Goal: Task Accomplishment & Management: Use online tool/utility

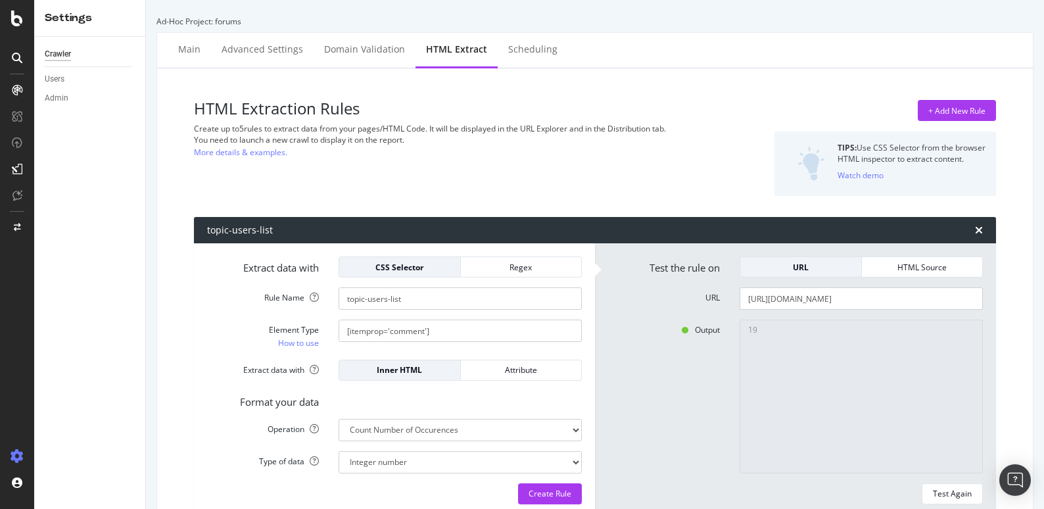
select select "count"
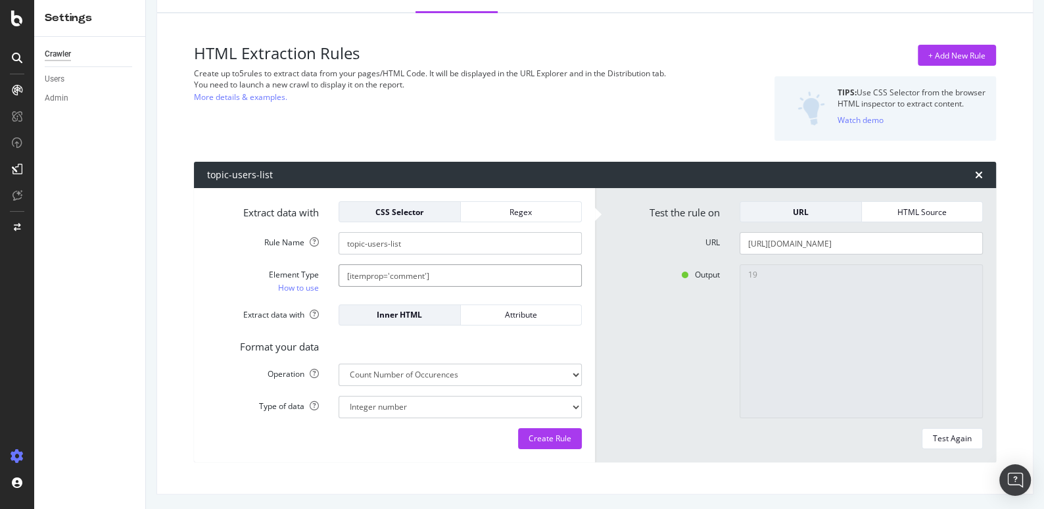
click at [449, 279] on input "[itemprop='comment']" at bounding box center [460, 275] width 243 height 22
paste input "class='topic-body crawler-post'"
drag, startPoint x: 368, startPoint y: 272, endPoint x: 329, endPoint y: 274, distance: 38.2
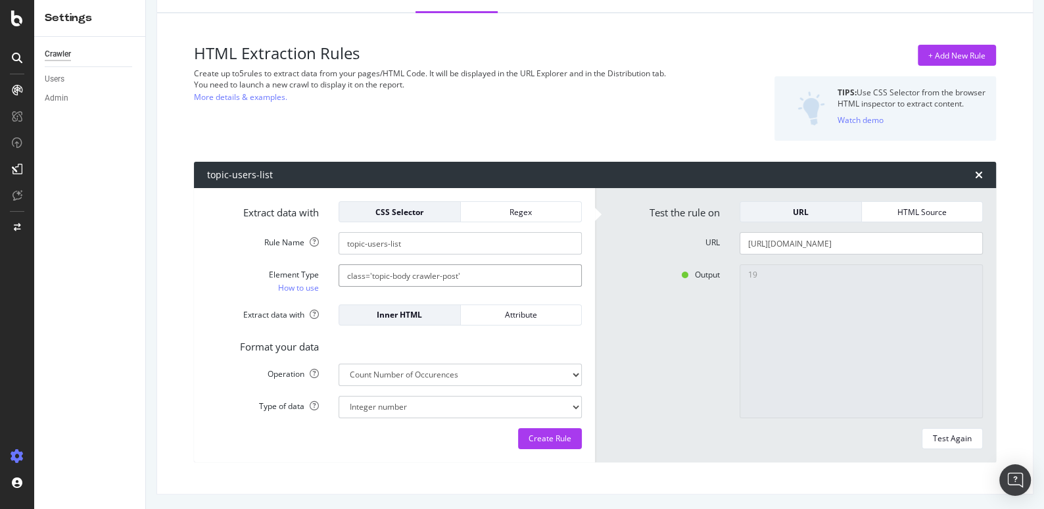
click at [329, 274] on div "class='topic-body crawler-post'" at bounding box center [460, 275] width 263 height 22
click at [452, 276] on input ".topic-body crawler-post'" at bounding box center [460, 275] width 243 height 22
click at [965, 428] on button "Test Again" at bounding box center [952, 438] width 61 height 21
click at [390, 273] on input ".topic-body crawler-post" at bounding box center [460, 275] width 243 height 22
click at [967, 437] on div "Test Again" at bounding box center [952, 438] width 39 height 11
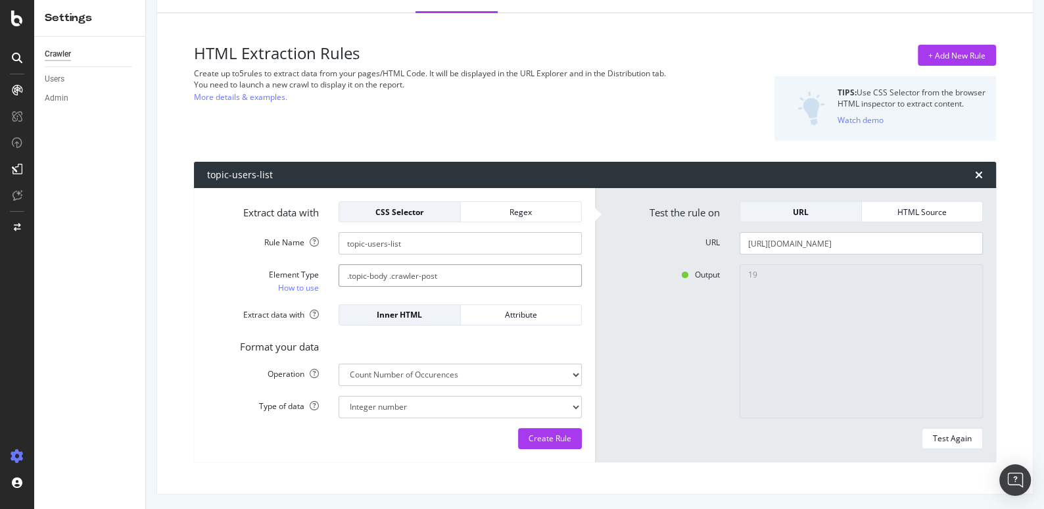
drag, startPoint x: 390, startPoint y: 275, endPoint x: 325, endPoint y: 275, distance: 64.4
click at [325, 275] on div "Element Type How to use .topic-body .crawler-post" at bounding box center [394, 279] width 395 height 30
click at [959, 435] on div "Test Again" at bounding box center [952, 438] width 39 height 11
click at [412, 278] on input ".crawler-post" at bounding box center [460, 275] width 243 height 22
click at [420, 276] on input ".crawler-post" at bounding box center [460, 275] width 243 height 22
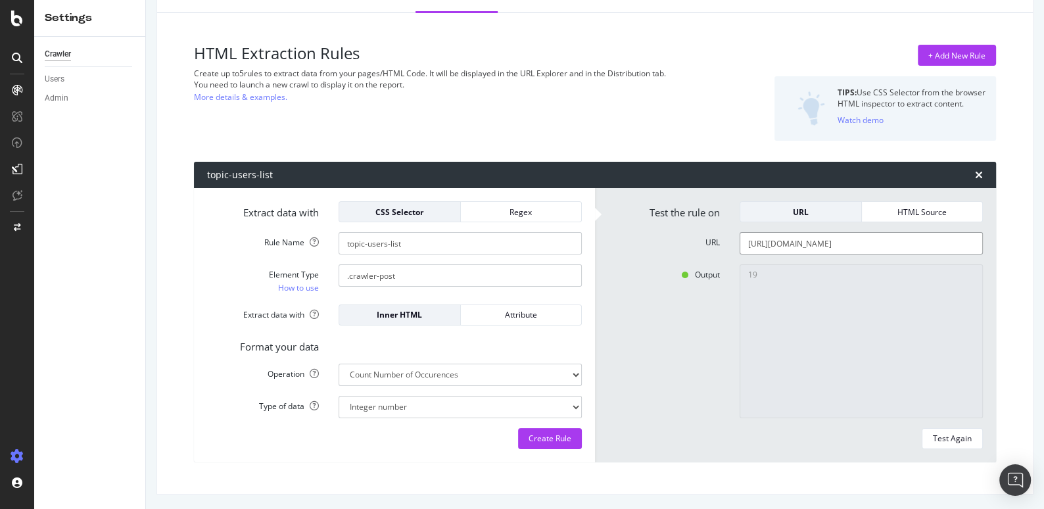
click at [804, 235] on input "https://forums.pagesjaunes.fr/t/comment-poser-du-stratifie-sur-un-plancher-chau…" at bounding box center [861, 243] width 243 height 22
click at [412, 272] on input ".crawler-post" at bounding box center [460, 275] width 243 height 22
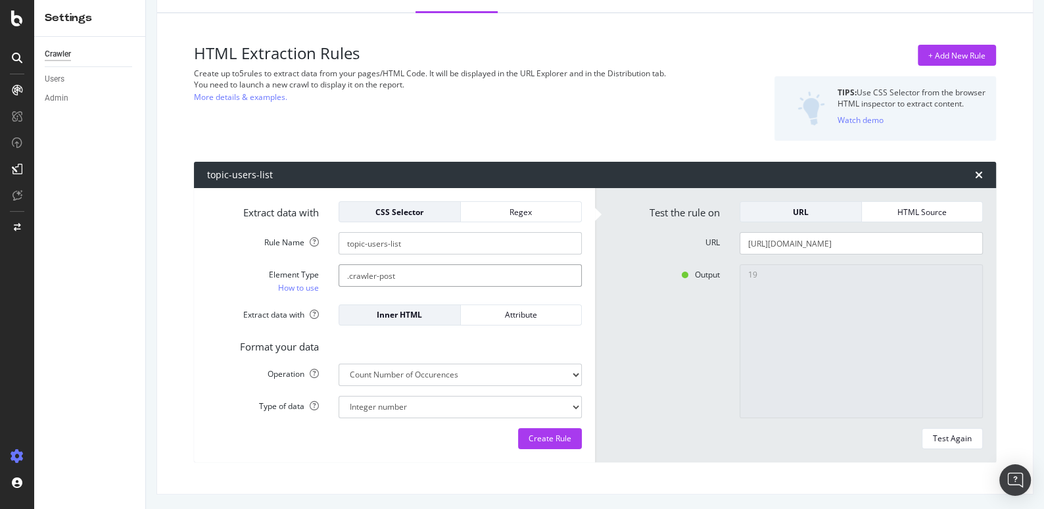
click at [412, 272] on input ".crawler-post" at bounding box center [460, 275] width 243 height 22
paste input "itemprop='comment'"
click at [344, 272] on input "itemprop='comment'" at bounding box center [460, 275] width 243 height 22
click at [455, 276] on input "[itemprop='comment'" at bounding box center [460, 275] width 243 height 22
type input "[itemprop='comment']"
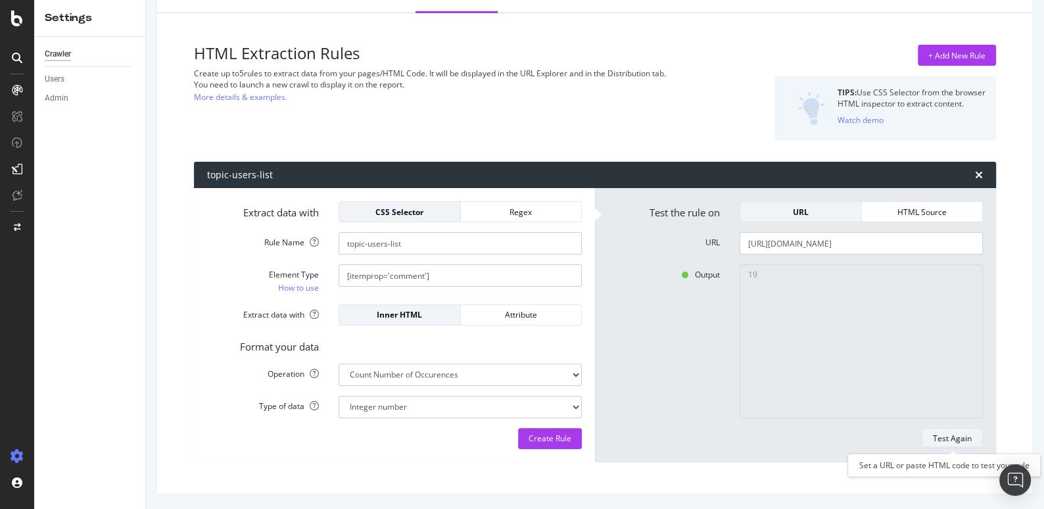
click at [971, 436] on div "Test Again" at bounding box center [952, 438] width 39 height 11
click at [410, 245] on input "topic-users-list" at bounding box center [460, 243] width 243 height 22
type input "N"
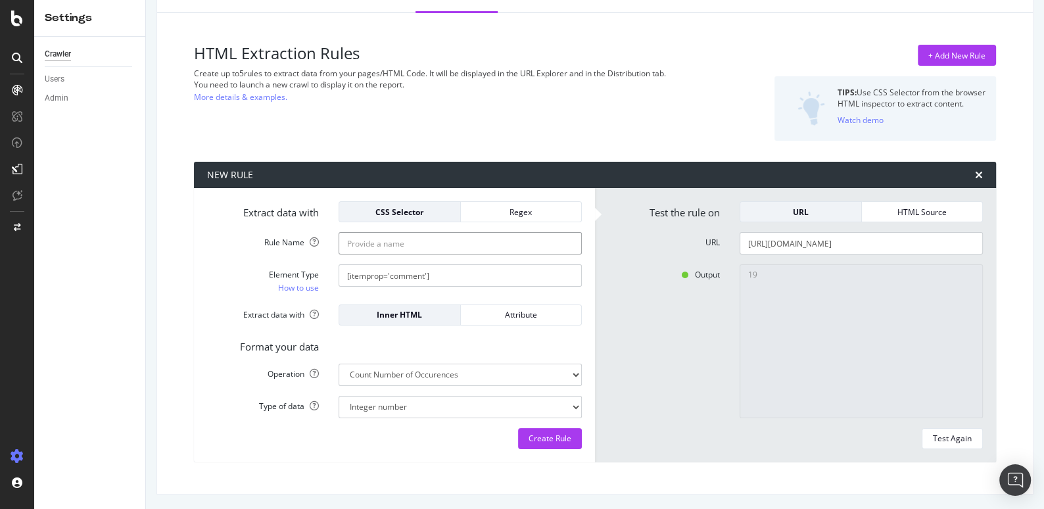
type input "c"
type input "C"
click at [536, 437] on div "Create Rule" at bounding box center [550, 438] width 43 height 11
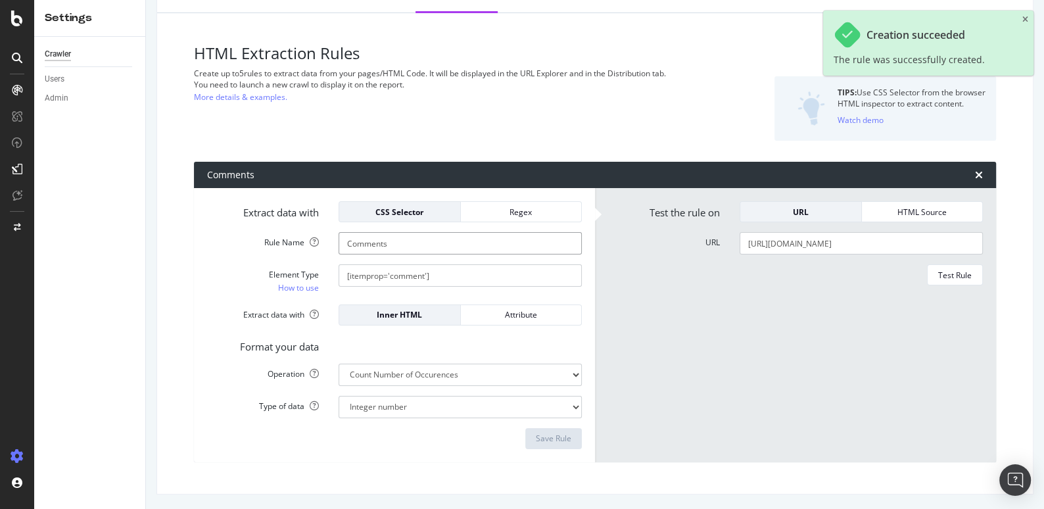
click at [398, 242] on input "Comments" at bounding box center [460, 243] width 243 height 22
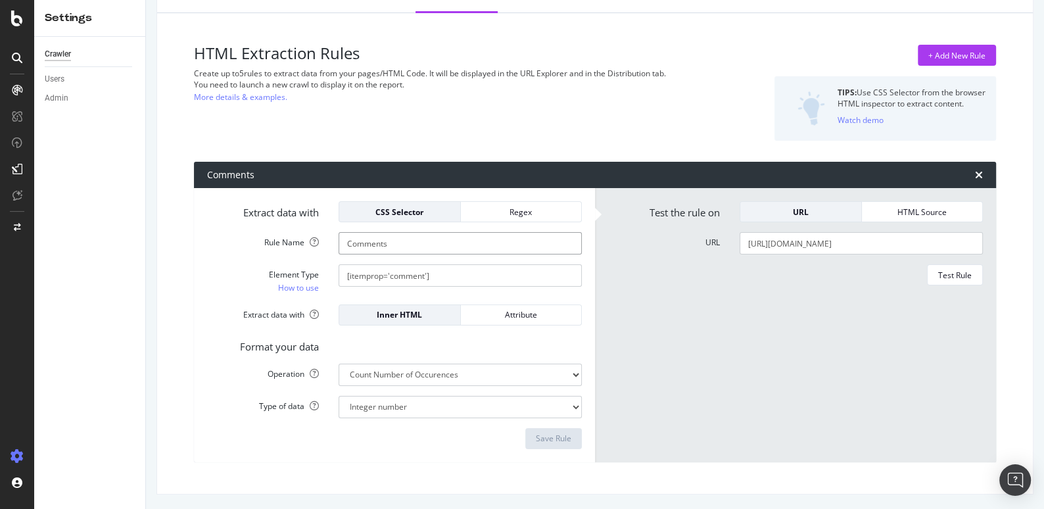
click at [375, 246] on input "Comments" at bounding box center [460, 243] width 243 height 22
paste input "commentCount"
type input "commentCount"
click at [546, 442] on div "Save Rule" at bounding box center [554, 438] width 36 height 11
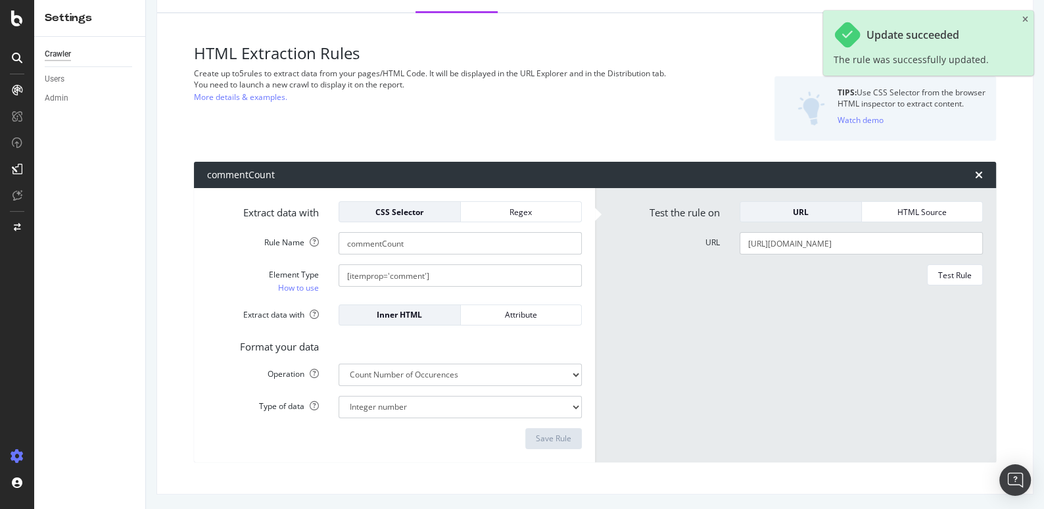
scroll to position [0, 0]
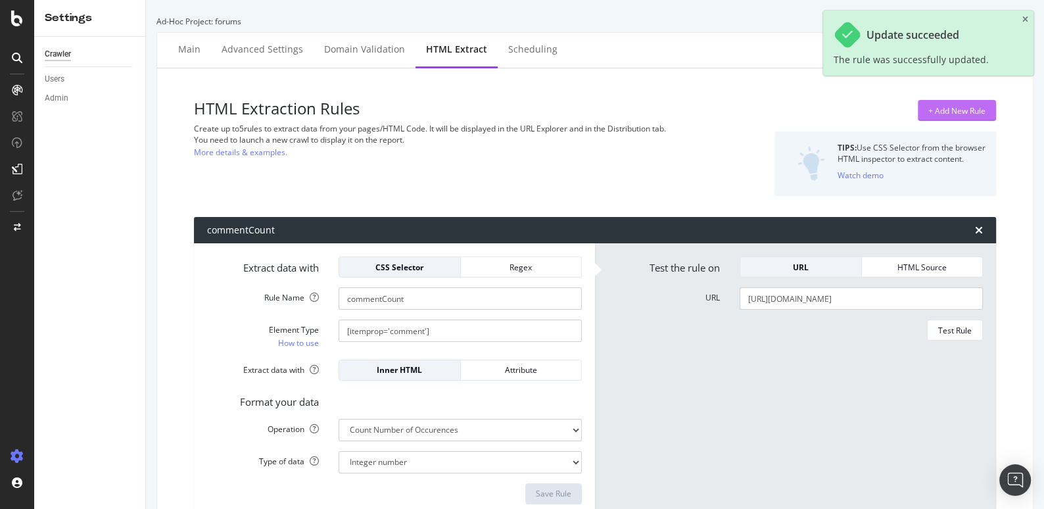
click at [961, 114] on div "+ Add New Rule" at bounding box center [956, 110] width 57 height 11
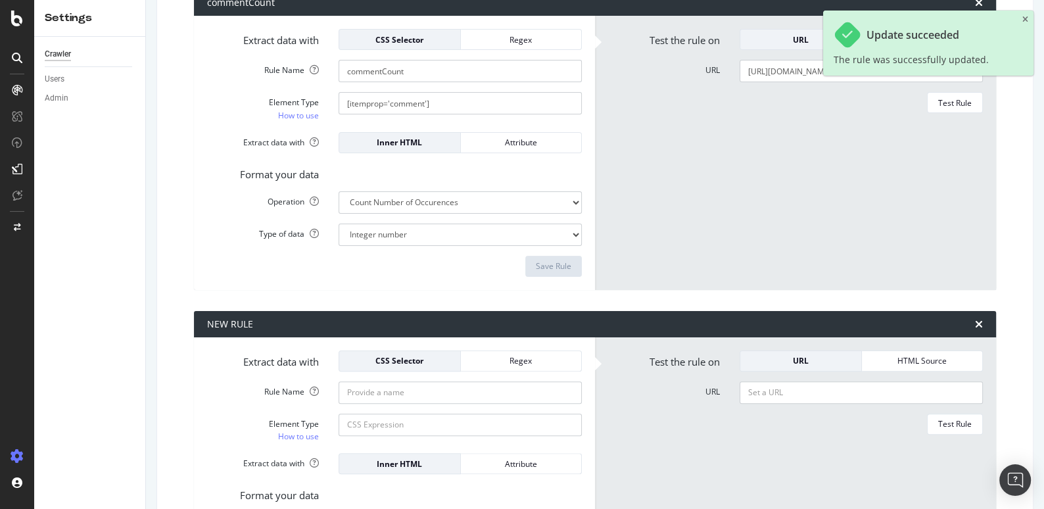
scroll to position [226, 0]
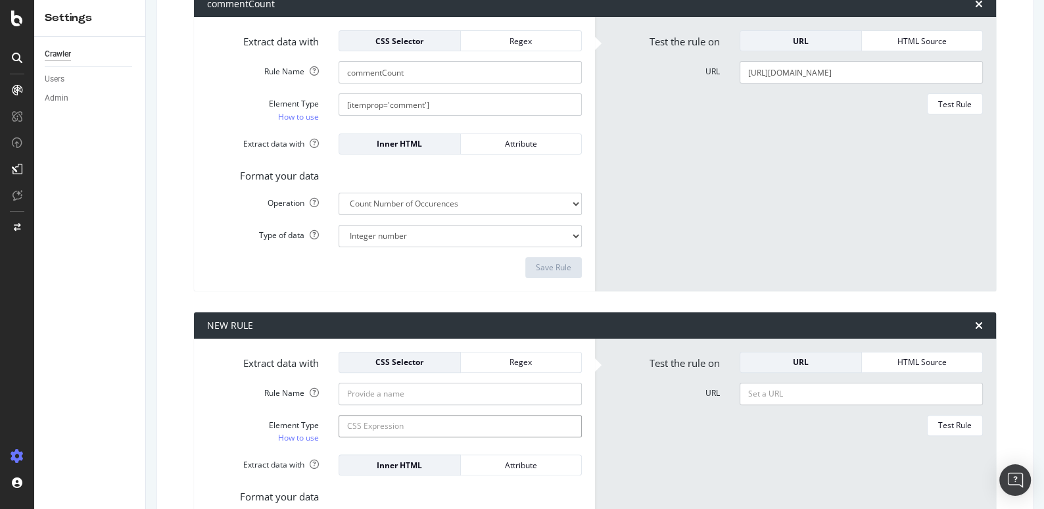
click at [359, 425] on input "Element Type How to use" at bounding box center [460, 426] width 243 height 22
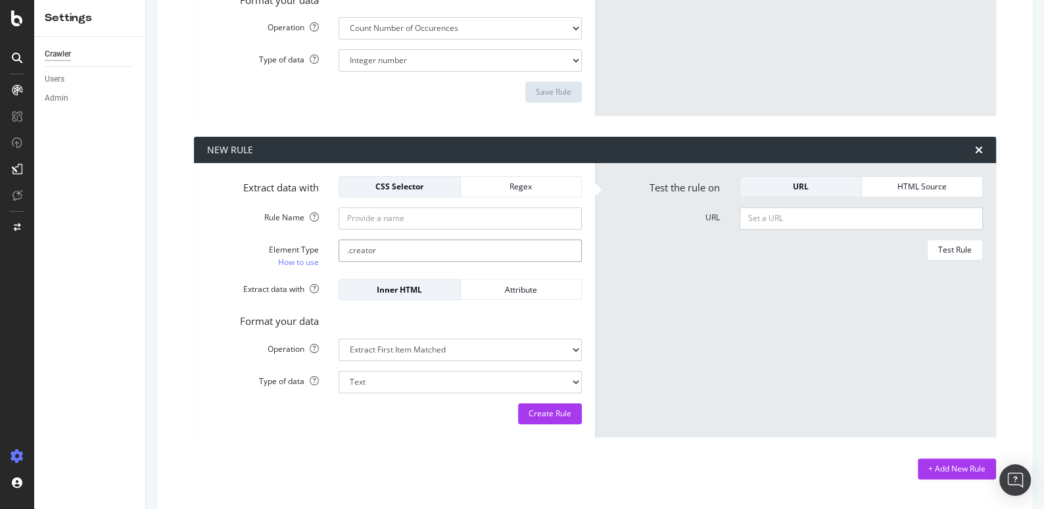
scroll to position [403, 0]
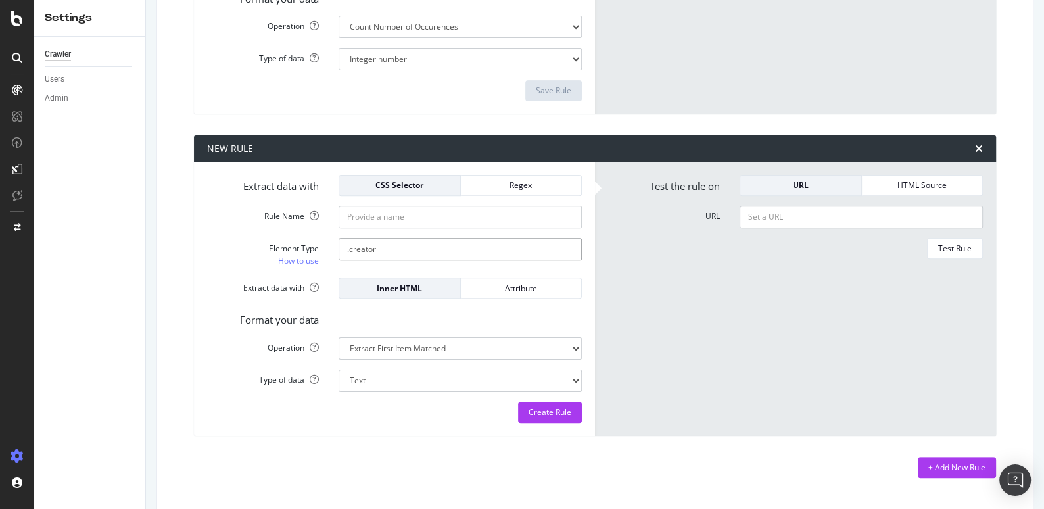
type input ".creator"
click at [477, 341] on select "Extract First Item Matched Extract First 3 Items Matched Count Number of Occure…" at bounding box center [460, 348] width 243 height 22
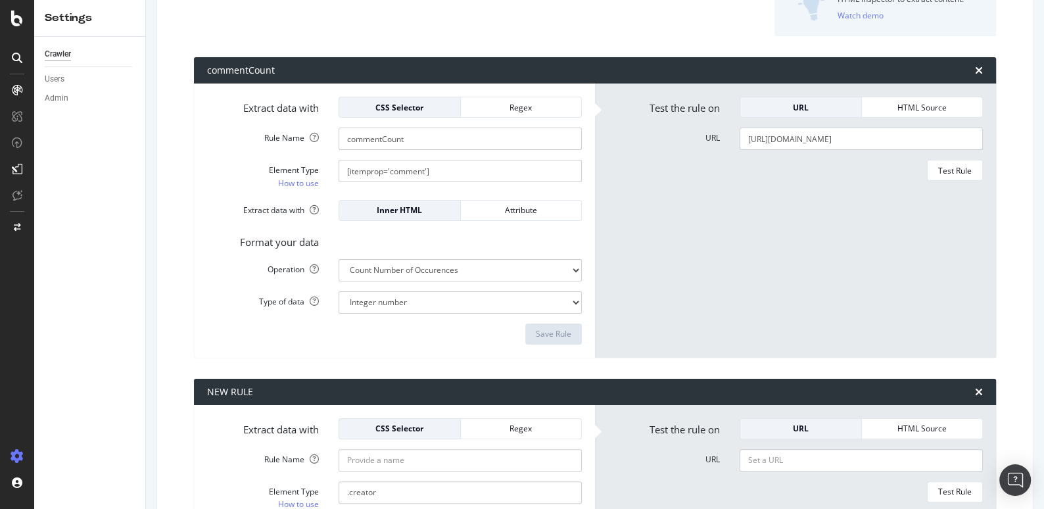
scroll to position [160, 0]
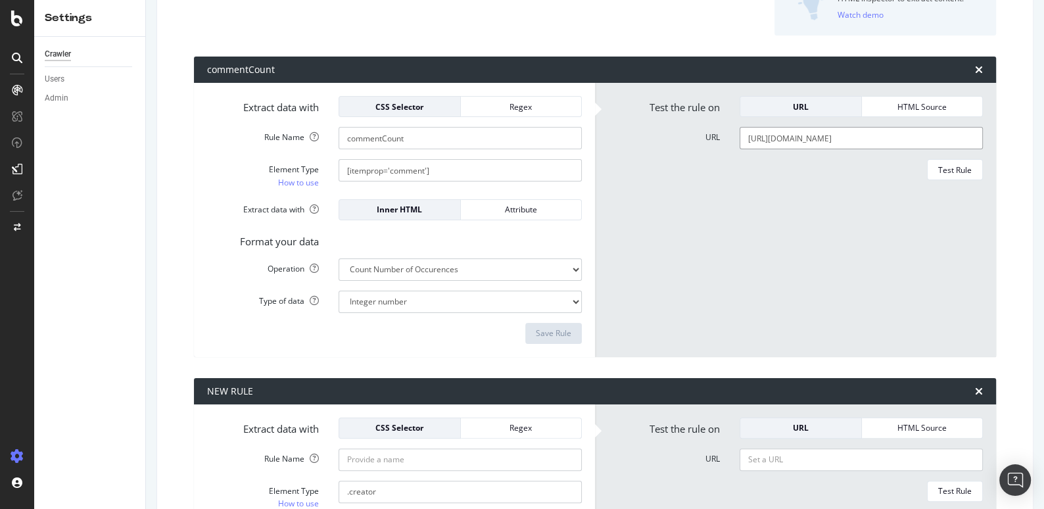
click at [778, 133] on input "https://forums.pagesjaunes.fr/t/comment-poser-du-stratifie-sur-un-plancher-chau…" at bounding box center [861, 138] width 243 height 22
click at [775, 141] on input "https://forums.pagesjaunes.fr/t/comment-poser-du-stratifie-sur-un-plancher-chau…" at bounding box center [861, 138] width 243 height 22
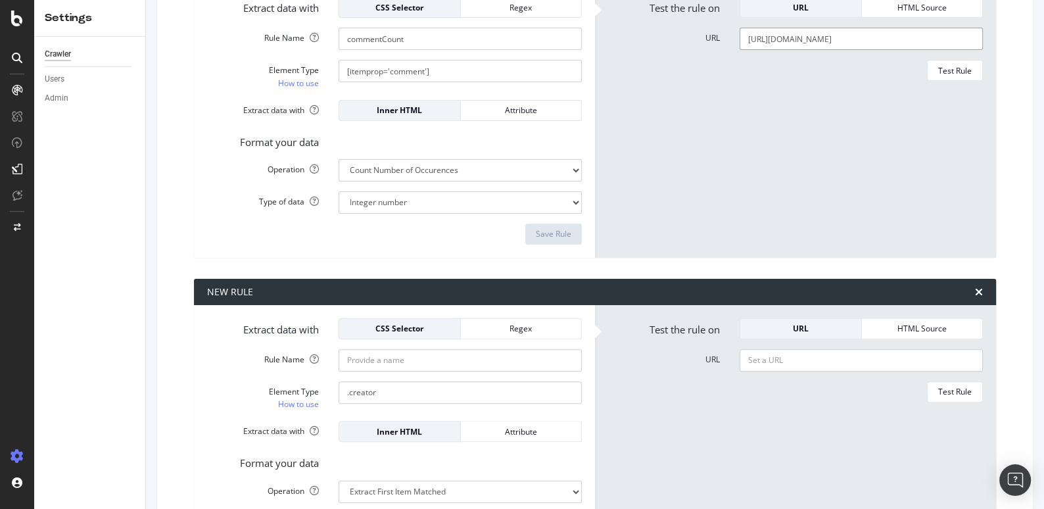
scroll to position [267, 0]
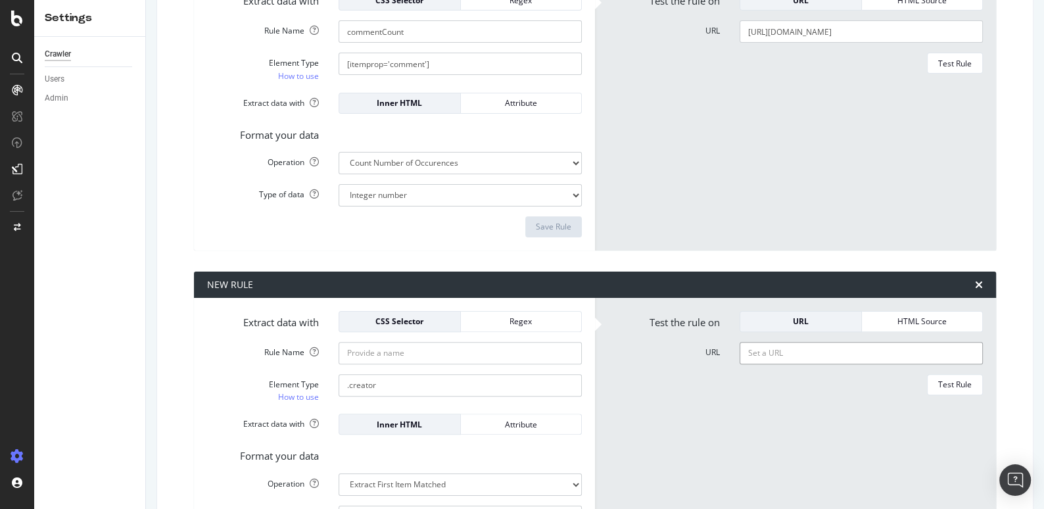
click at [770, 356] on input "URL" at bounding box center [861, 353] width 243 height 22
paste input "https://forums.pagesjaunes.fr/t/comment-poser-du-stratifie-sur-un-plancher-chau…"
type input "https://forums.pagesjaunes.fr/t/comment-poser-du-stratifie-sur-un-plancher-chau…"
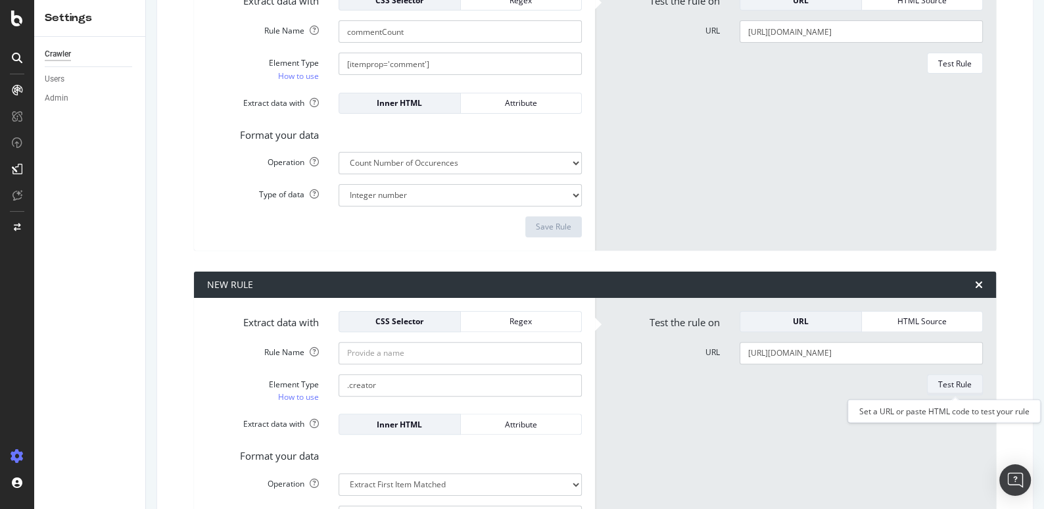
click at [953, 391] on div "Test Rule" at bounding box center [955, 384] width 34 height 18
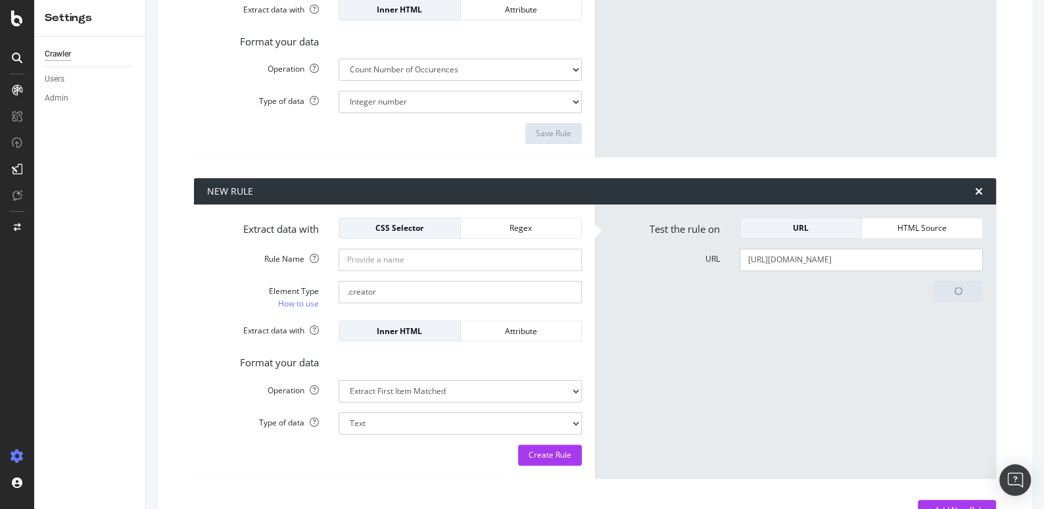
scroll to position [362, 0]
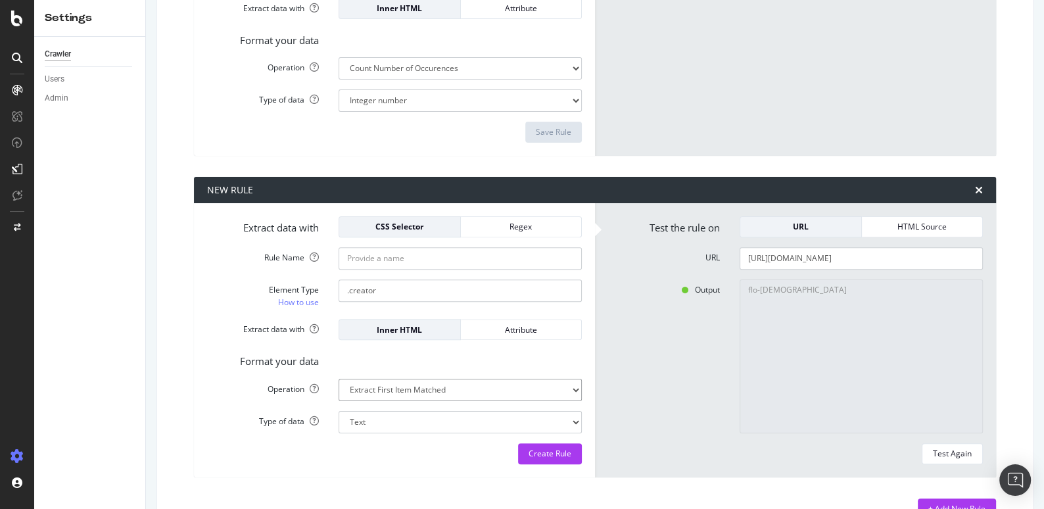
click at [558, 387] on select "Extract First Item Matched Extract First 3 Items Matched Count Number of Occure…" at bounding box center [460, 390] width 243 height 22
select select "count"
select select "i"
click at [955, 448] on div "Test Again" at bounding box center [952, 453] width 39 height 11
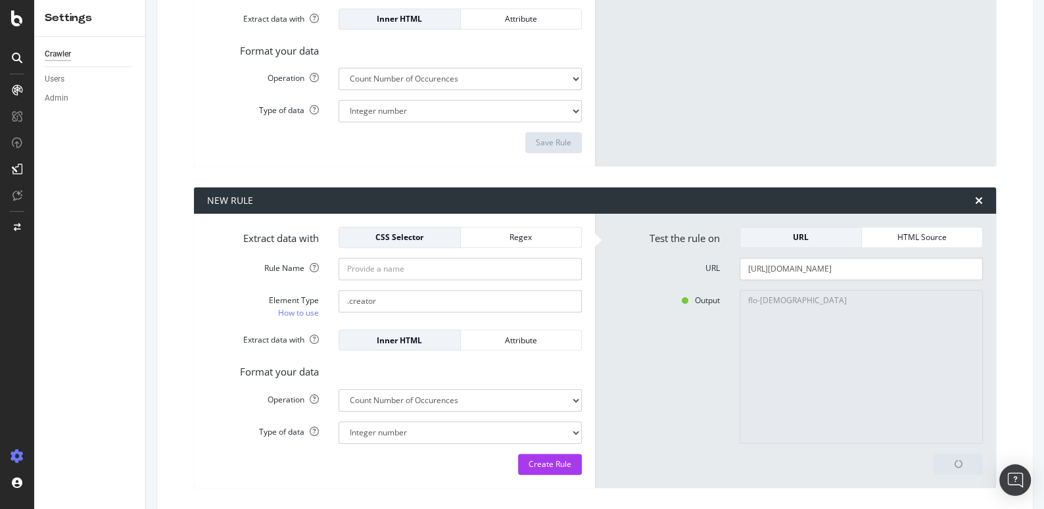
scroll to position [362, 0]
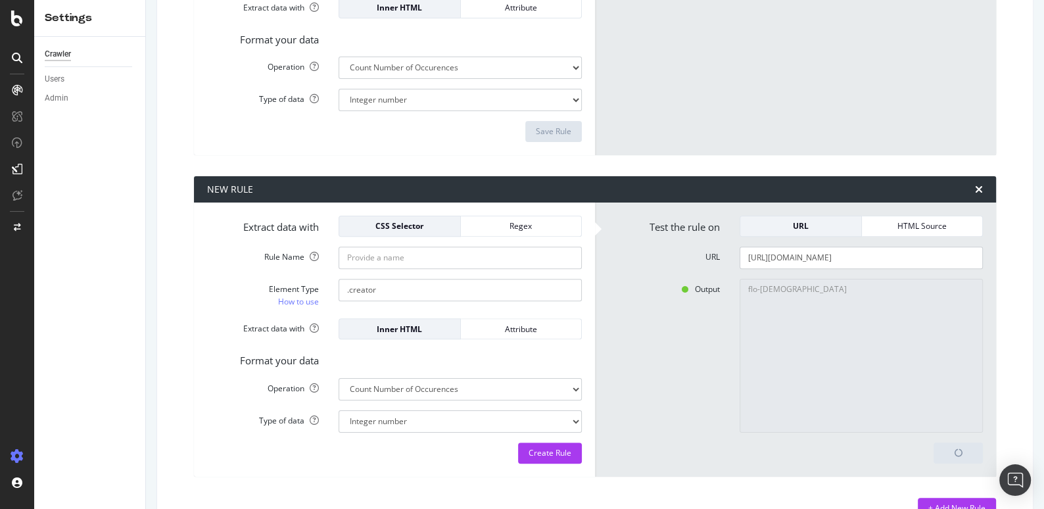
type textarea "20"
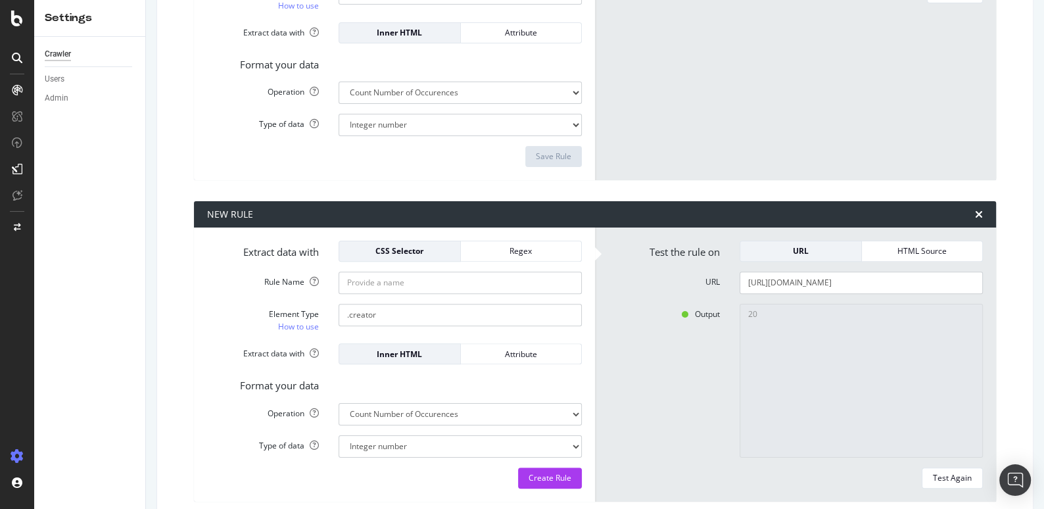
scroll to position [337, 0]
click at [483, 412] on select "Extract First Item Matched Extract First 3 Items Matched Count Number of Occure…" at bounding box center [460, 414] width 243 height 22
click at [452, 408] on select "Extract First Item Matched Extract First 3 Items Matched Count Number of Occure…" at bounding box center [460, 414] width 243 height 22
select select "list"
select select "s"
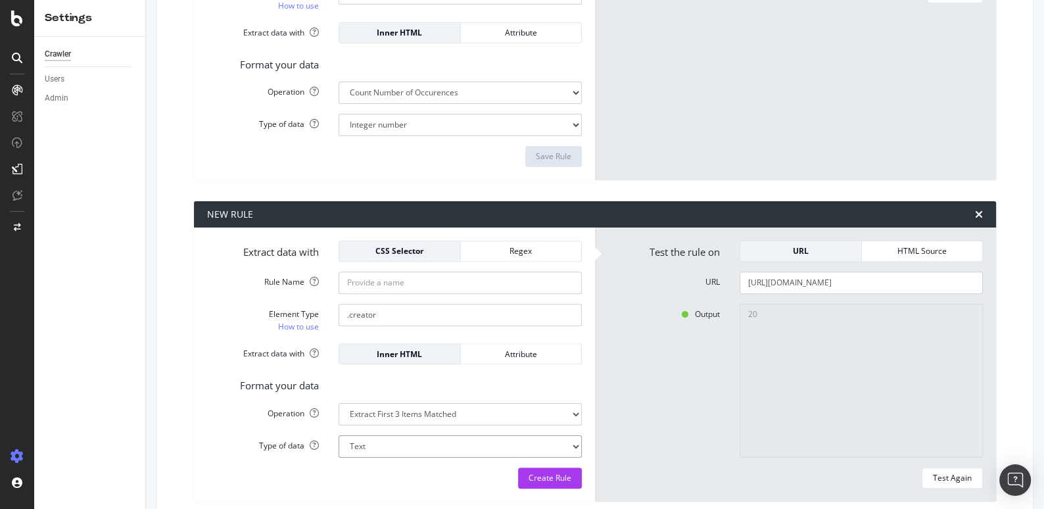
click at [425, 446] on select "Text Integer number Floating point number Date" at bounding box center [460, 446] width 243 height 22
click at [510, 354] on div "Attribute" at bounding box center [521, 354] width 100 height 11
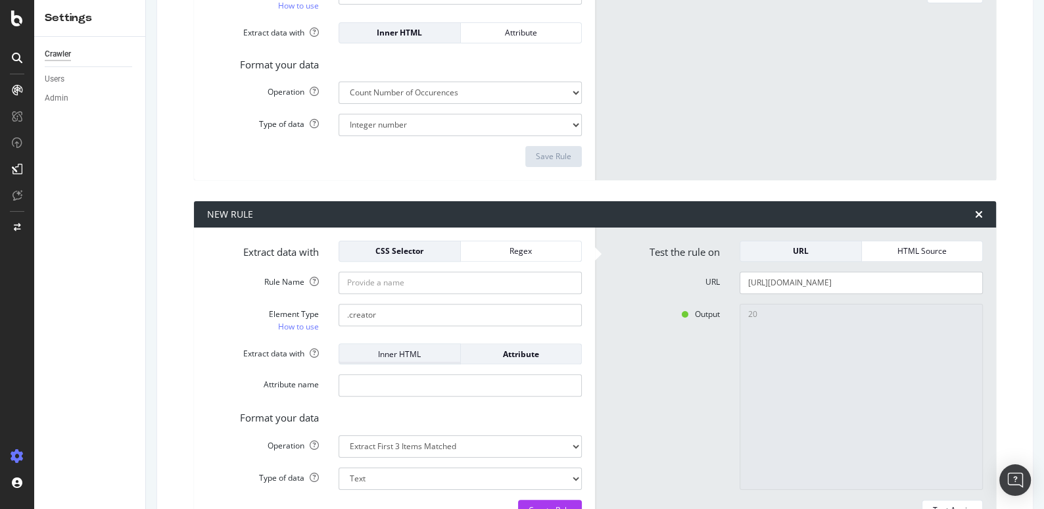
click at [397, 354] on div "Inner HTML" at bounding box center [400, 354] width 100 height 11
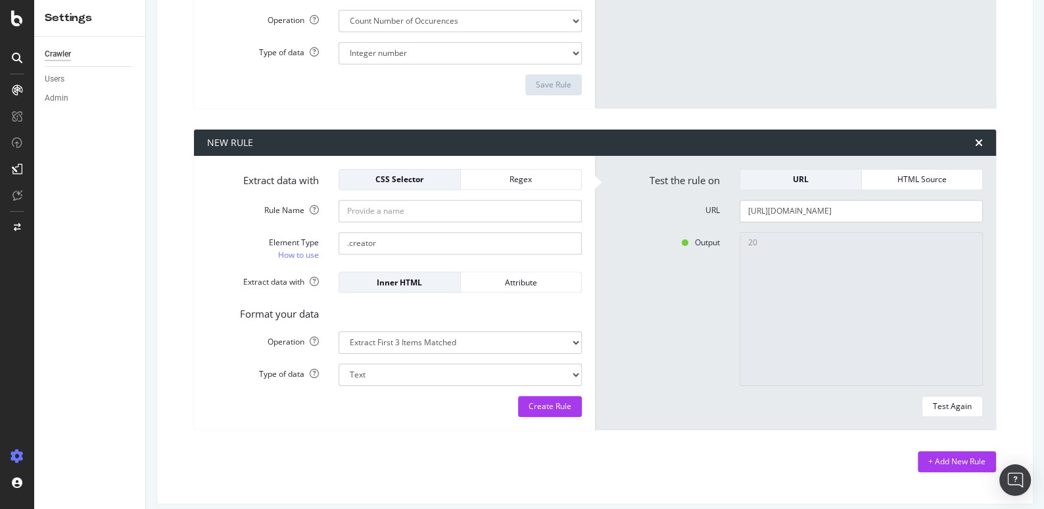
scroll to position [410, 0]
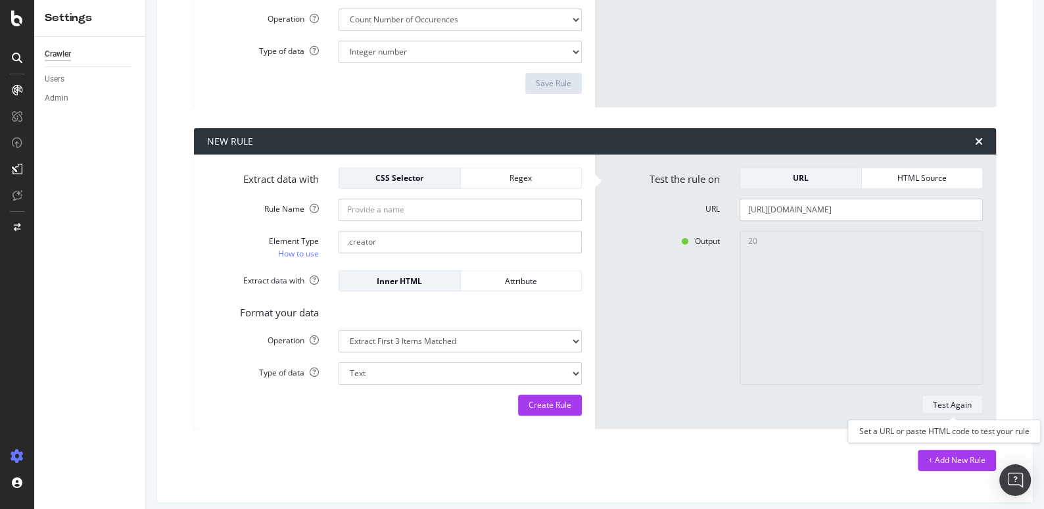
click at [963, 404] on div "Test Again" at bounding box center [952, 404] width 39 height 11
type textarea "flo-zen34,caro_parquet,flo-zen34"
click at [362, 210] on input "Rule Name" at bounding box center [460, 210] width 243 height 22
type input "f"
click at [387, 210] on input "first-3-creator" at bounding box center [460, 210] width 243 height 22
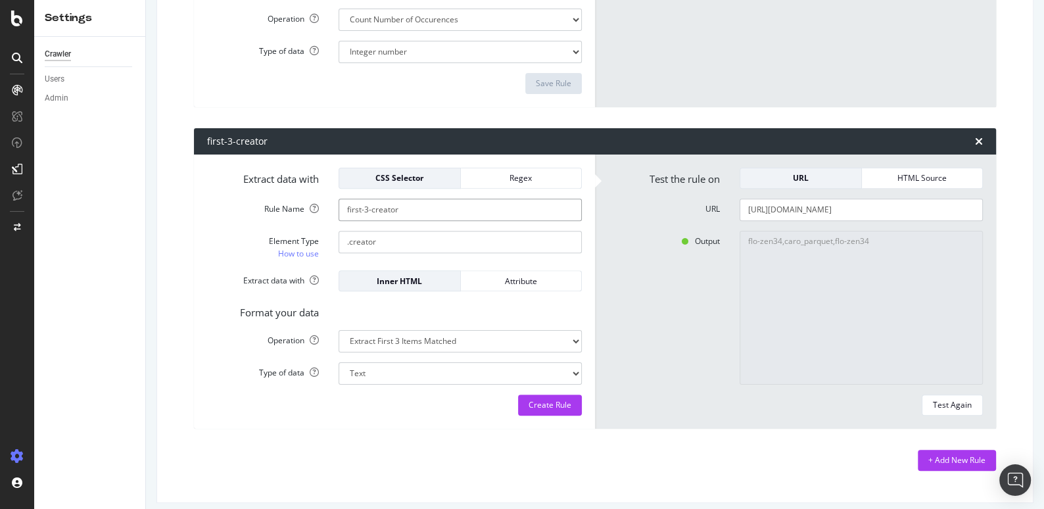
click at [387, 210] on input "first-3-creator" at bounding box center [460, 210] width 243 height 22
click at [346, 208] on input "first-3-author" at bounding box center [460, 210] width 243 height 22
click at [431, 208] on input "extract-first-3-author" at bounding box center [460, 210] width 243 height 22
type input "extract-first-3-author-comments"
click at [344, 241] on input ".creator" at bounding box center [460, 242] width 243 height 22
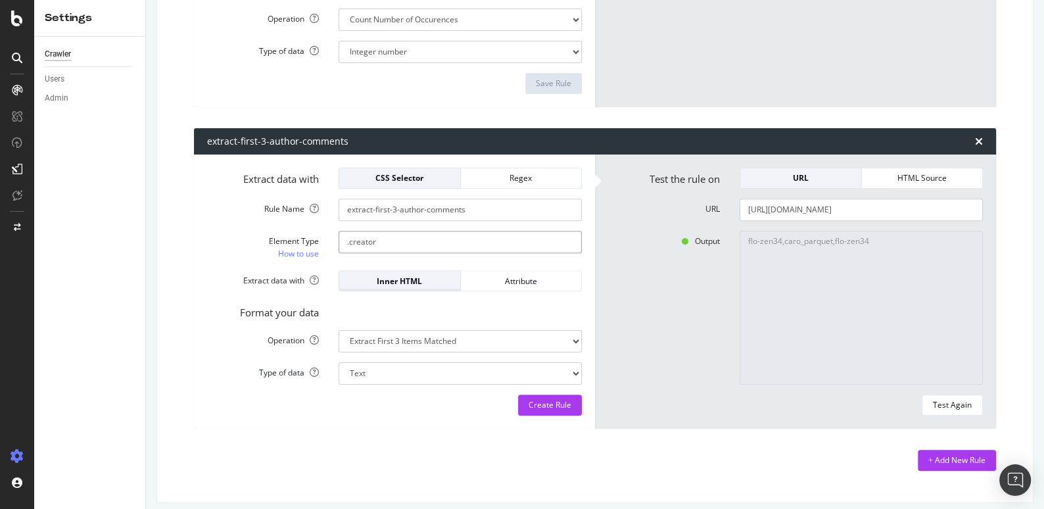
paste input "itemprop='comment'"
click at [349, 239] on input "itemprop='comment'].creator" at bounding box center [460, 242] width 243 height 22
click at [428, 239] on input "[itemprop='comment'].creator" at bounding box center [460, 242] width 243 height 22
type input "[itemprop='comment'] .creator"
click at [959, 406] on div "Test Again" at bounding box center [952, 404] width 39 height 11
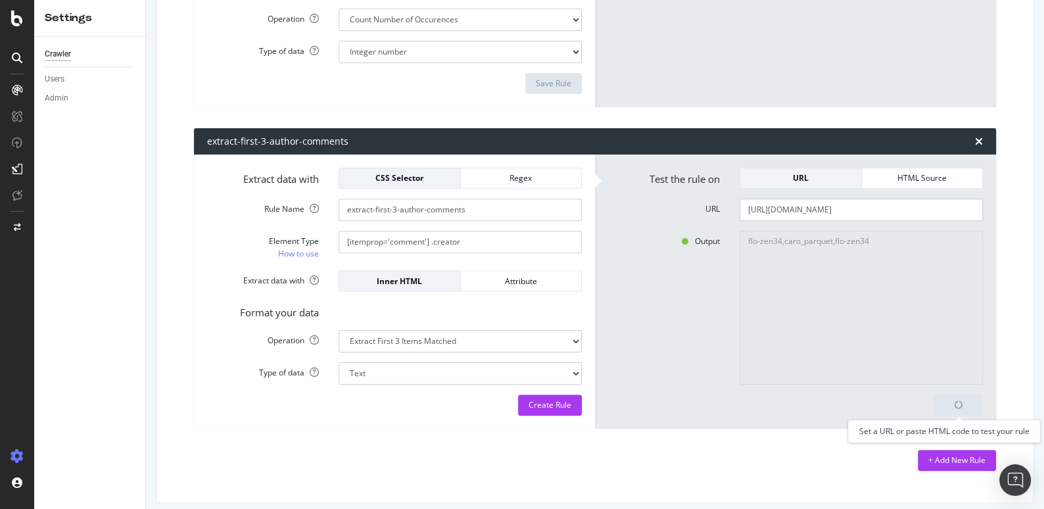
type textarea "caro_parquet,flo-zen34,flo-zen34"
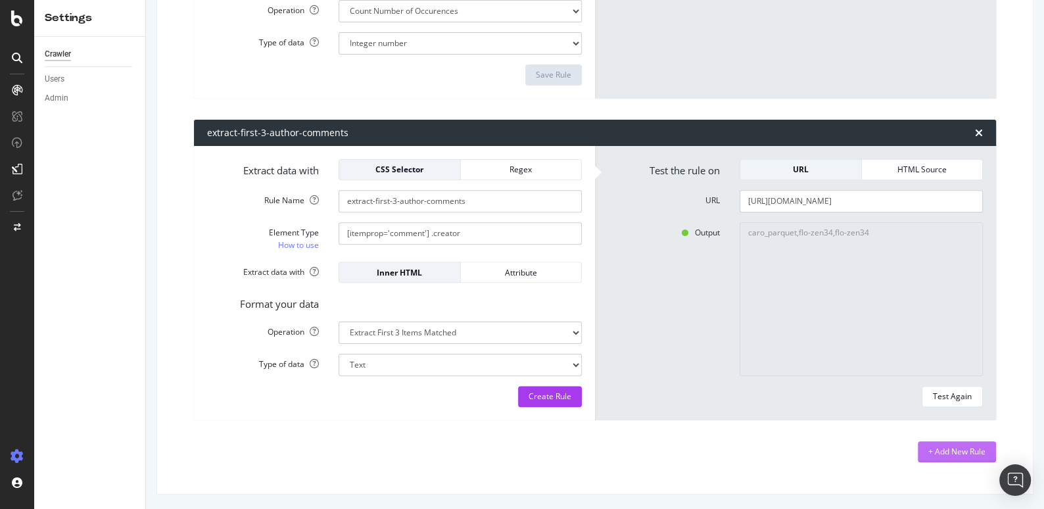
click at [934, 448] on div "+ Add New Rule" at bounding box center [956, 451] width 57 height 11
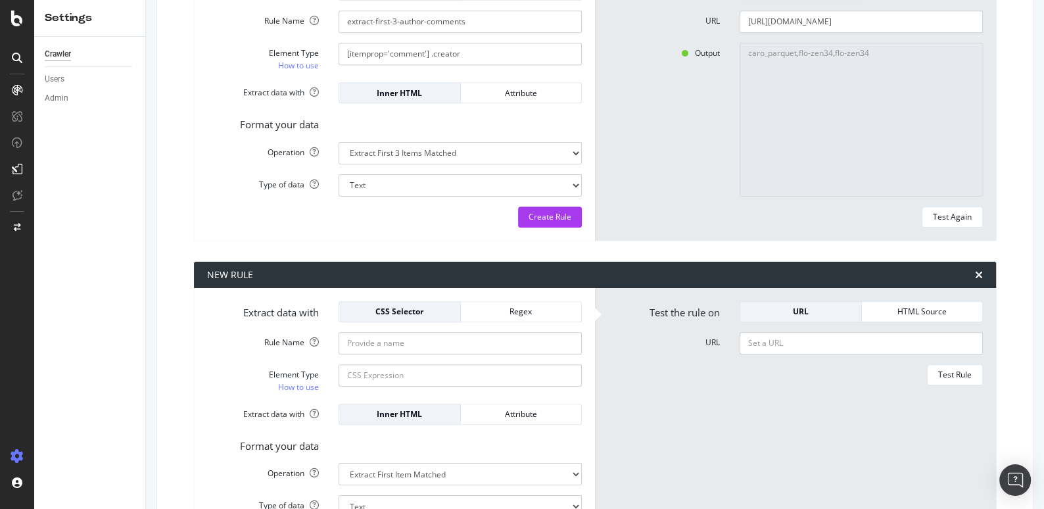
scroll to position [584, 0]
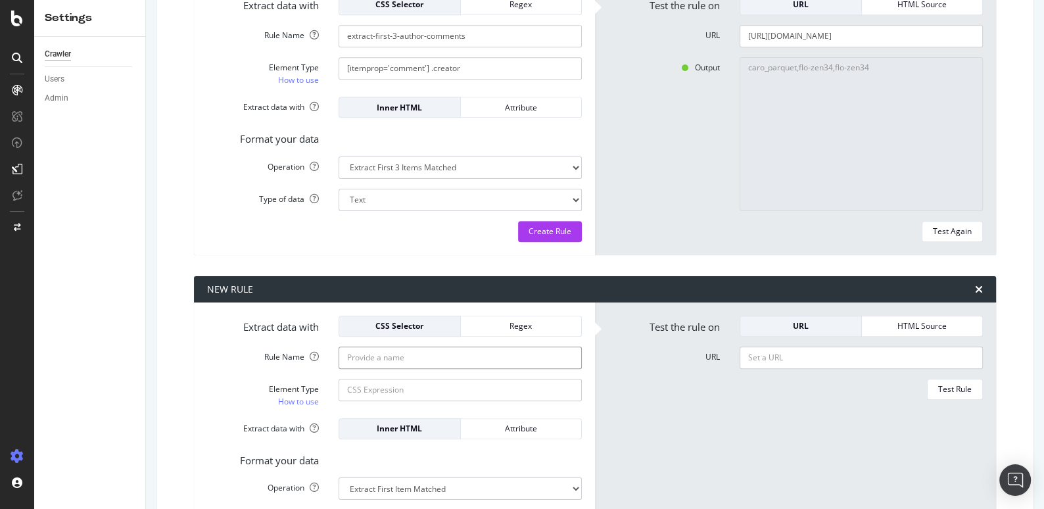
click at [375, 354] on input "Rule Name" at bounding box center [460, 358] width 243 height 22
type input "extract-topic-author"
drag, startPoint x: 464, startPoint y: 66, endPoint x: 275, endPoint y: 66, distance: 189.4
click at [275, 66] on div "Element Type How to use [itemprop='comment'] .creator" at bounding box center [394, 72] width 395 height 30
click at [354, 383] on input "Element Type How to use" at bounding box center [460, 390] width 243 height 22
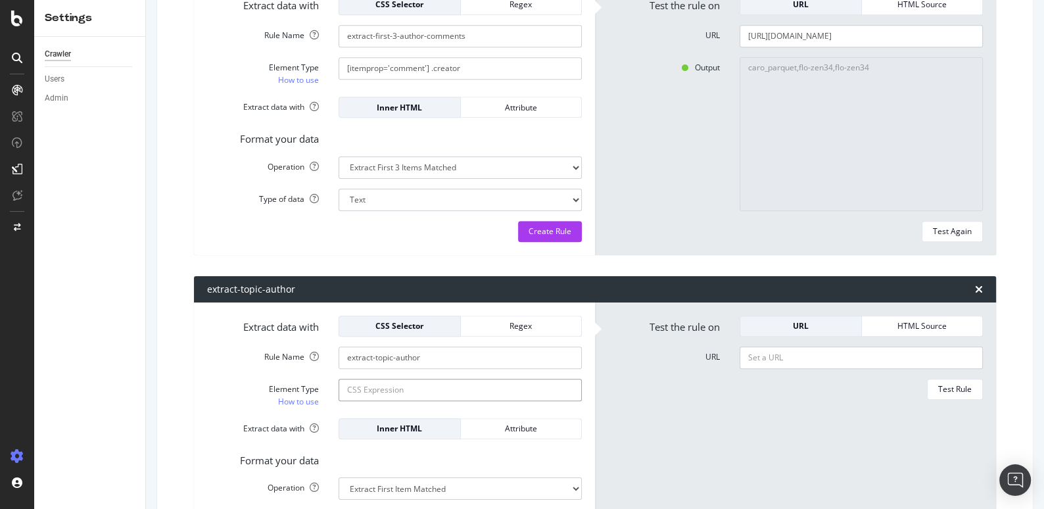
paste input "[itemprop='comment'] .creator"
drag, startPoint x: 430, startPoint y: 386, endPoint x: 268, endPoint y: 391, distance: 161.8
click at [268, 391] on div "Element Type How to use [itemprop='comment'] .creator" at bounding box center [394, 394] width 395 height 30
paste input "id='post_1'"
click at [362, 389] on input "#id='post_1' .creator" at bounding box center [460, 390] width 243 height 22
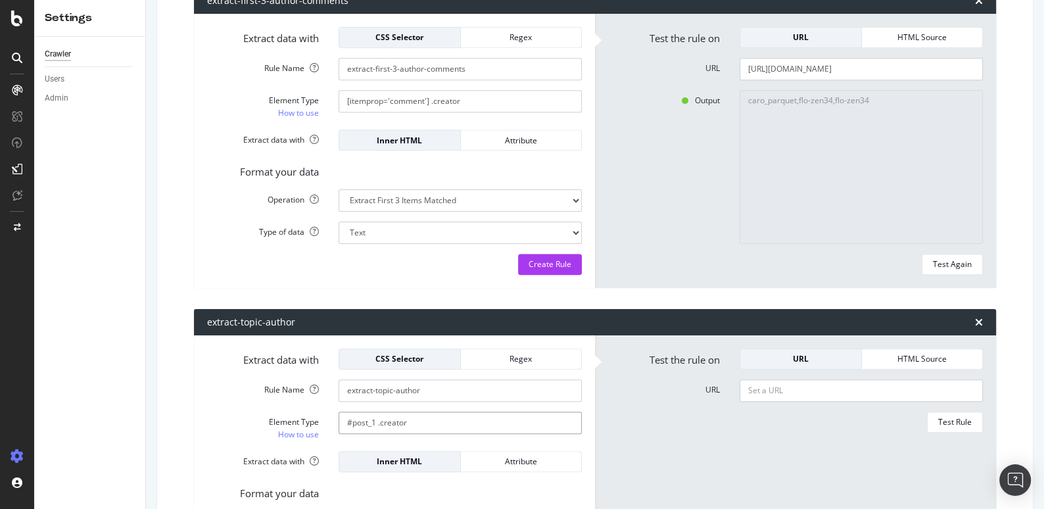
scroll to position [550, 0]
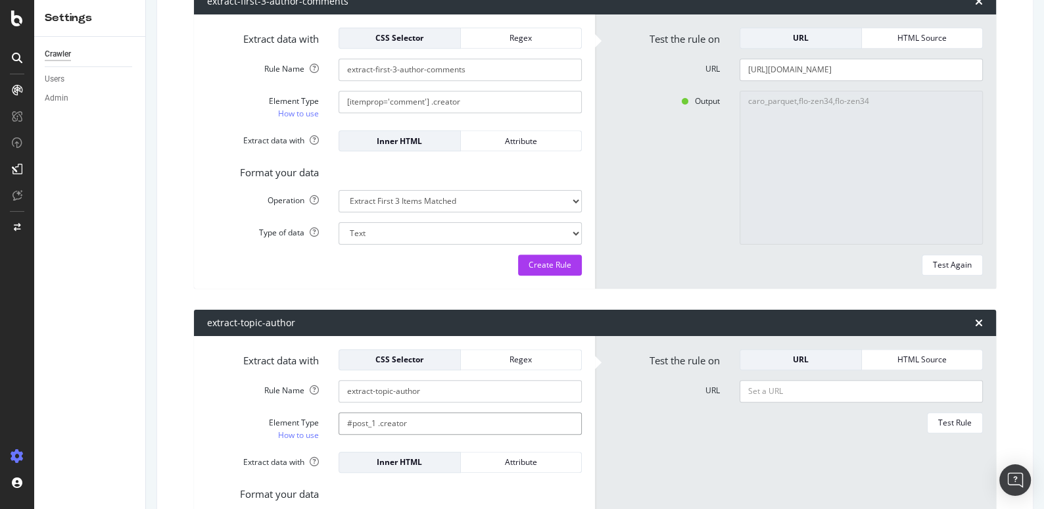
type input "#post_1 .creator"
click at [778, 71] on input "https://forums.pagesjaunes.fr/t/comment-poser-du-stratifie-sur-un-plancher-chau…" at bounding box center [861, 70] width 243 height 22
click at [768, 393] on input "URL" at bounding box center [861, 391] width 243 height 22
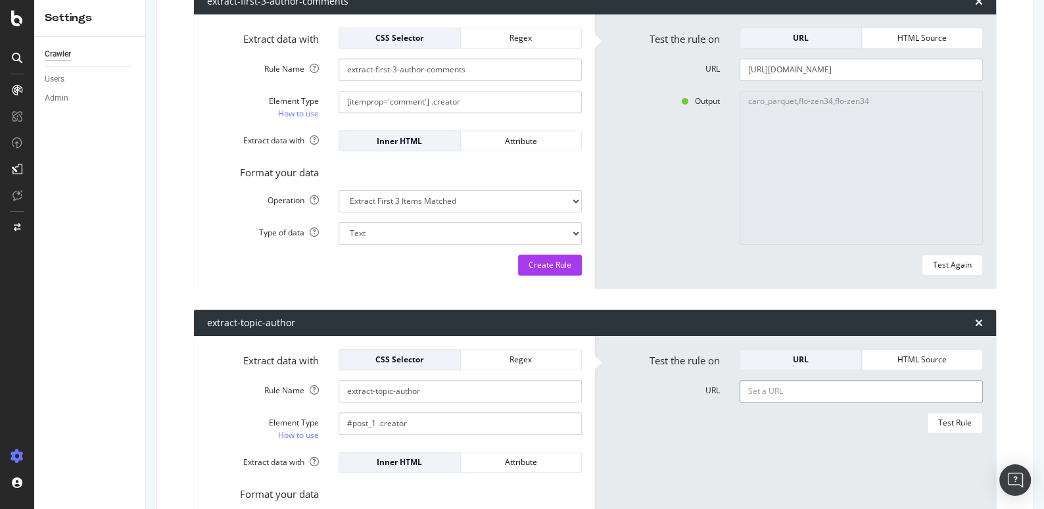
paste input "https://forums.pagesjaunes.fr/t/comment-poser-du-stratifie-sur-un-plancher-chau…"
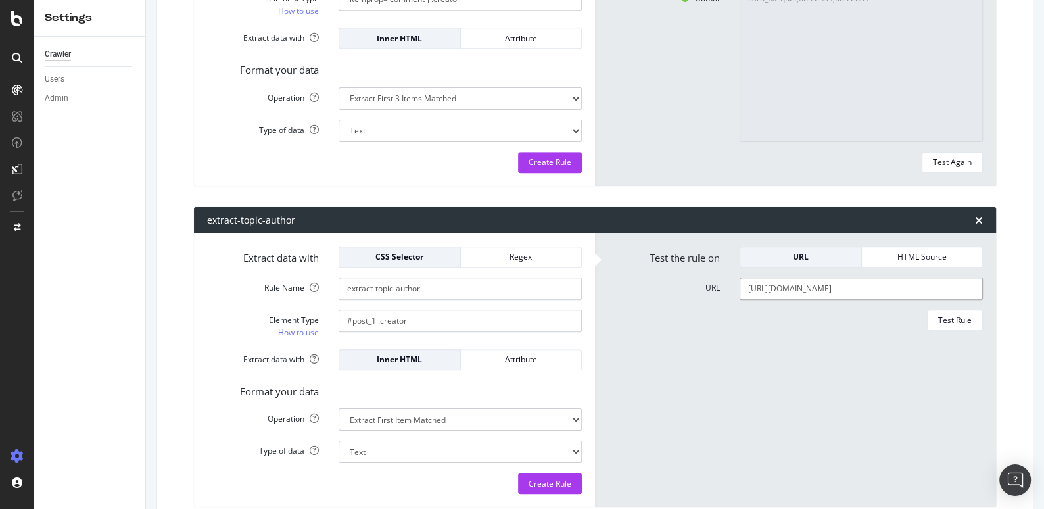
scroll to position [660, 0]
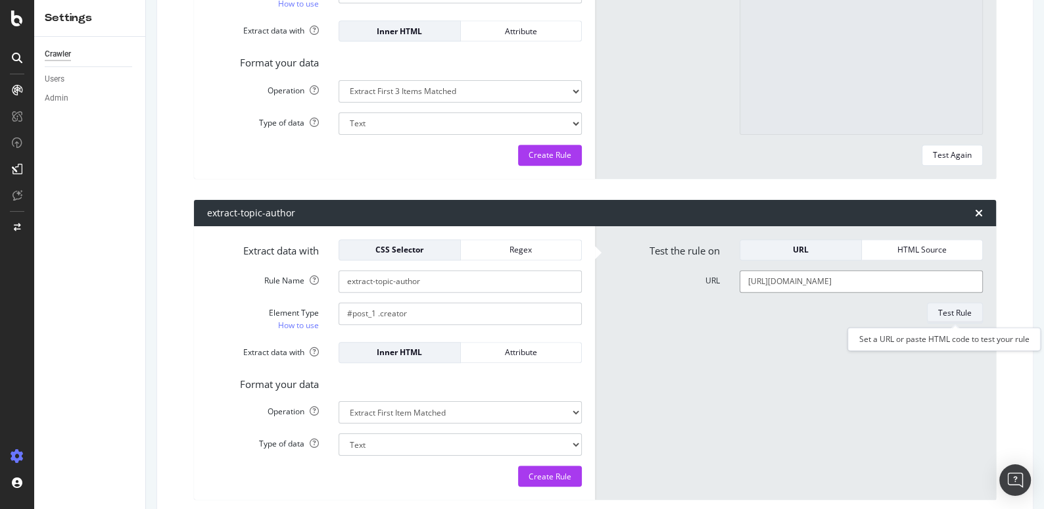
type input "https://forums.pagesjaunes.fr/t/comment-poser-du-stratifie-sur-un-plancher-chau…"
click at [953, 309] on div "Test Rule" at bounding box center [955, 312] width 34 height 11
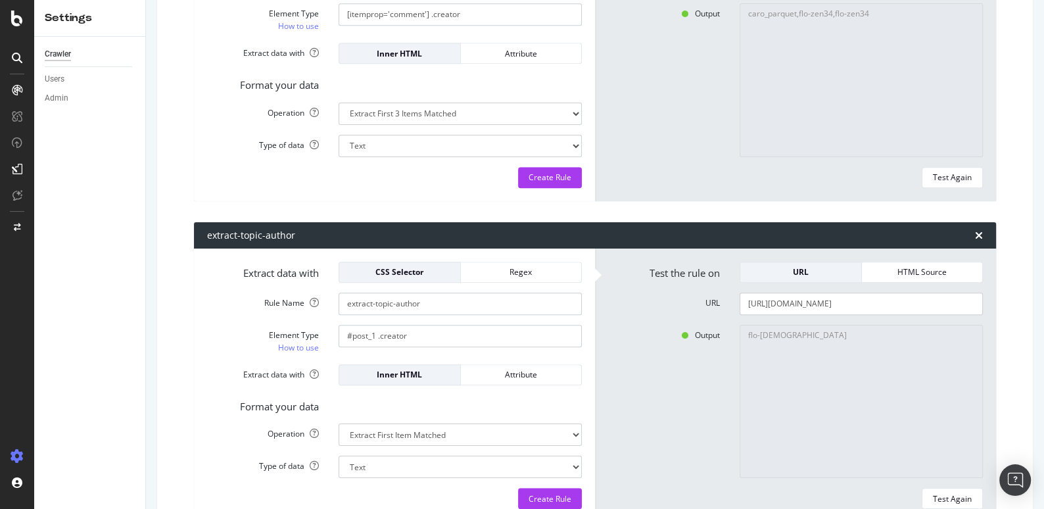
scroll to position [671, 0]
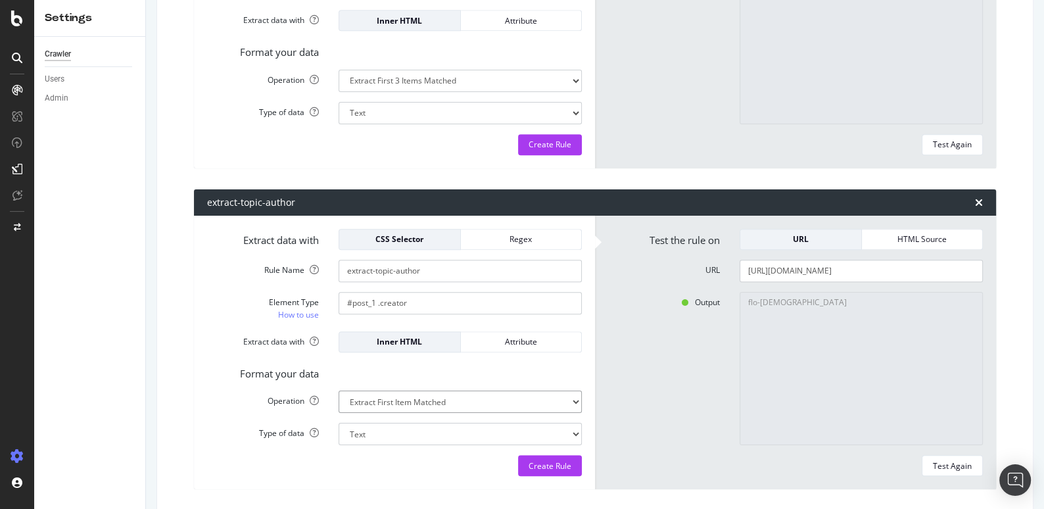
click at [554, 402] on select "Extract First Item Matched Extract First 3 Items Matched Count Number of Occure…" at bounding box center [460, 402] width 243 height 22
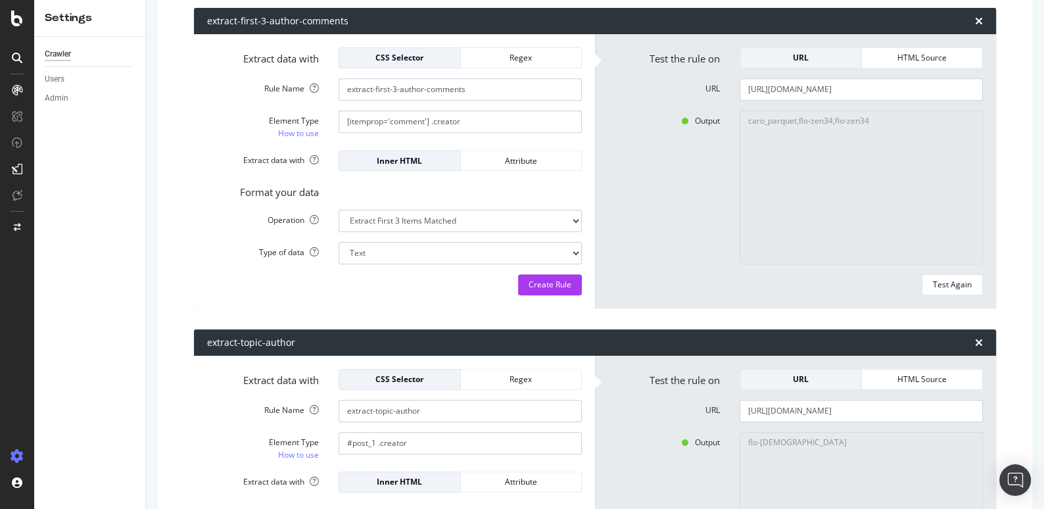
scroll to position [536, 0]
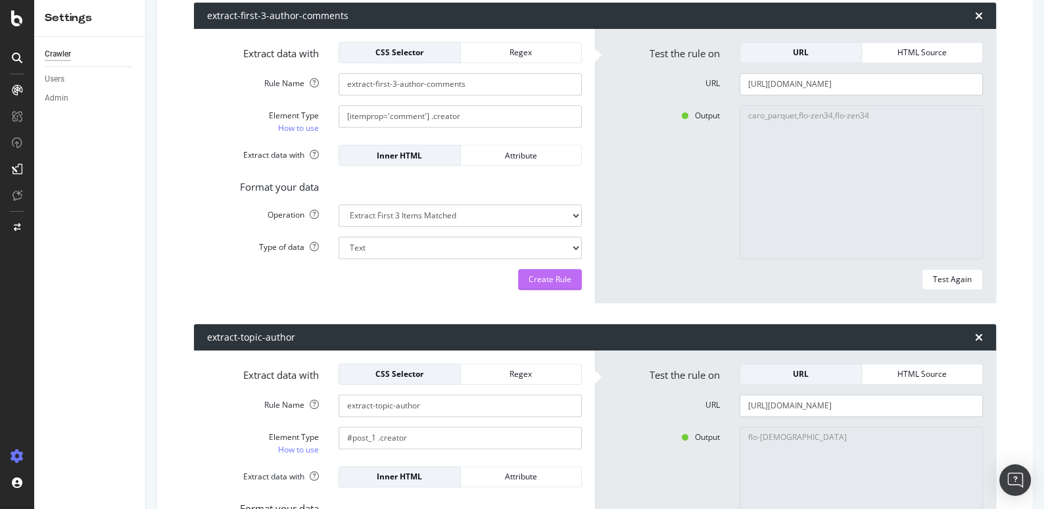
click at [546, 275] on div "Create Rule" at bounding box center [550, 279] width 43 height 11
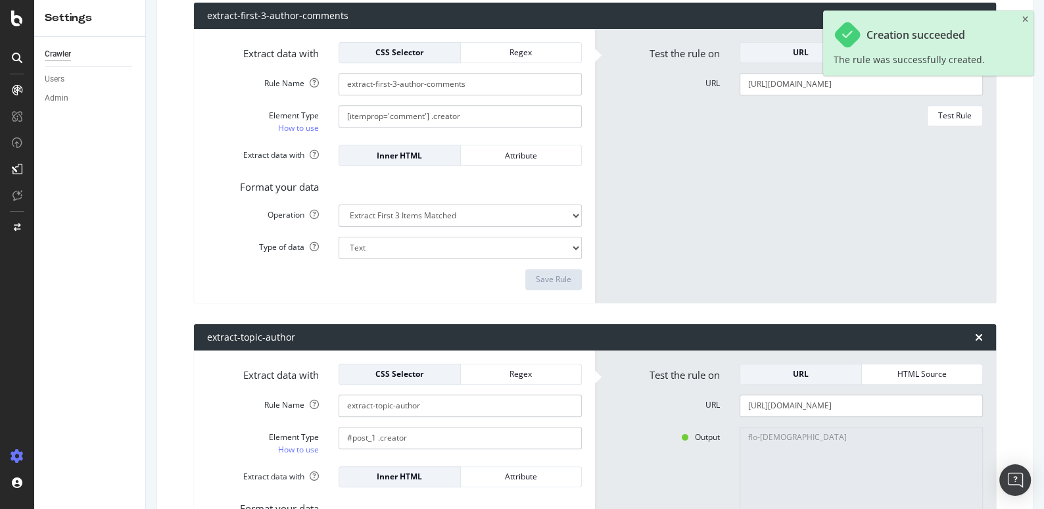
scroll to position [740, 0]
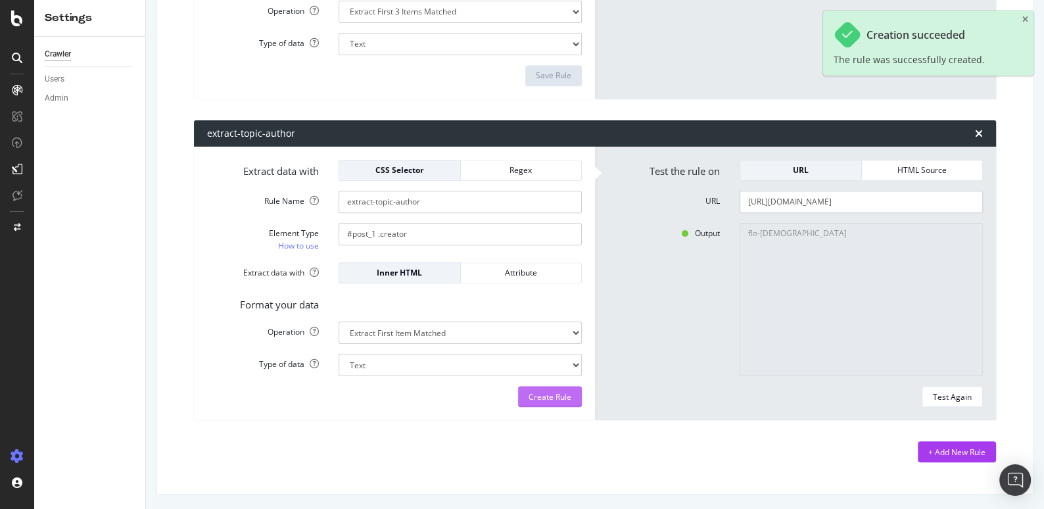
click at [548, 391] on div "Create Rule" at bounding box center [550, 396] width 43 height 11
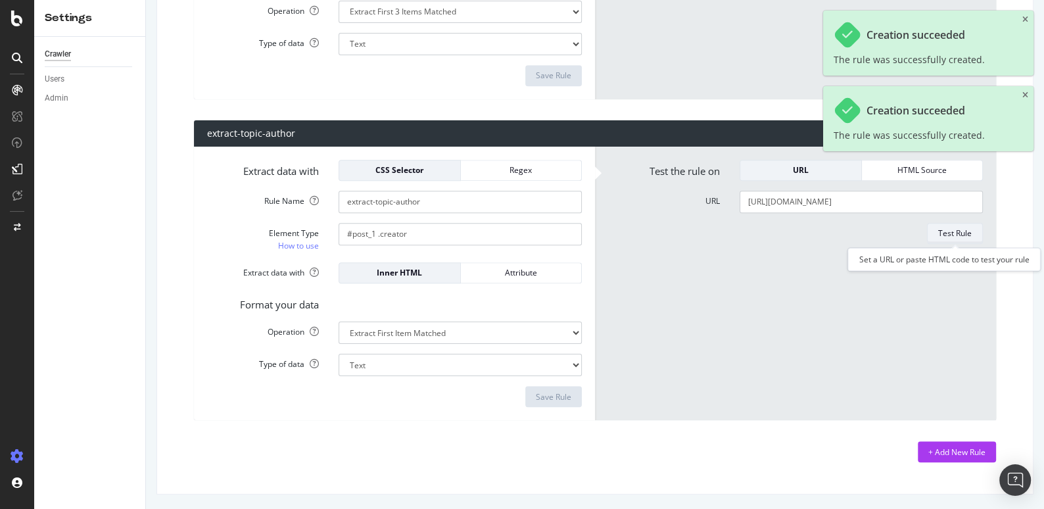
click at [964, 238] on div "Test Rule" at bounding box center [955, 233] width 34 height 18
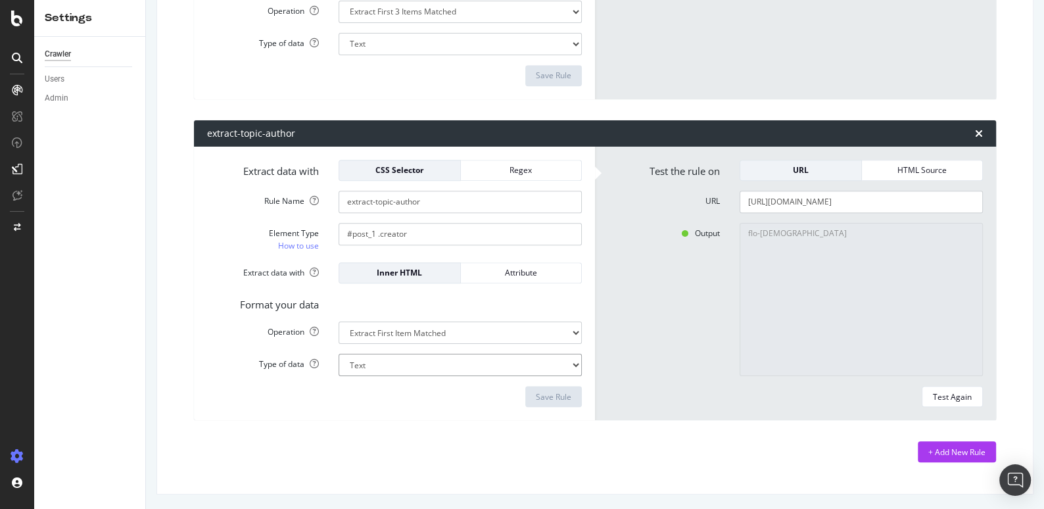
click at [542, 360] on select "Text Integer number Floating point number Date" at bounding box center [460, 365] width 243 height 22
click at [441, 332] on select "Extract First Item Matched Extract First 3 Items Matched Count Number of Occure…" at bounding box center [460, 333] width 243 height 22
select select "list"
click at [957, 401] on div "Test Again" at bounding box center [952, 396] width 39 height 11
click at [791, 201] on input "https://forums.pagesjaunes.fr/t/comment-poser-du-stratifie-sur-un-plancher-chau…" at bounding box center [861, 202] width 243 height 22
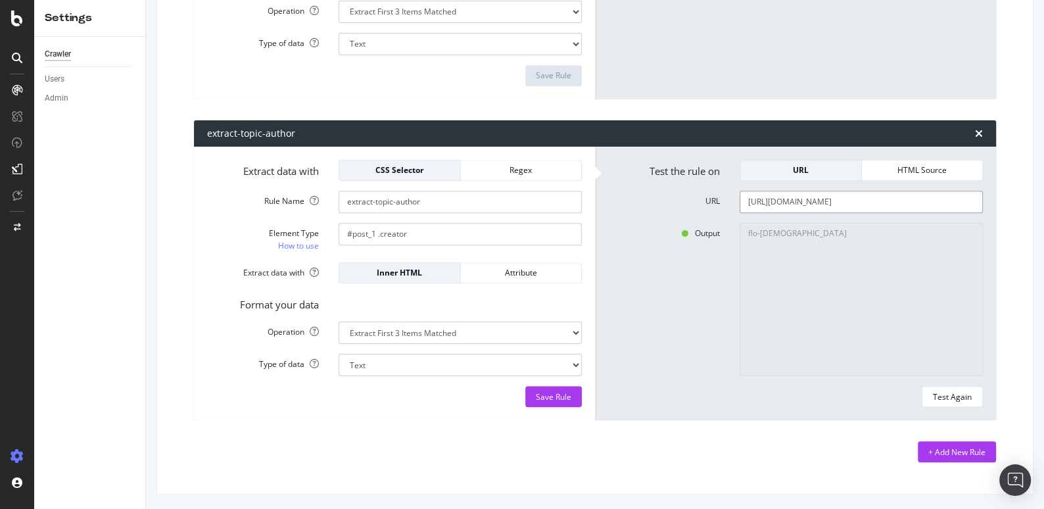
click at [791, 201] on input "https://forums.pagesjaunes.fr/t/comment-poser-du-stratifie-sur-un-plancher-chau…" at bounding box center [861, 202] width 243 height 22
paste input "a-propos-de-la-categorie-finitions-decoration/41"
type input "https://forums.pagesjaunes.fr/t/a-propos-de-la-categorie-finitions-decoration/41"
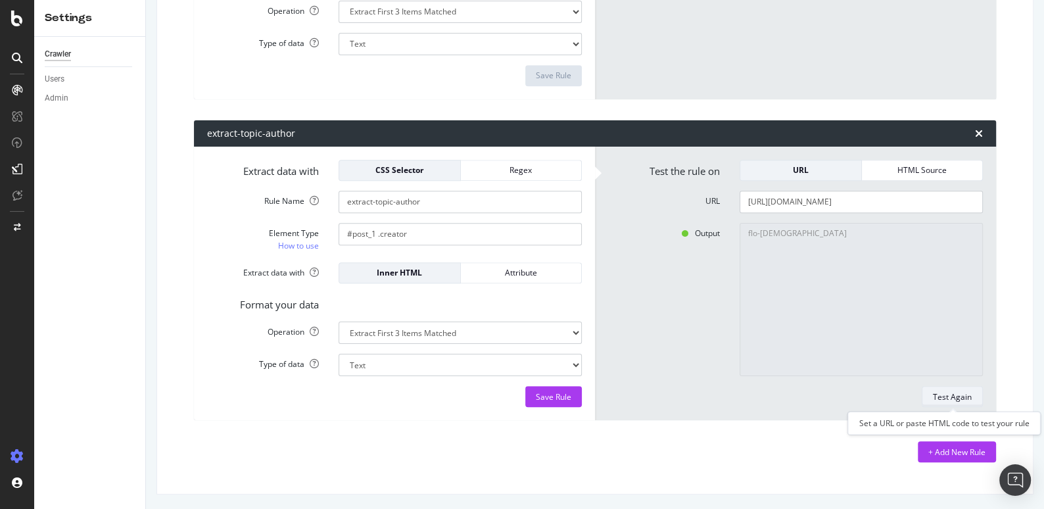
scroll to position [0, 0]
click at [957, 391] on div "Test Again" at bounding box center [952, 396] width 39 height 11
type textarea "AdminPJ"
click at [532, 335] on select "Extract First Item Matched Extract First 3 Items Matched Count Number of Occure…" at bounding box center [460, 333] width 243 height 22
select select "first"
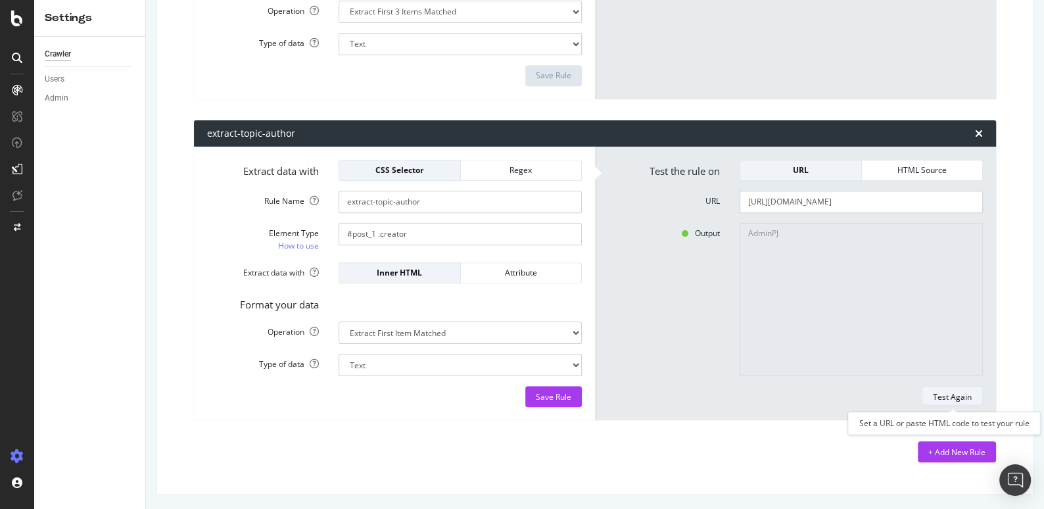
click at [961, 395] on div "Test Again" at bounding box center [952, 396] width 39 height 11
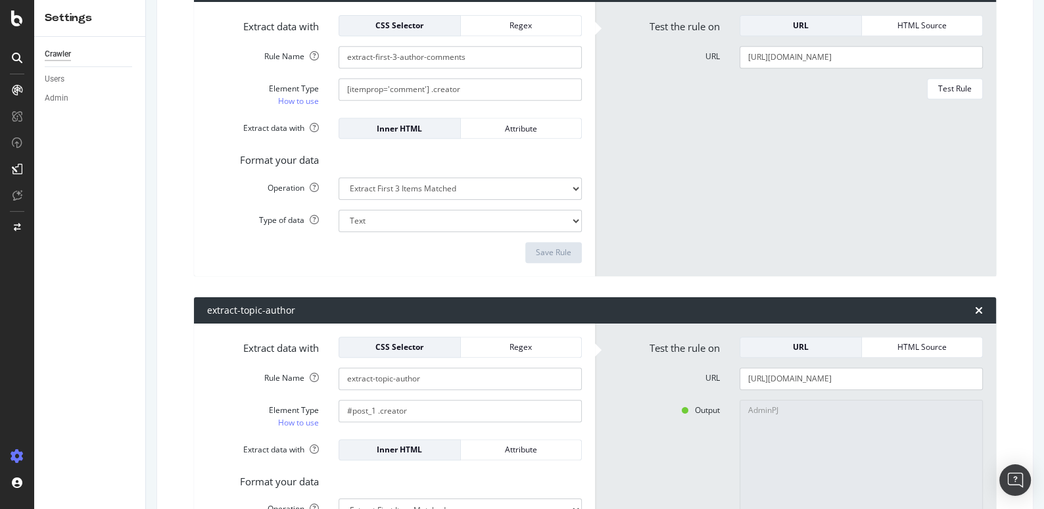
scroll to position [464, 0]
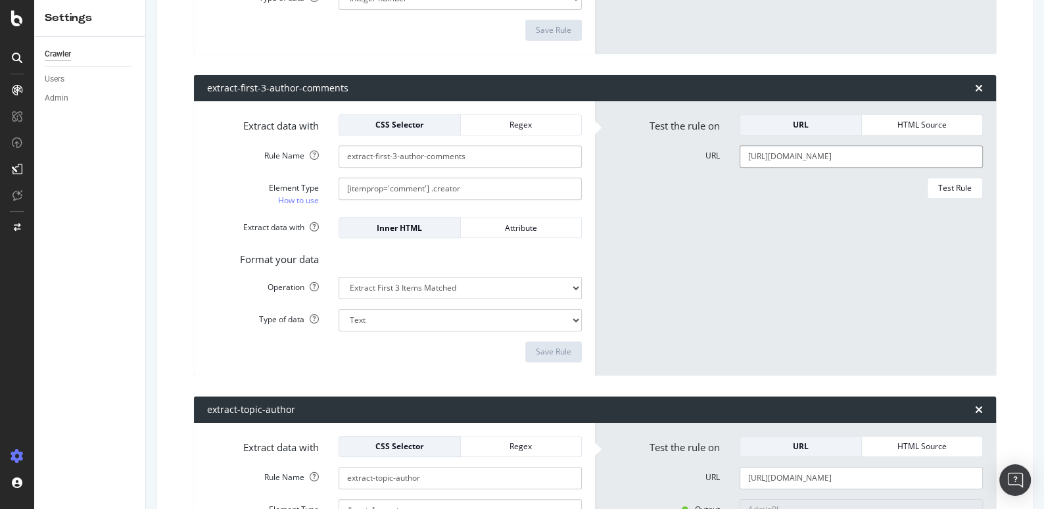
click at [774, 158] on input "https://forums.pagesjaunes.fr/t/comment-poser-du-stratifie-sur-un-plancher-chau…" at bounding box center [861, 156] width 243 height 22
paste input "a-propos-de-la-categorie-finitions-decoration/41"
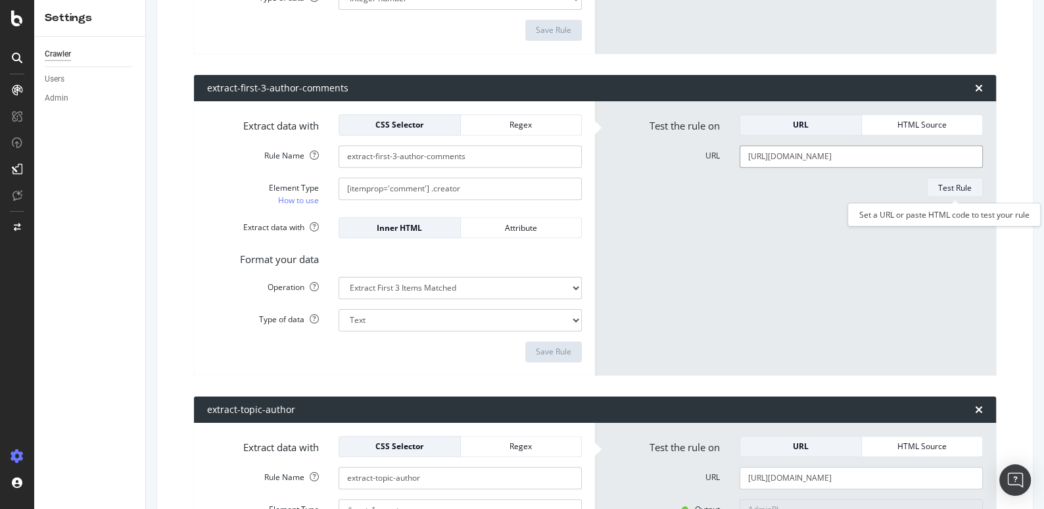
type input "https://forums.pagesjaunes.fr/t/a-propos-de-la-categorie-finitions-decoration/41"
click at [964, 189] on div "Test Rule" at bounding box center [955, 187] width 34 height 11
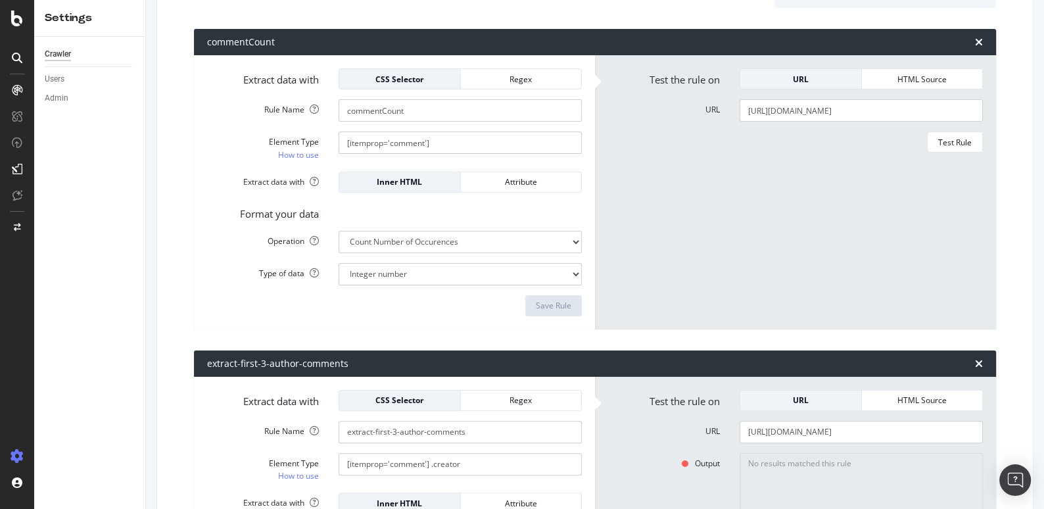
scroll to position [162, 0]
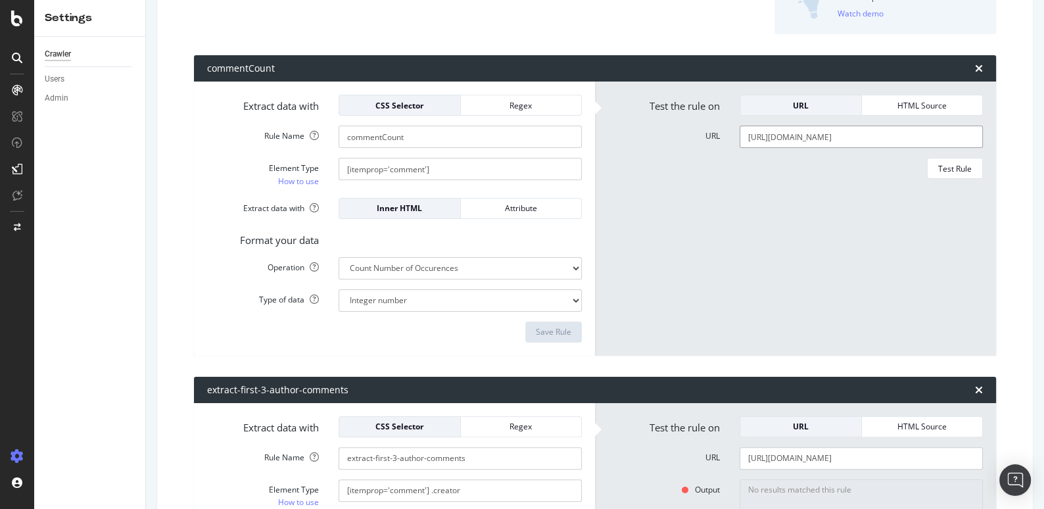
click at [795, 143] on input "https://forums.pagesjaunes.fr/t/comment-poser-du-stratifie-sur-un-plancher-chau…" at bounding box center [861, 137] width 243 height 22
paste input "a-propos-de-la-categorie-finitions-decoration/41"
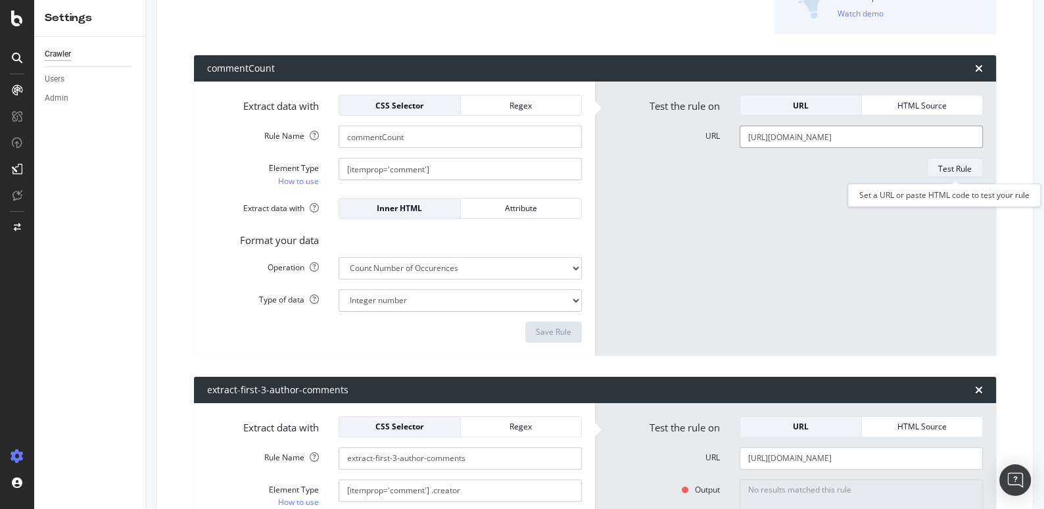
type input "https://forums.pagesjaunes.fr/t/a-propos-de-la-categorie-finitions-decoration/41"
click at [940, 176] on div "Test Rule" at bounding box center [955, 168] width 34 height 18
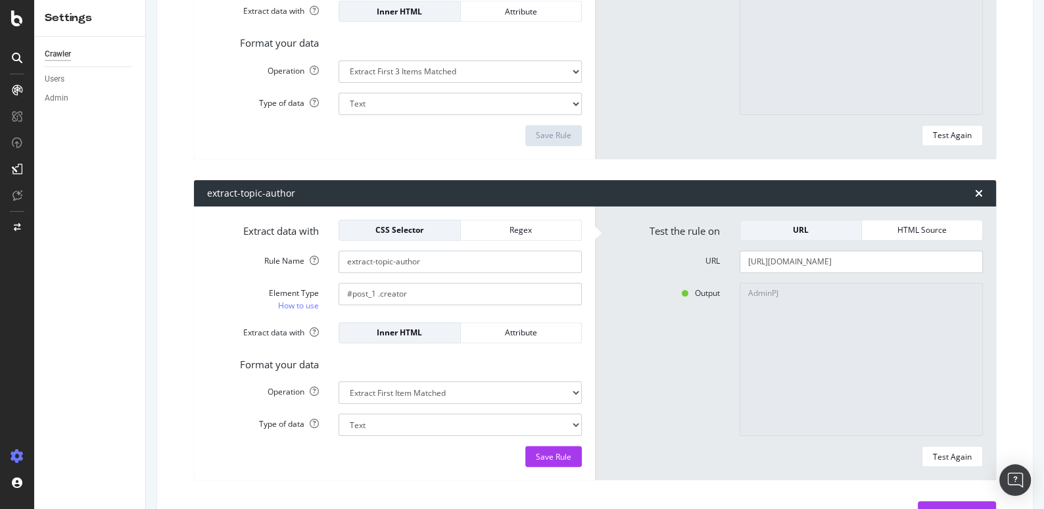
scroll to position [740, 0]
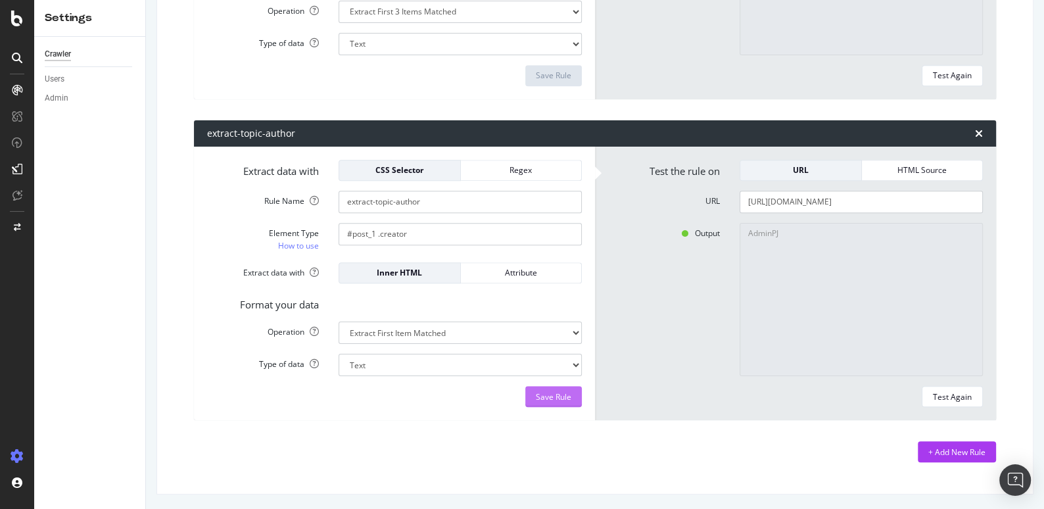
click at [545, 392] on div "Save Rule" at bounding box center [554, 396] width 36 height 11
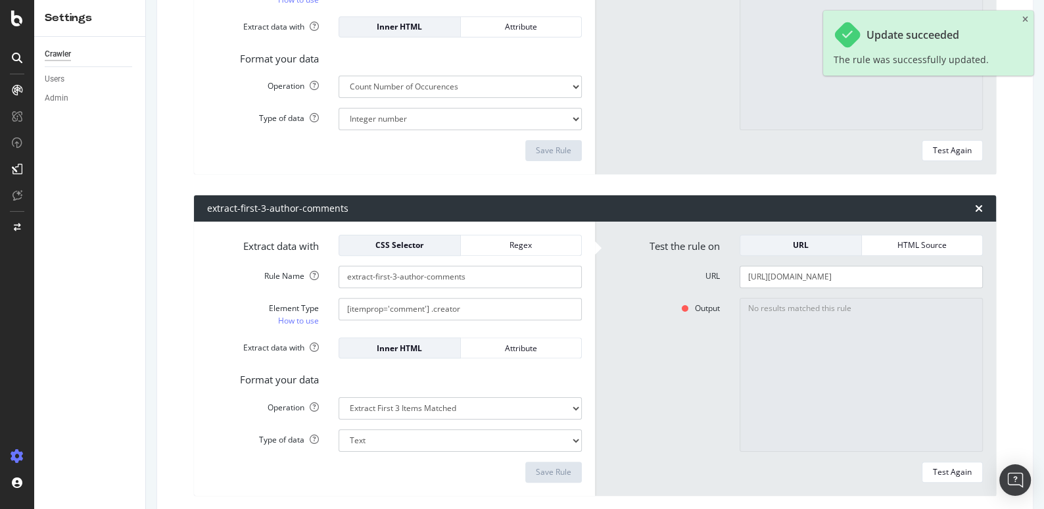
scroll to position [0, 0]
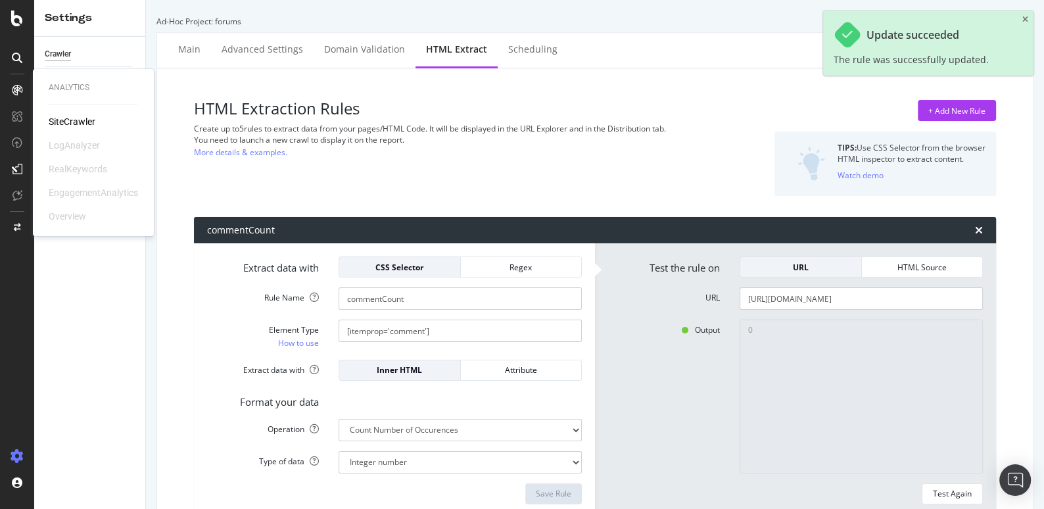
click at [66, 122] on div "SiteCrawler" at bounding box center [72, 121] width 47 height 13
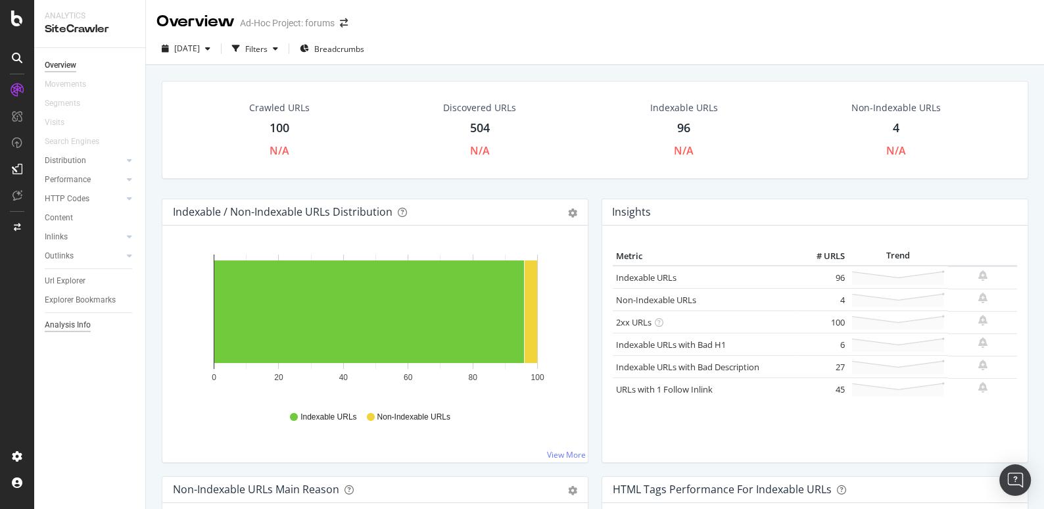
click at [87, 325] on div "Analysis Info" at bounding box center [68, 325] width 46 height 14
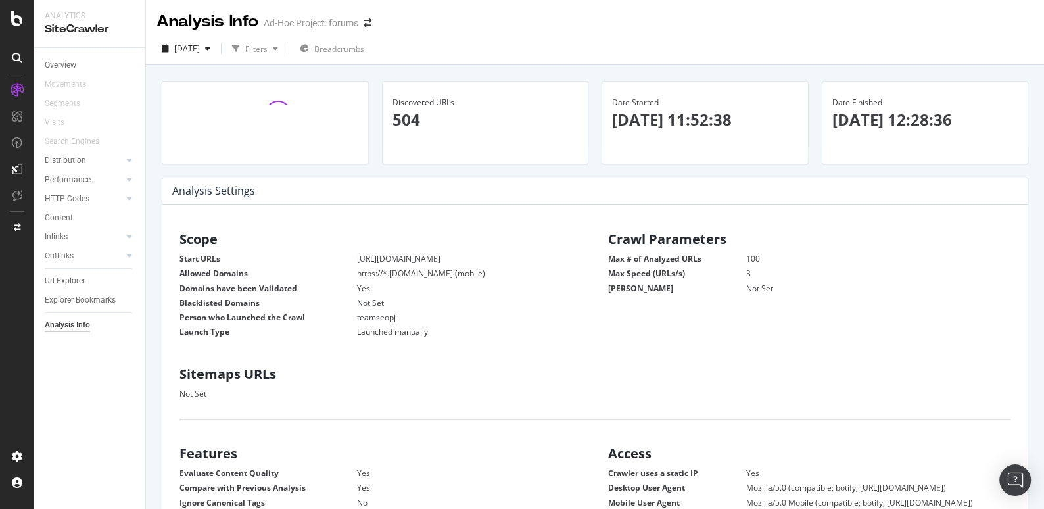
scroll to position [209, 408]
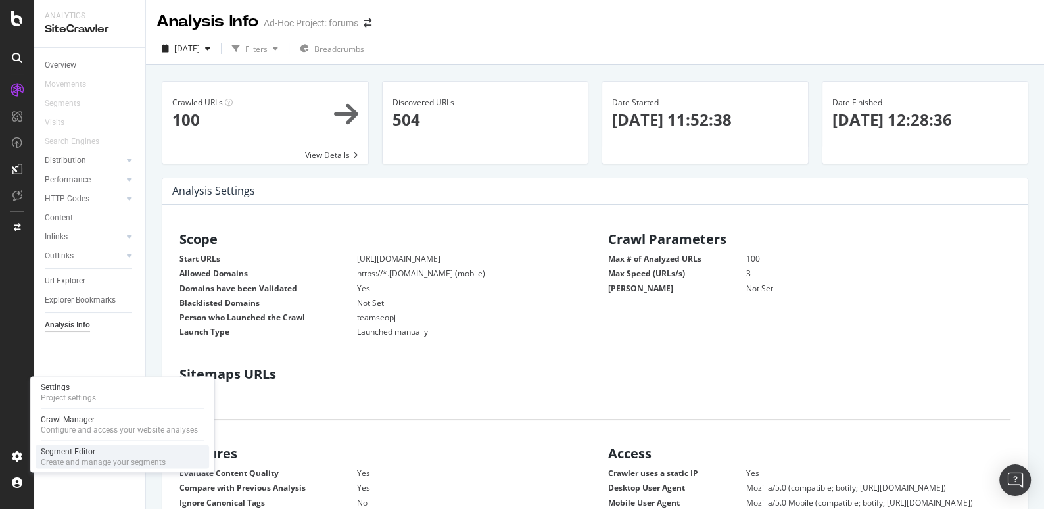
click at [82, 458] on div "Create and manage your segments" at bounding box center [103, 461] width 125 height 11
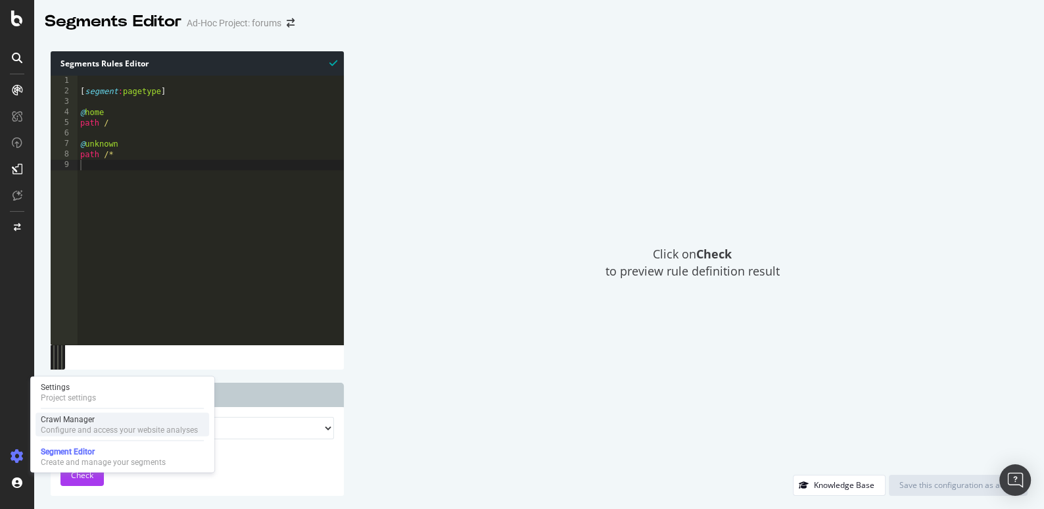
click at [65, 429] on div "Configure and access your website analyses" at bounding box center [119, 429] width 157 height 11
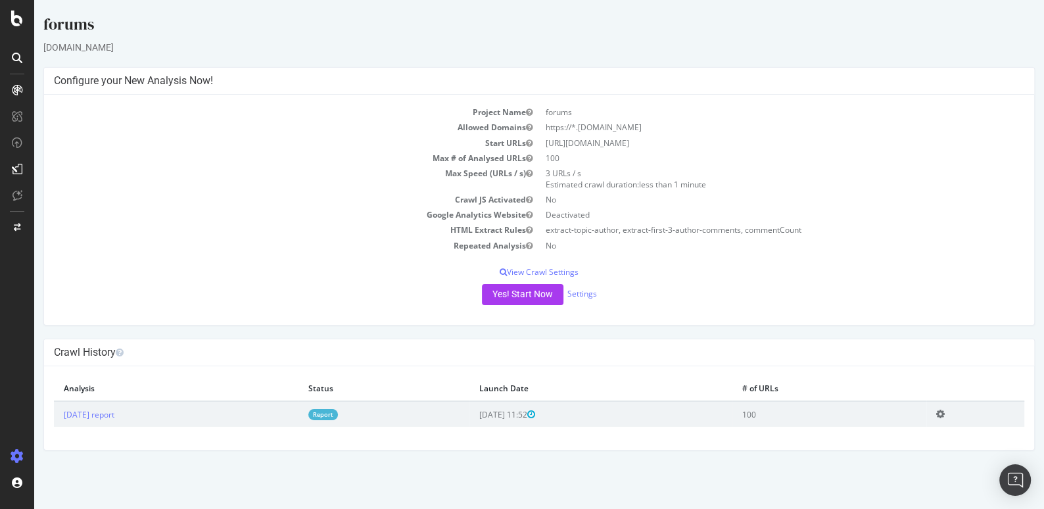
click at [945, 412] on icon at bounding box center [940, 414] width 9 height 10
click at [913, 451] on link "Delete analysis" at bounding box center [892, 452] width 105 height 18
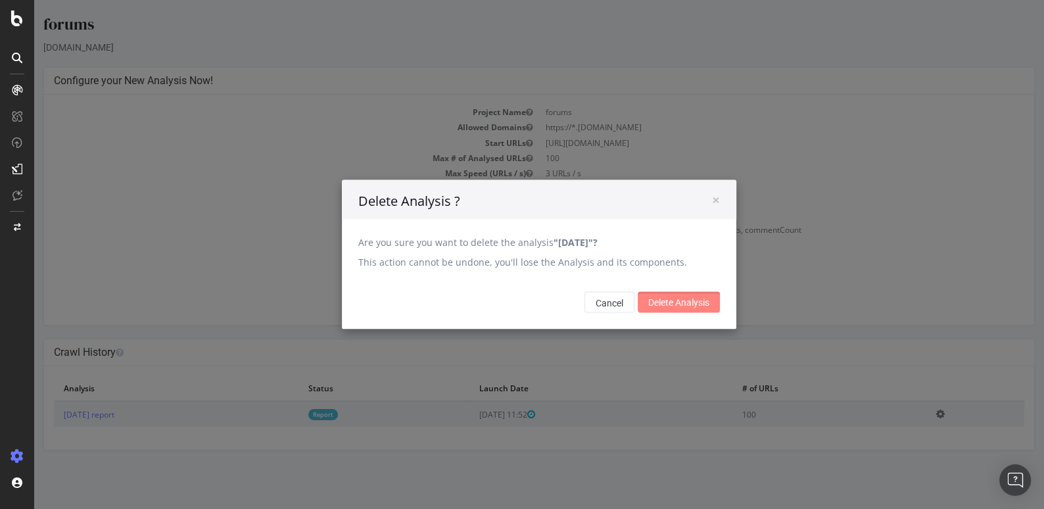
click at [673, 308] on input "Delete Analysis" at bounding box center [679, 302] width 82 height 21
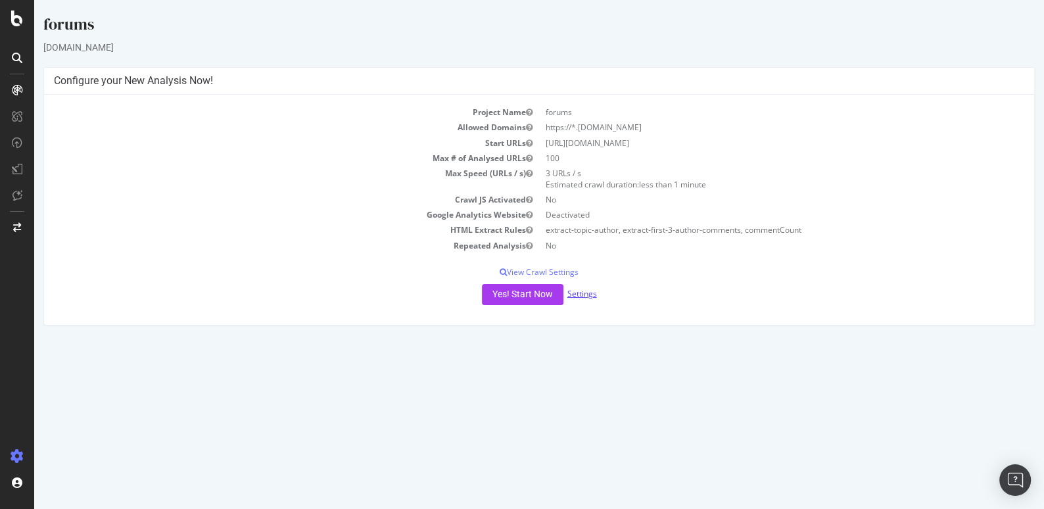
click at [581, 293] on link "Settings" at bounding box center [582, 293] width 30 height 11
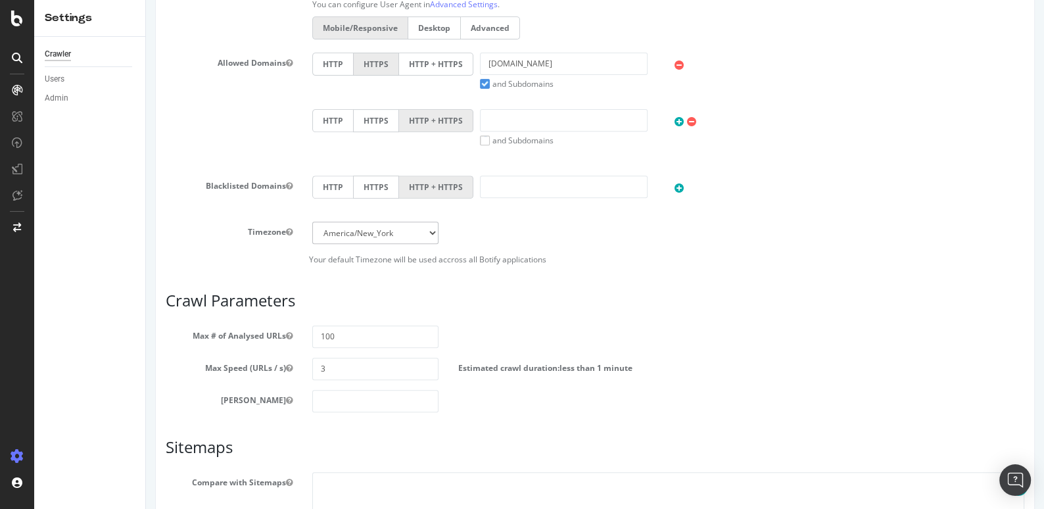
scroll to position [493, 0]
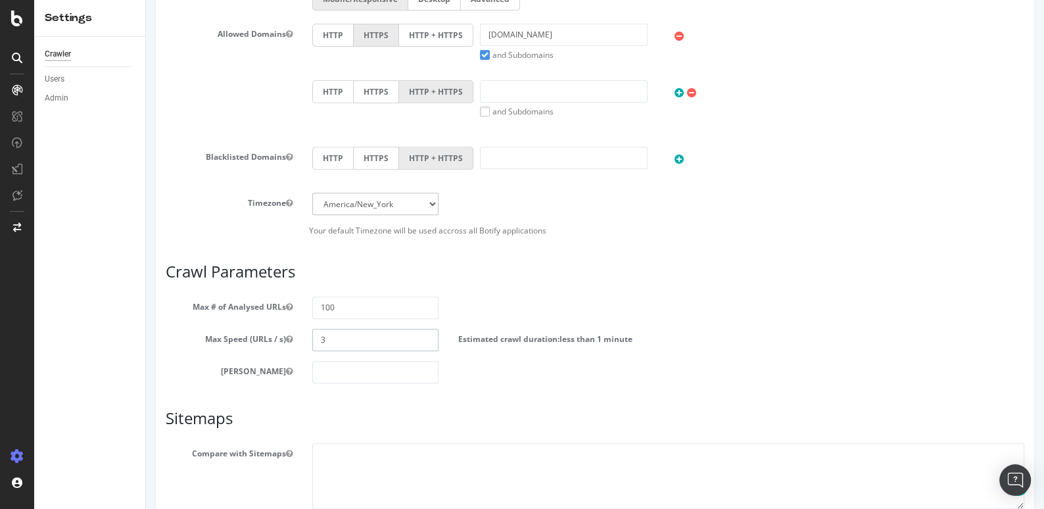
click at [341, 337] on input "3" at bounding box center [375, 340] width 127 height 22
click at [350, 305] on input "100" at bounding box center [375, 308] width 127 height 22
type input "3"
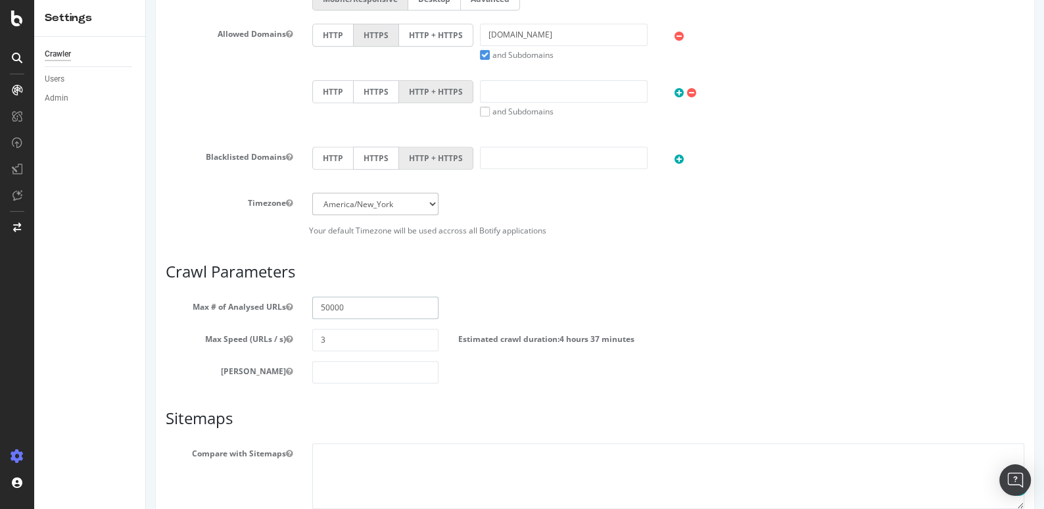
type input "50000"
click at [365, 346] on input "3" at bounding box center [375, 340] width 127 height 22
click at [362, 333] on input "3" at bounding box center [375, 340] width 127 height 22
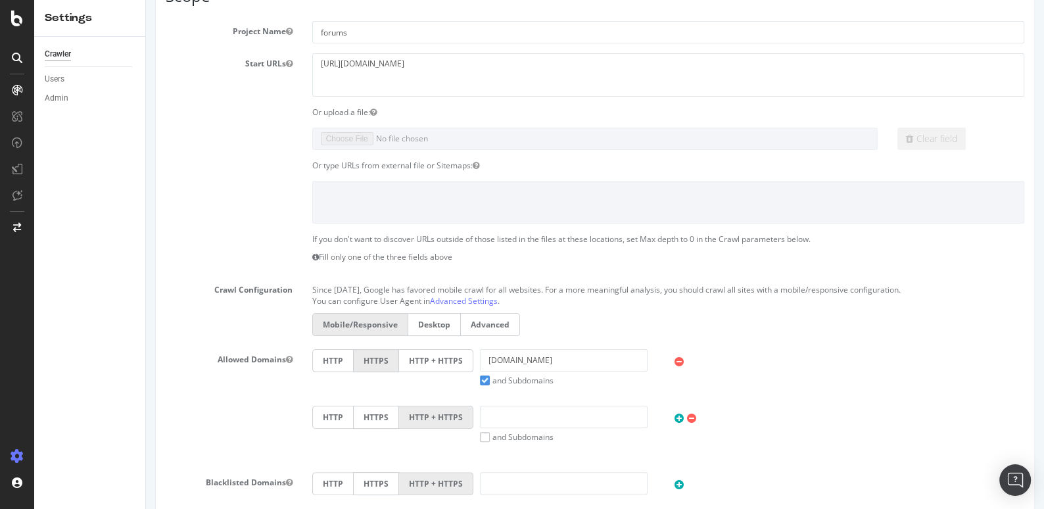
scroll to position [0, 0]
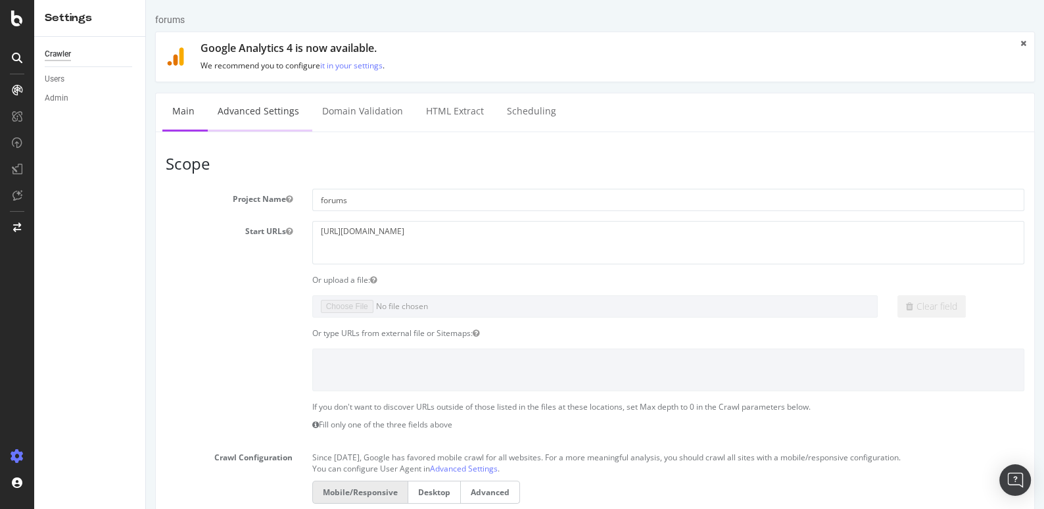
type input "40"
click at [274, 110] on link "Advanced Settings" at bounding box center [258, 111] width 101 height 36
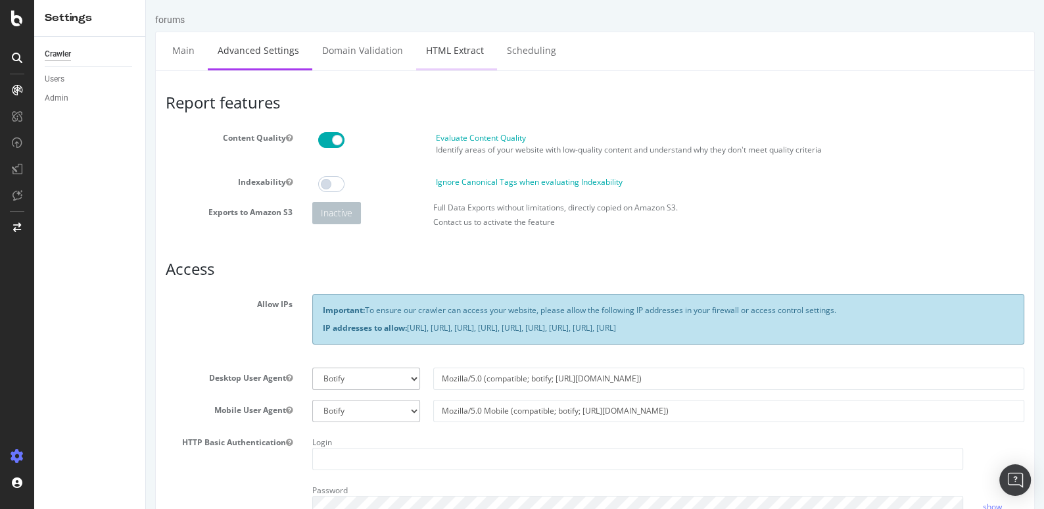
click at [448, 50] on link "HTML Extract" at bounding box center [455, 50] width 78 height 36
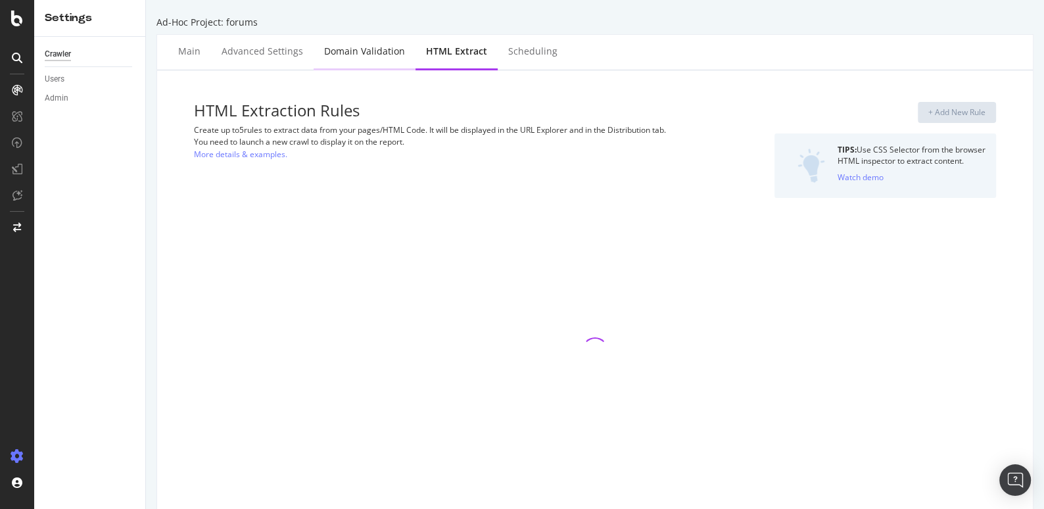
select select "list"
select select "count"
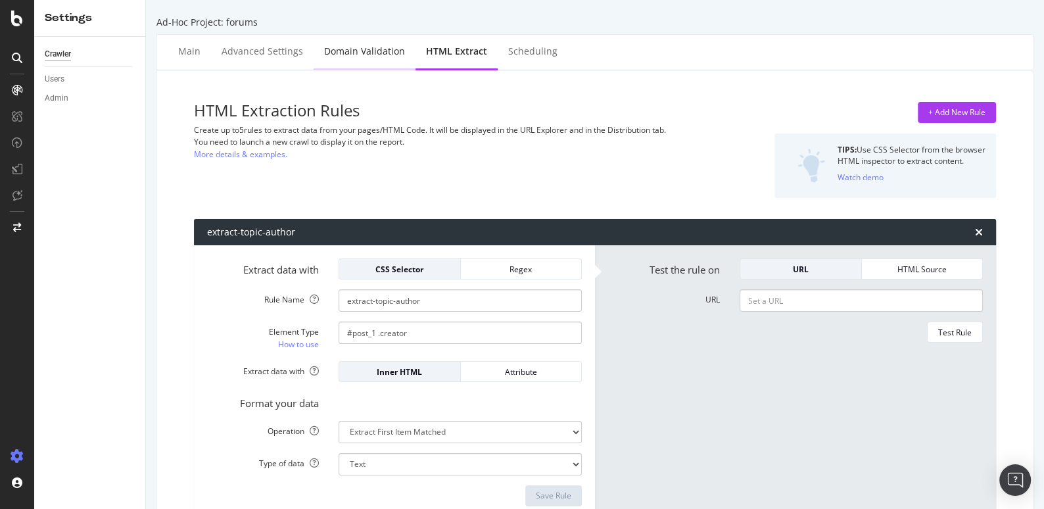
click at [369, 58] on div "Domain Validation" at bounding box center [365, 52] width 102 height 36
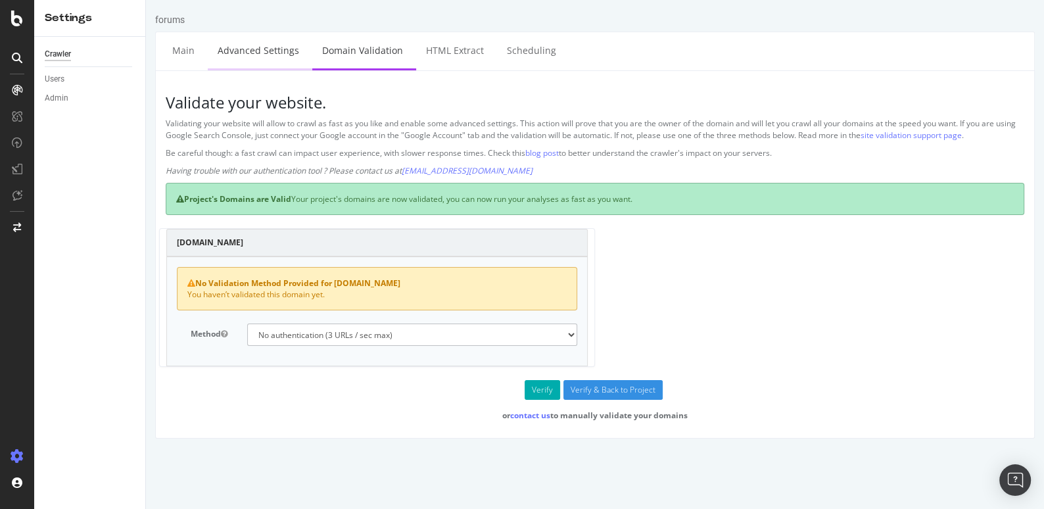
click at [262, 56] on link "Advanced Settings" at bounding box center [258, 50] width 101 height 36
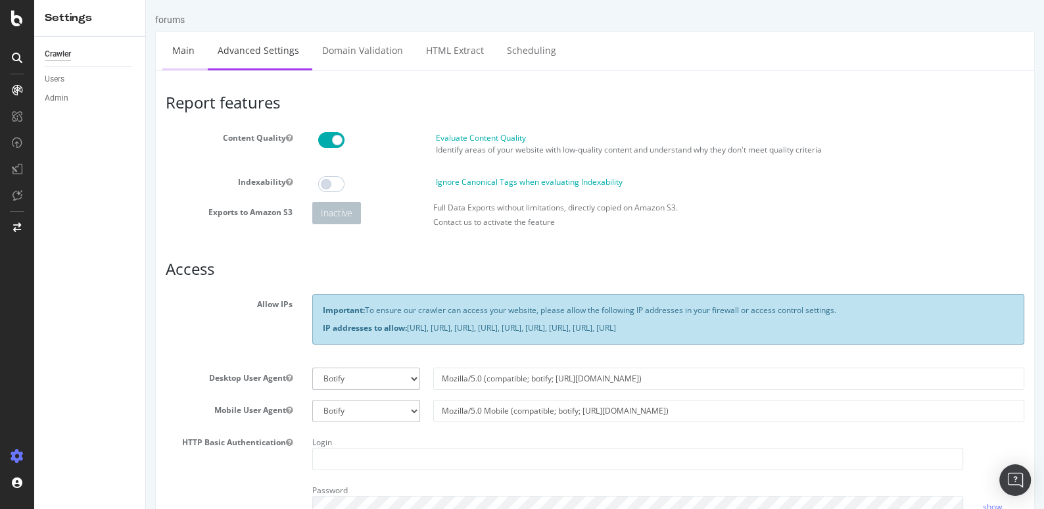
click at [181, 55] on link "Main" at bounding box center [183, 50] width 42 height 36
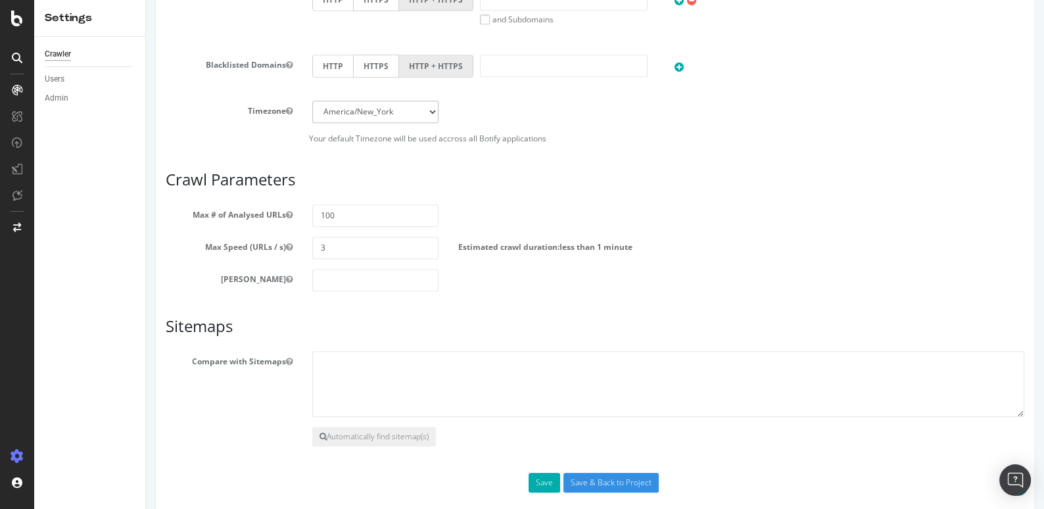
scroll to position [596, 0]
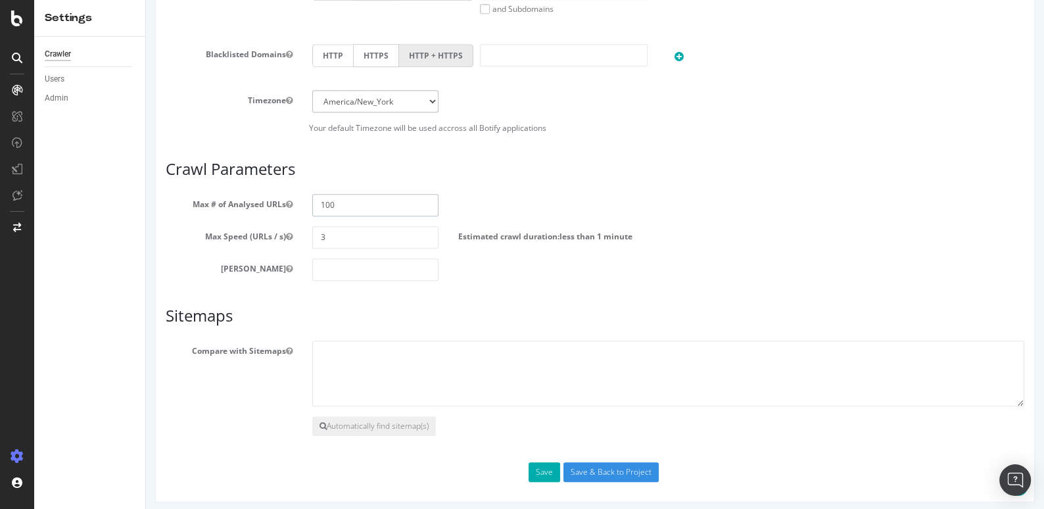
click at [345, 206] on input "100" at bounding box center [375, 205] width 127 height 22
type input "50000"
click at [337, 241] on input "3" at bounding box center [375, 237] width 127 height 22
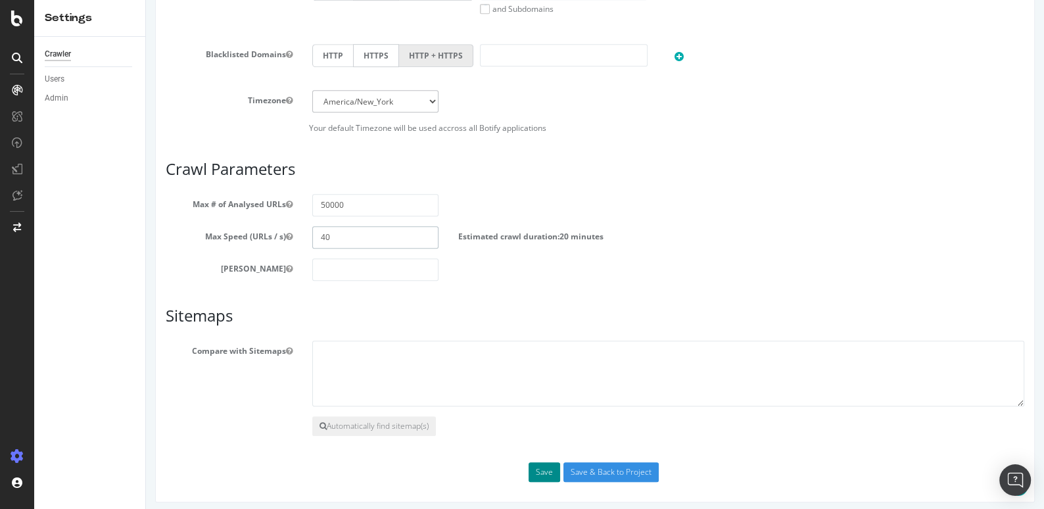
type input "40"
click at [548, 471] on button "Save" at bounding box center [545, 472] width 32 height 20
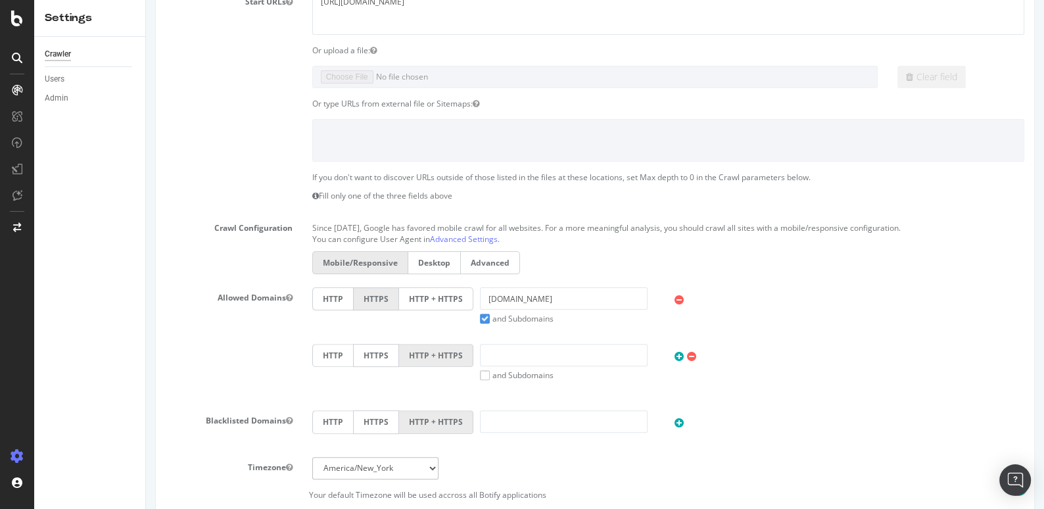
scroll to position [641, 0]
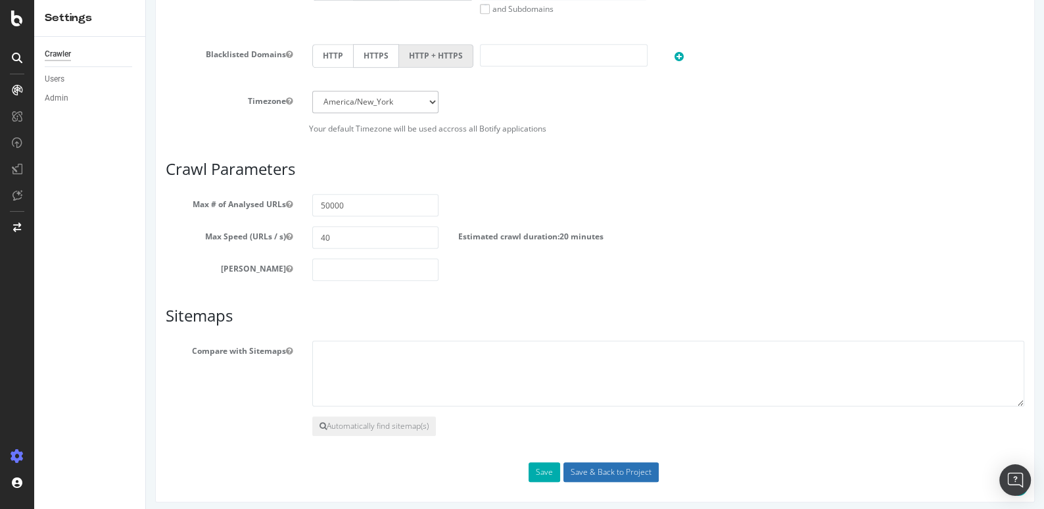
click at [597, 464] on input "Save & Back to Project" at bounding box center [611, 472] width 95 height 20
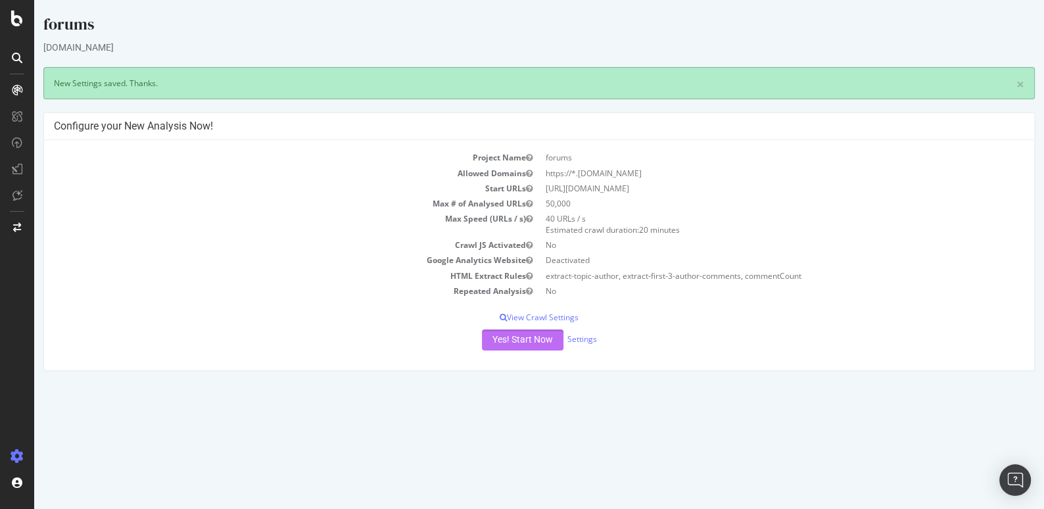
click at [519, 340] on button "Yes! Start Now" at bounding box center [523, 339] width 82 height 21
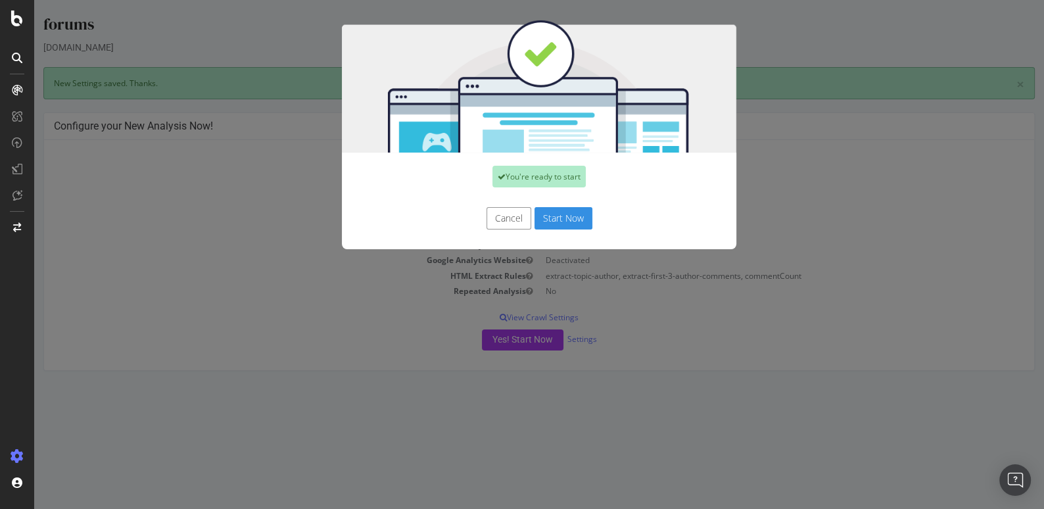
click at [558, 218] on button "Start Now" at bounding box center [564, 218] width 58 height 22
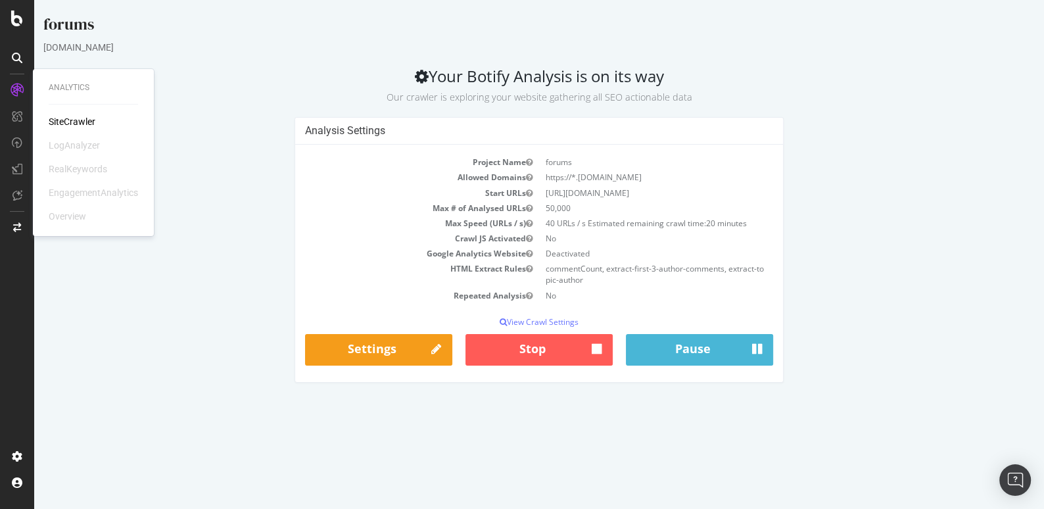
click at [231, 137] on div "Analysis Settings Project Name forums Allowed Domains https://*.forums.pagesjau…" at bounding box center [539, 256] width 1005 height 278
click at [215, 68] on h2 "Your Botify Analysis is on its way Our crawler is exploring your website gather…" at bounding box center [539, 85] width 992 height 37
click at [164, 30] on div "forums" at bounding box center [539, 27] width 992 height 28
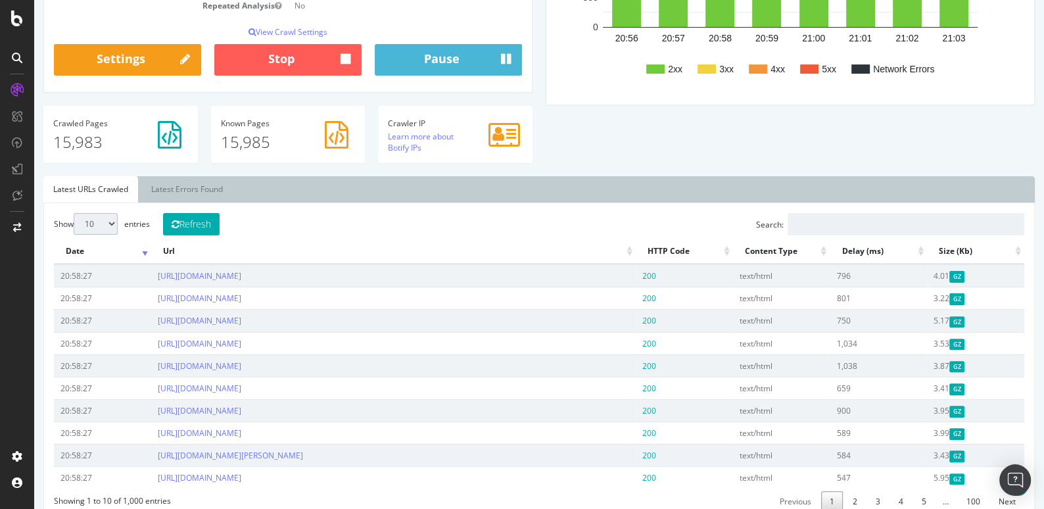
scroll to position [308, 0]
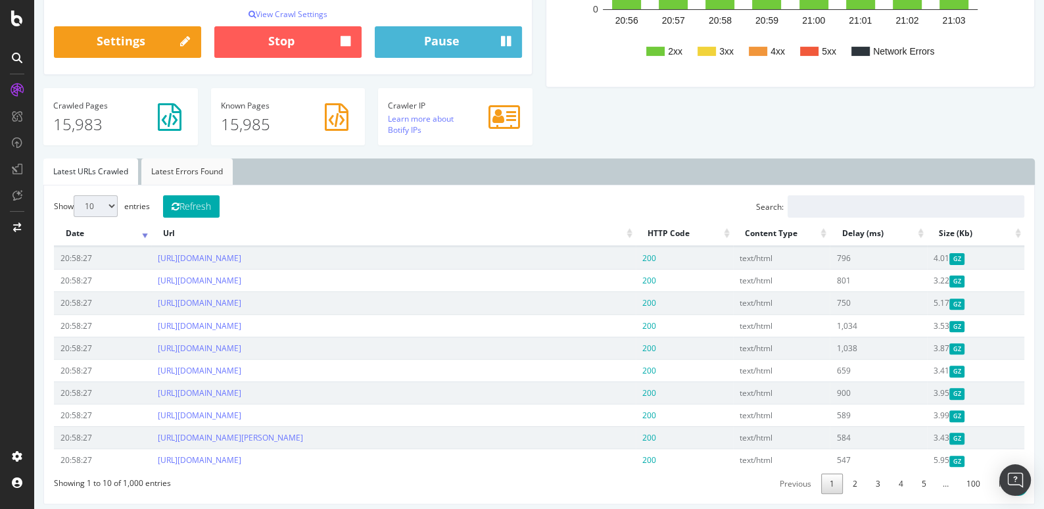
click at [189, 170] on link "Latest Errors Found" at bounding box center [186, 171] width 91 height 26
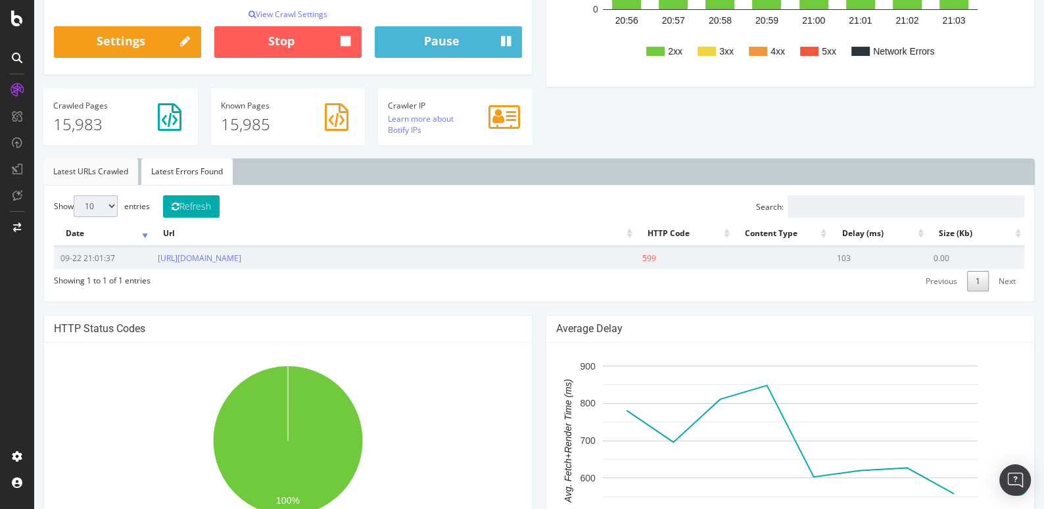
click at [105, 167] on link "Latest URLs Crawled" at bounding box center [90, 171] width 95 height 26
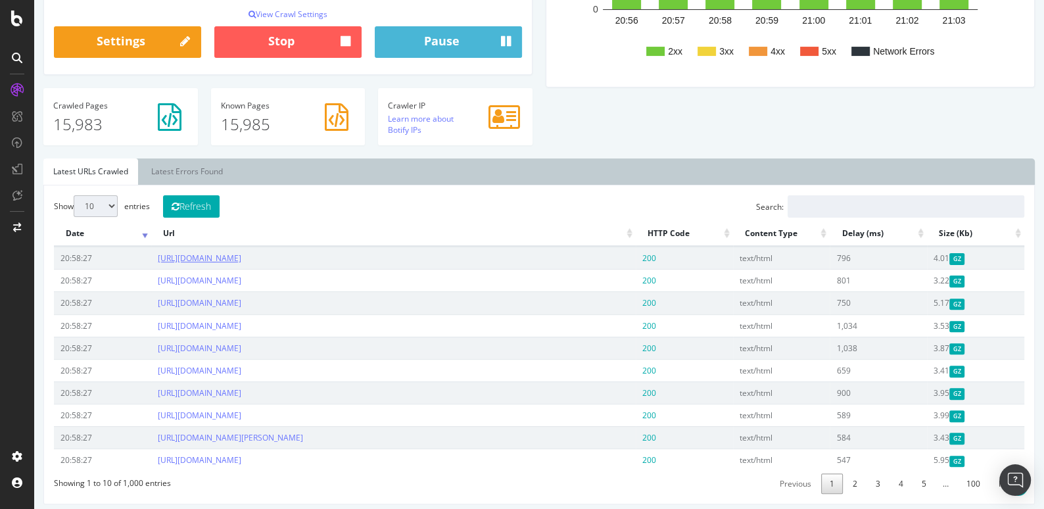
scroll to position [0, 0]
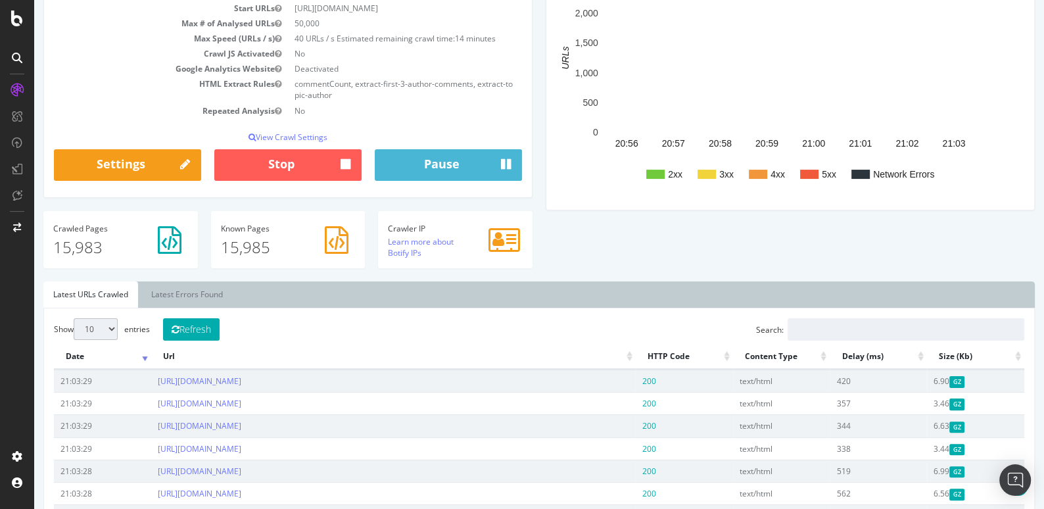
scroll to position [291, 0]
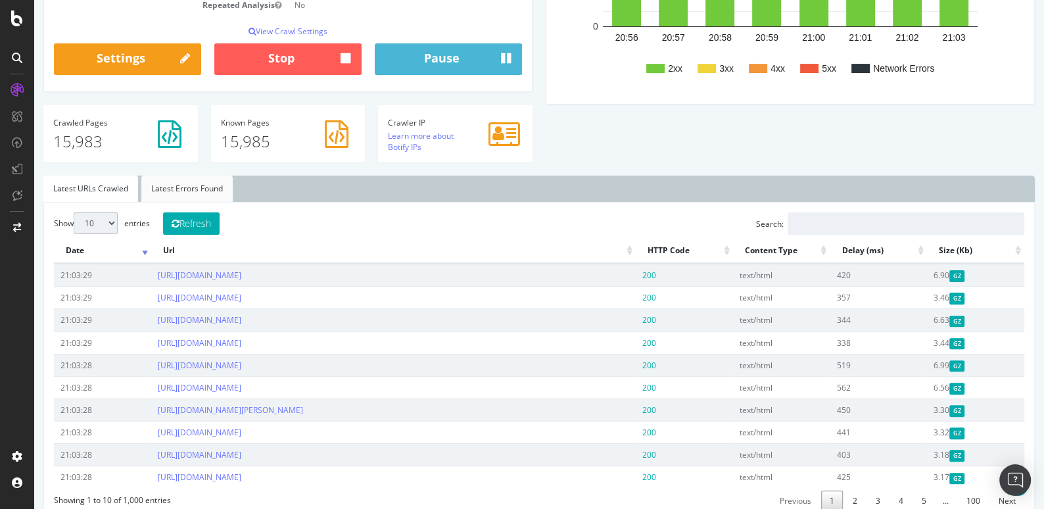
click at [210, 185] on link "Latest Errors Found" at bounding box center [186, 189] width 91 height 26
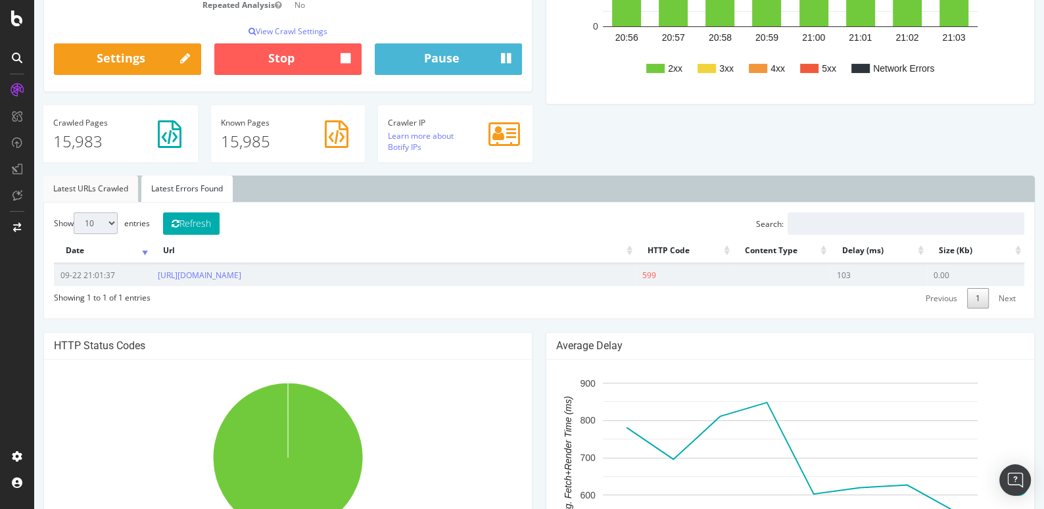
click at [88, 190] on link "Latest URLs Crawled" at bounding box center [90, 189] width 95 height 26
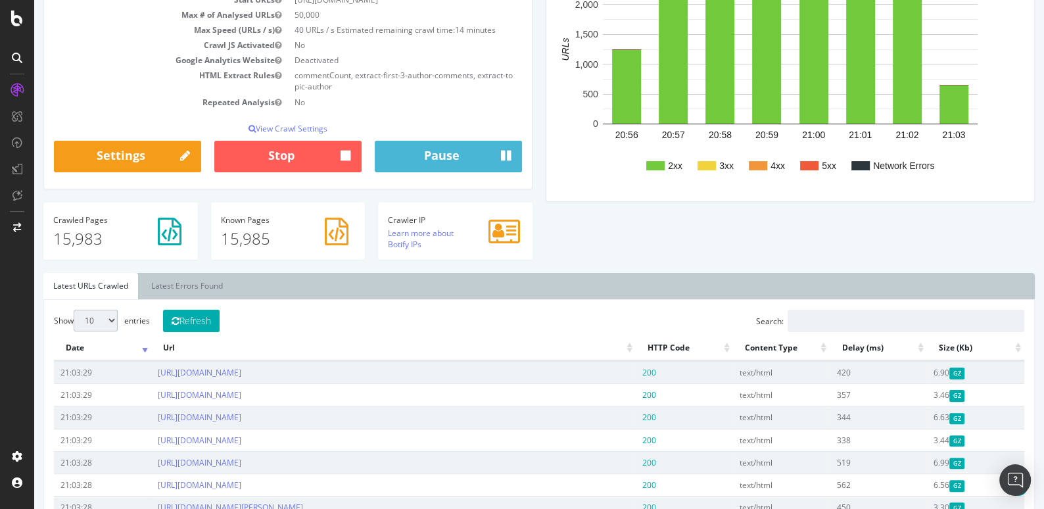
scroll to position [0, 0]
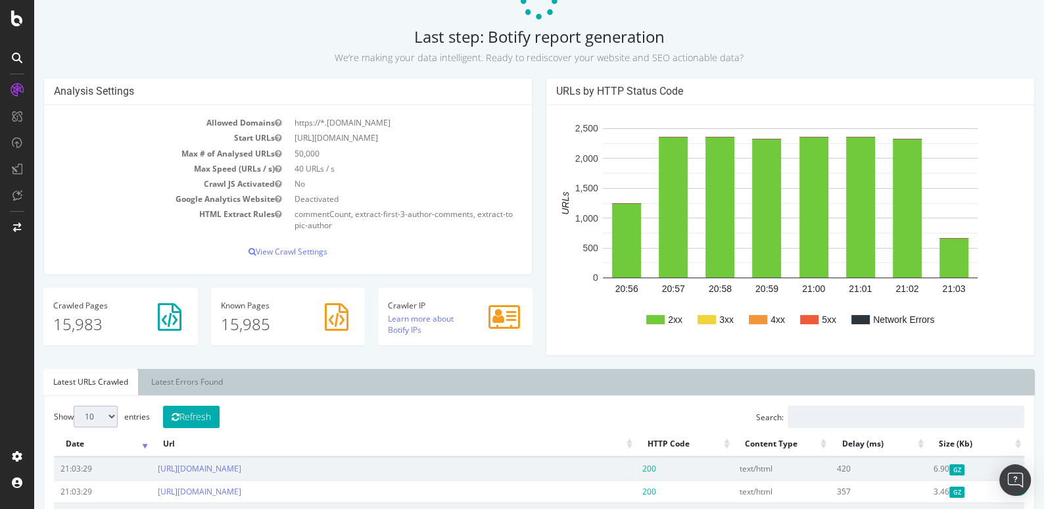
scroll to position [180, 0]
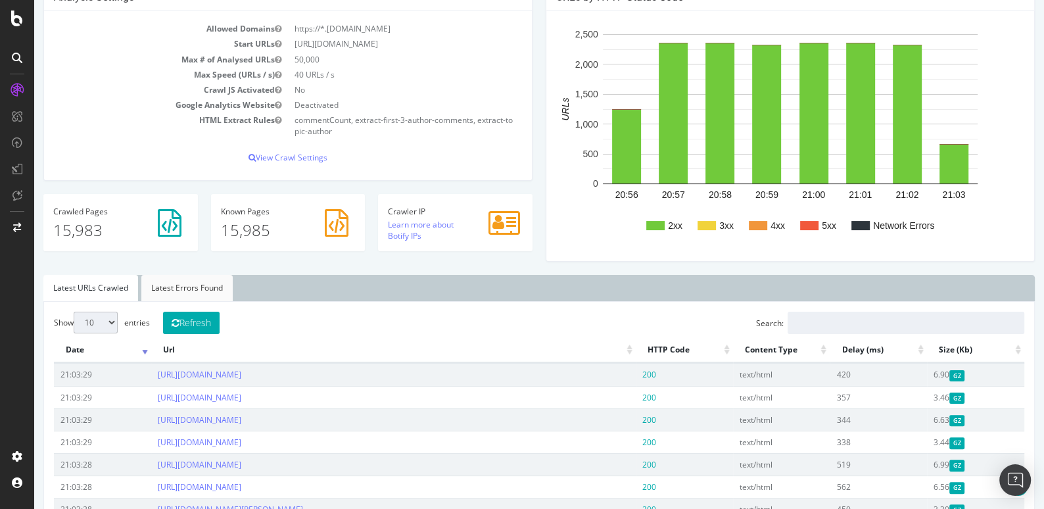
click at [208, 284] on link "Latest Errors Found" at bounding box center [186, 288] width 91 height 26
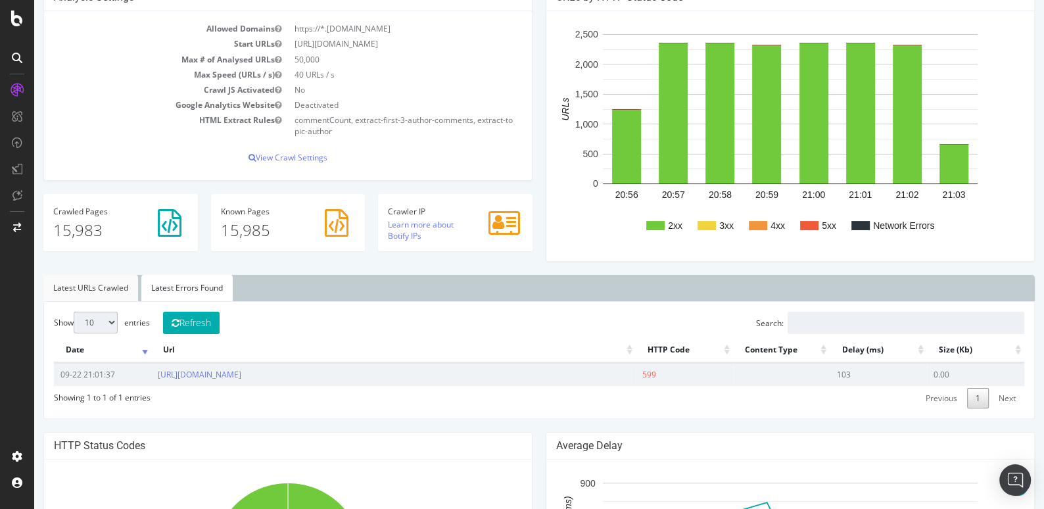
click at [107, 293] on link "Latest URLs Crawled" at bounding box center [90, 288] width 95 height 26
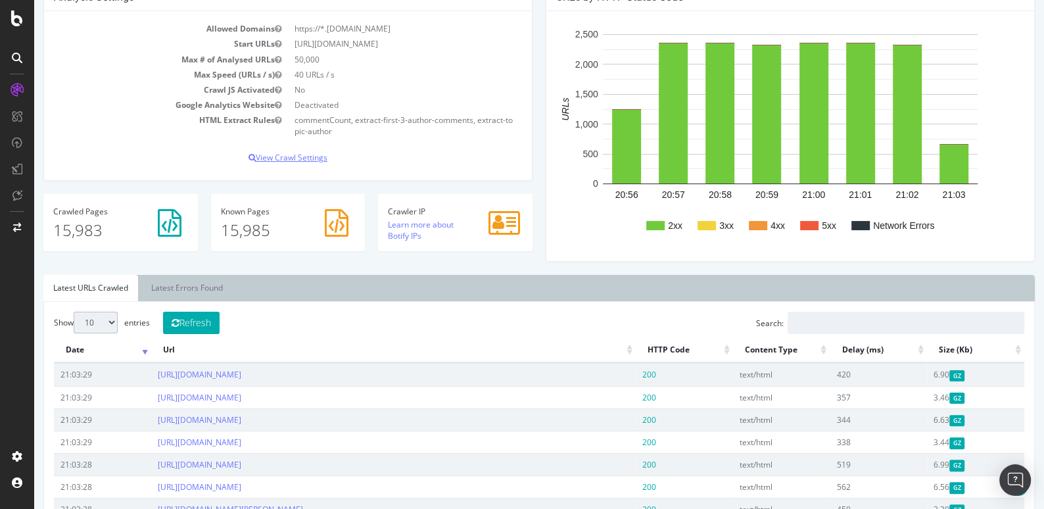
scroll to position [0, 0]
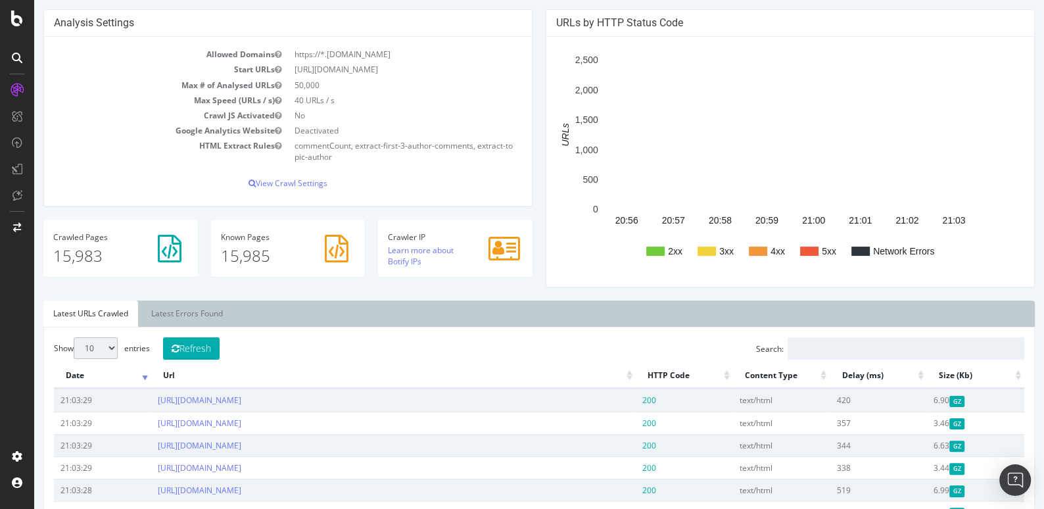
scroll to position [193, 0]
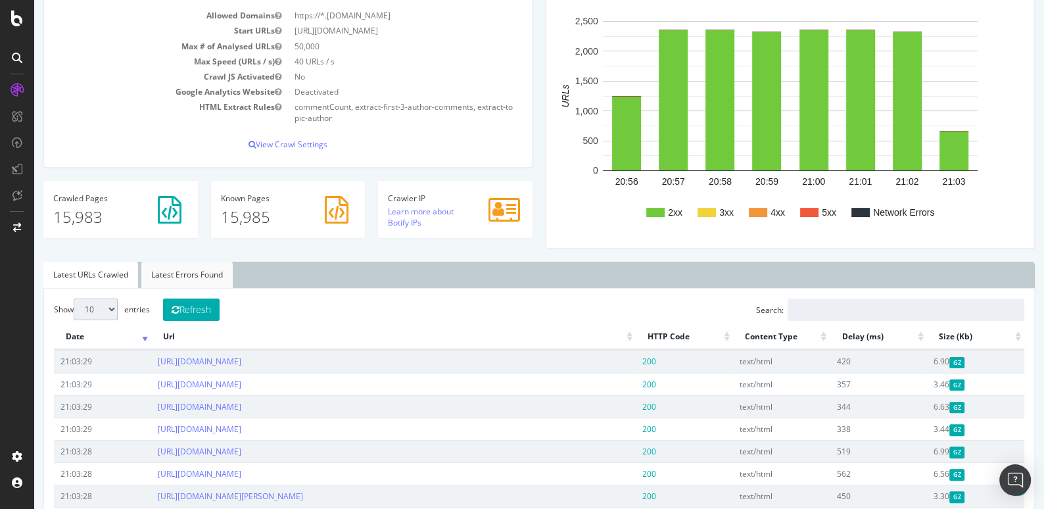
click at [176, 270] on link "Latest Errors Found" at bounding box center [186, 275] width 91 height 26
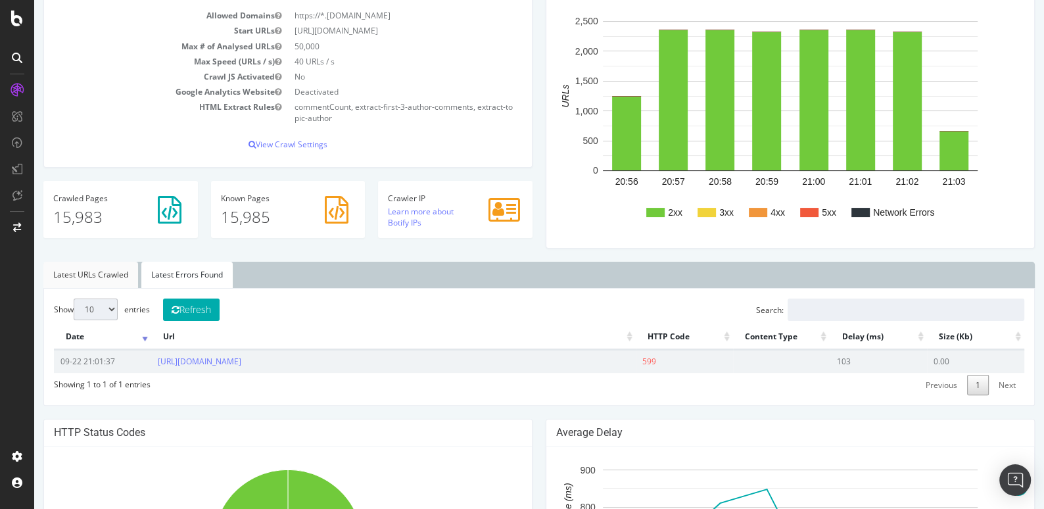
click at [108, 278] on link "Latest URLs Crawled" at bounding box center [90, 275] width 95 height 26
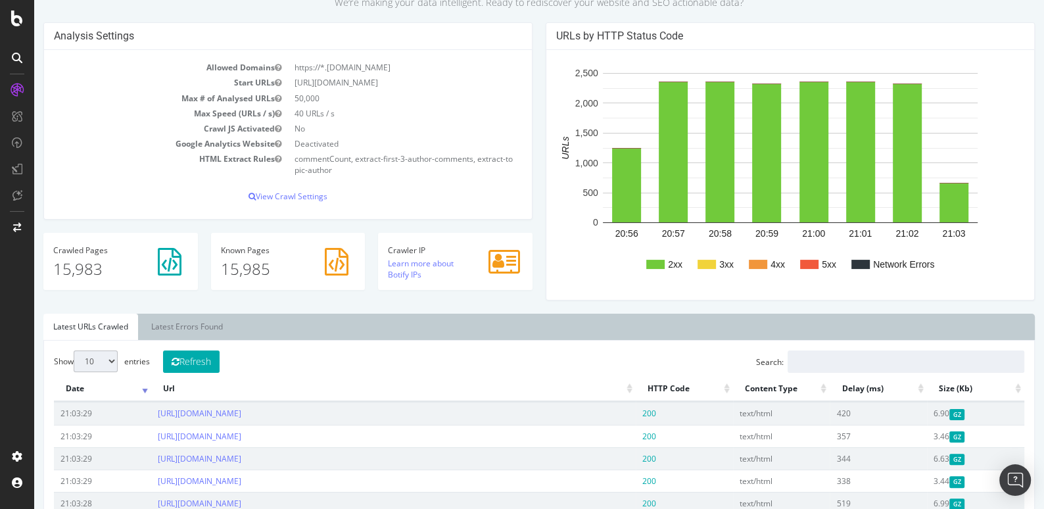
scroll to position [0, 0]
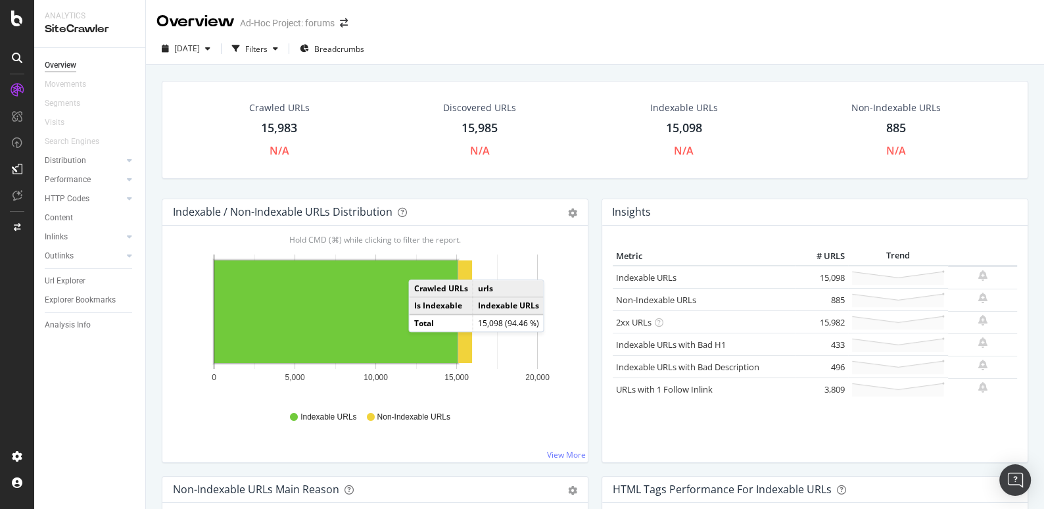
click at [901, 121] on div "885" at bounding box center [896, 128] width 20 height 17
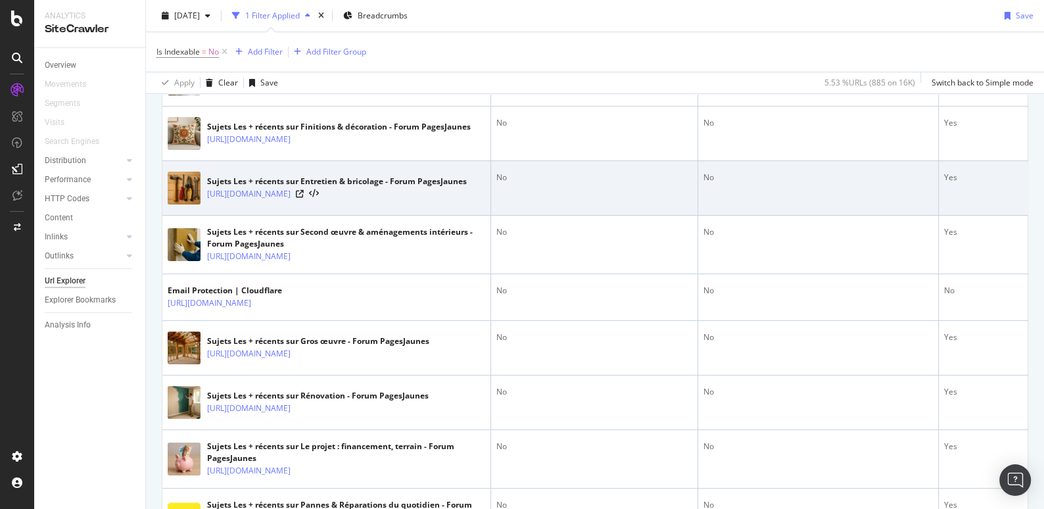
scroll to position [400, 0]
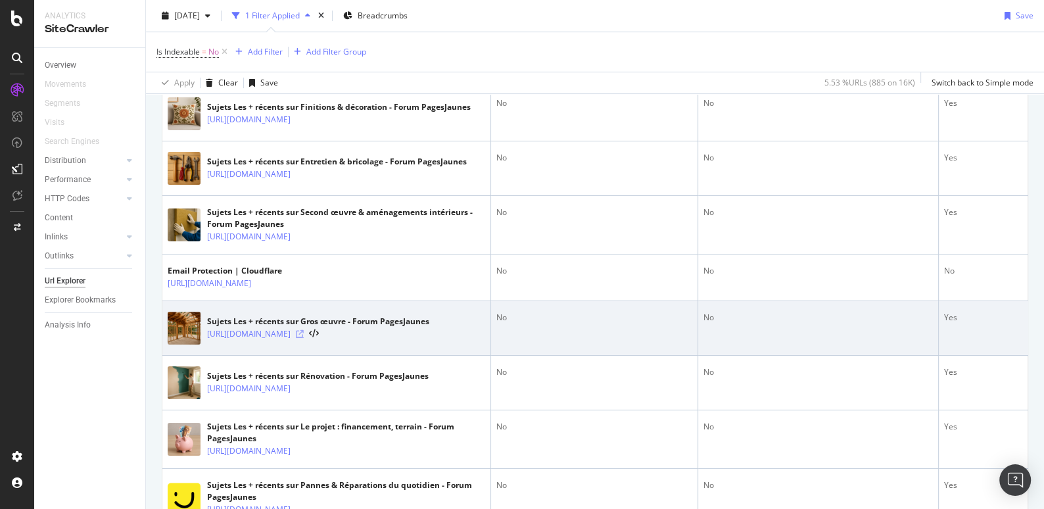
click at [304, 338] on icon at bounding box center [300, 334] width 8 height 8
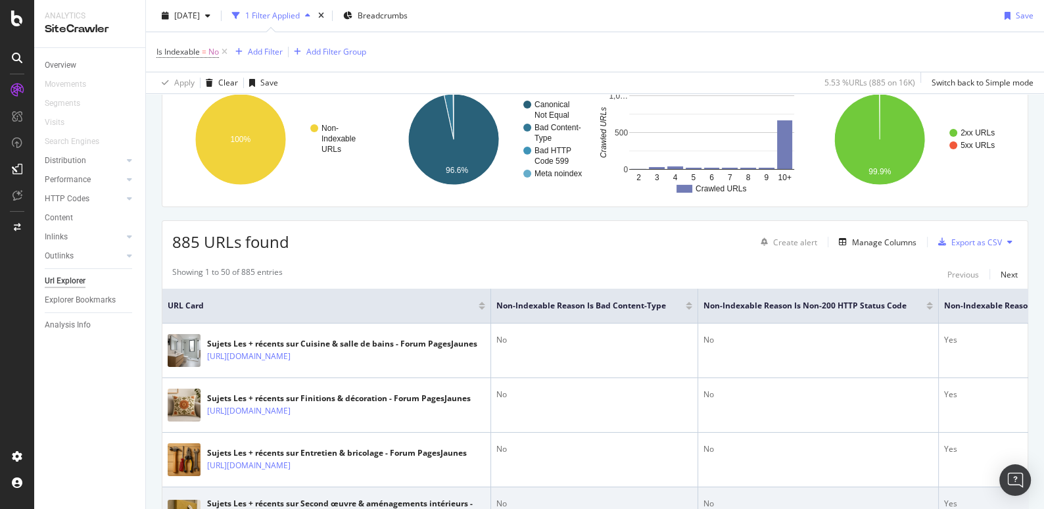
scroll to position [0, 0]
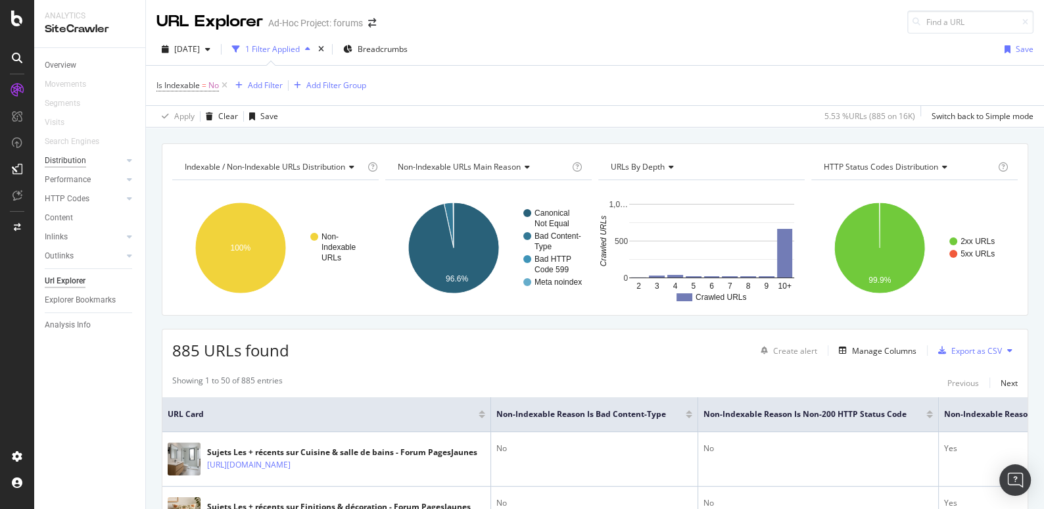
click at [62, 164] on div "Distribution" at bounding box center [65, 161] width 41 height 14
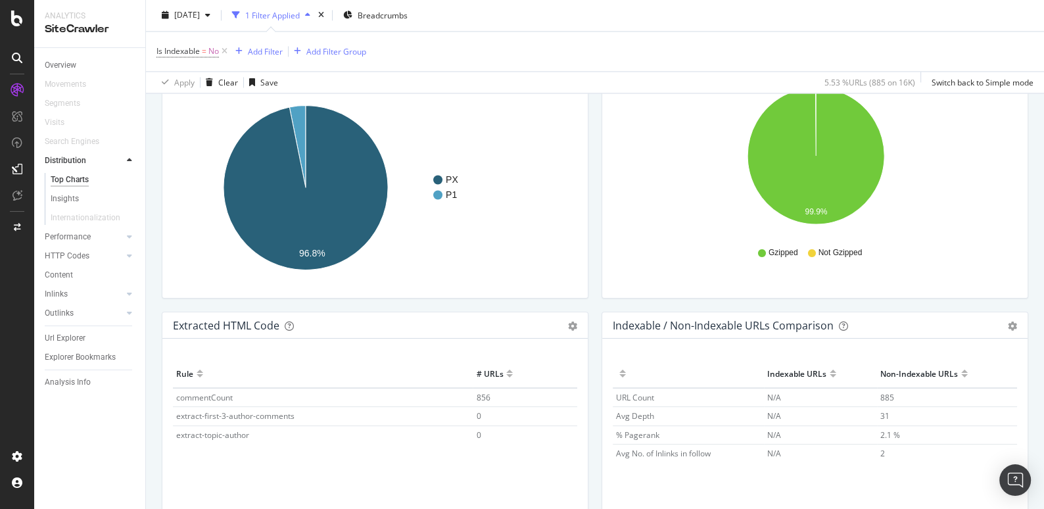
scroll to position [1990, 0]
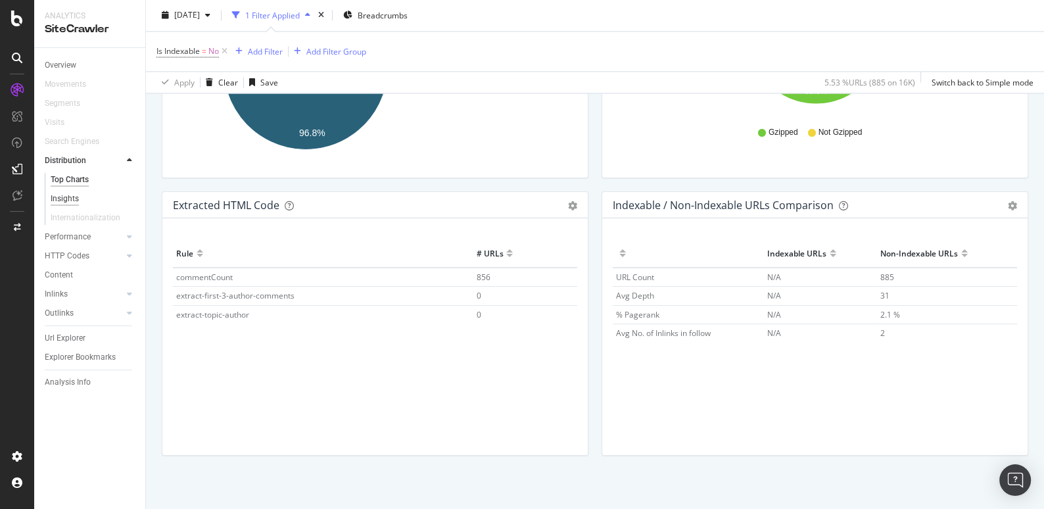
click at [60, 193] on div "Insights" at bounding box center [65, 199] width 28 height 14
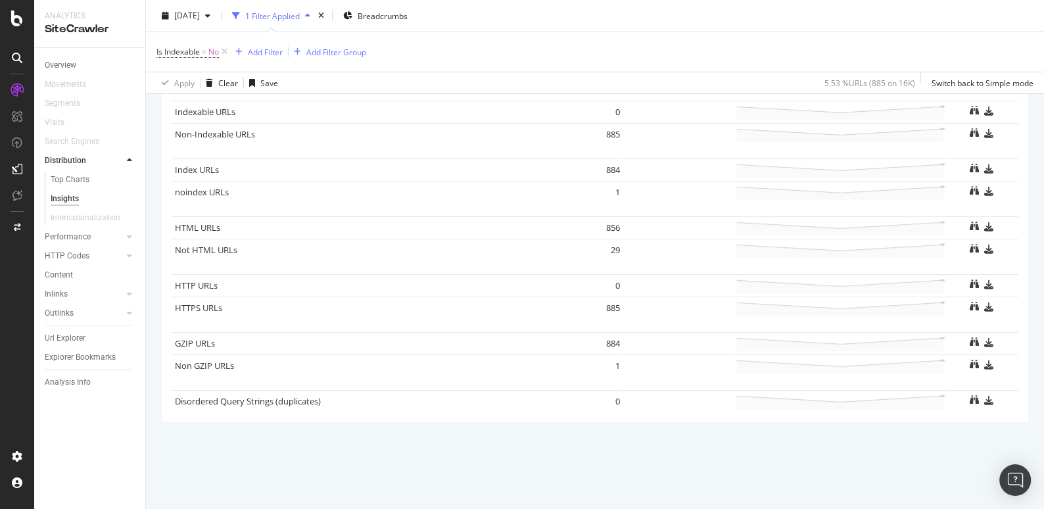
scroll to position [126, 0]
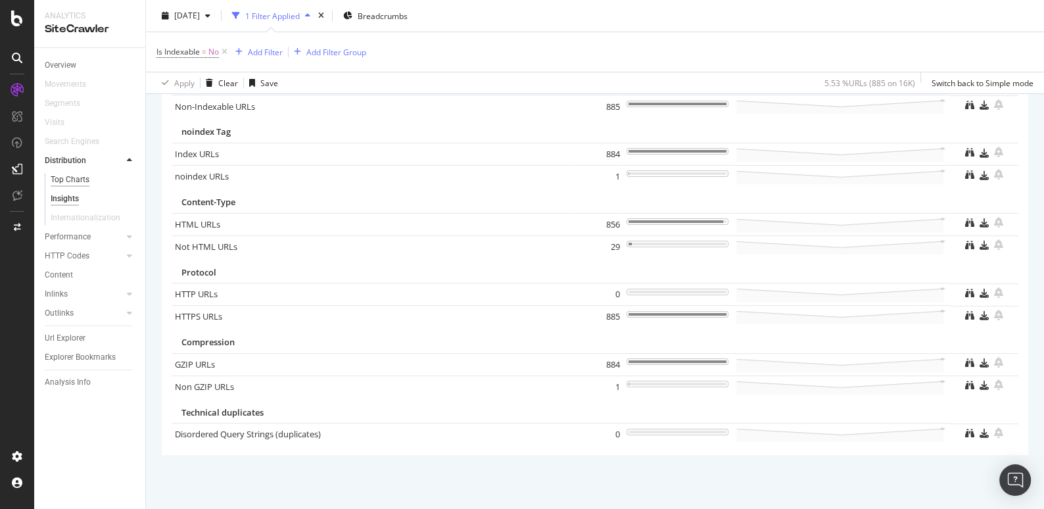
click at [63, 178] on div "Top Charts" at bounding box center [70, 180] width 39 height 14
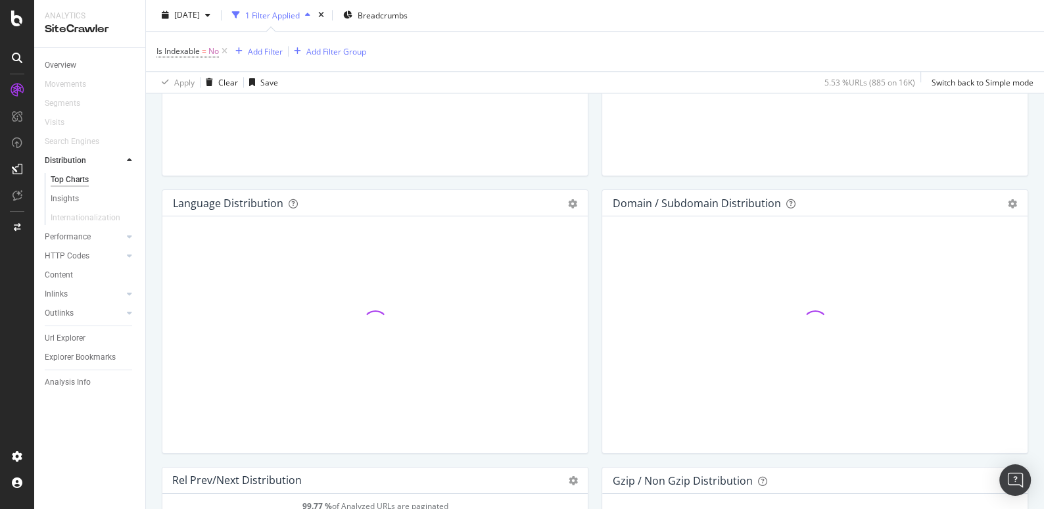
scroll to position [1990, 0]
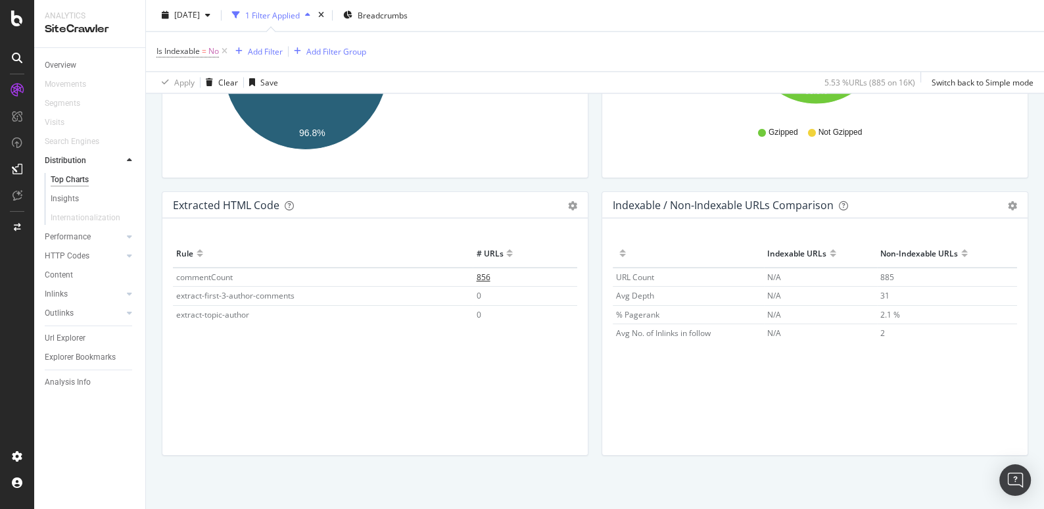
click at [480, 273] on span "856" at bounding box center [483, 277] width 14 height 11
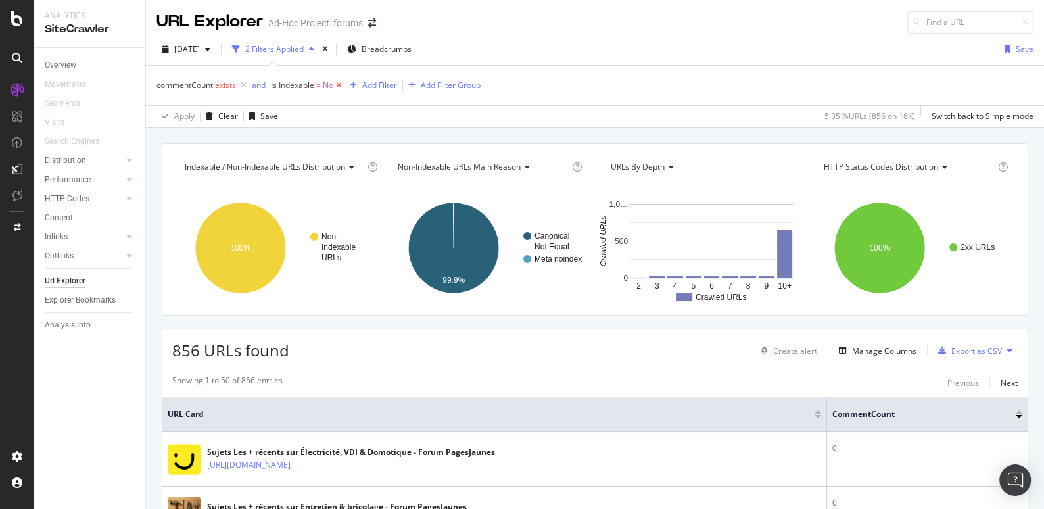
click at [342, 84] on icon at bounding box center [338, 85] width 11 height 13
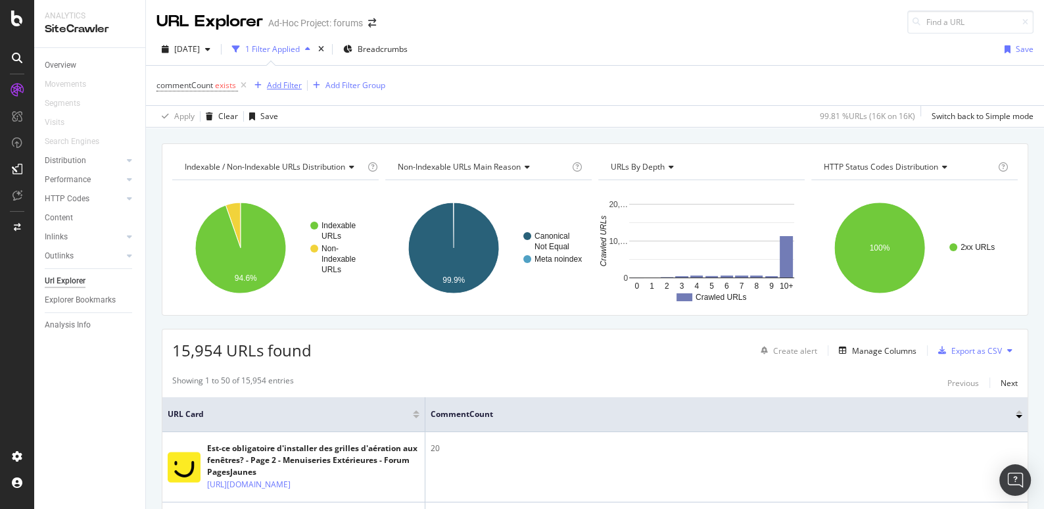
click at [284, 84] on div "Add Filter" at bounding box center [284, 85] width 35 height 11
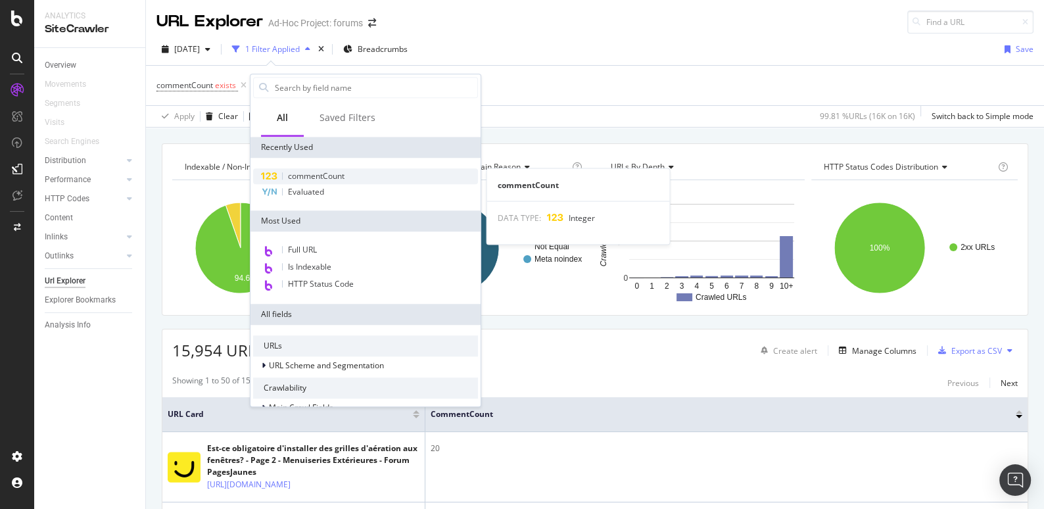
click at [318, 175] on span "commentCount" at bounding box center [316, 175] width 57 height 11
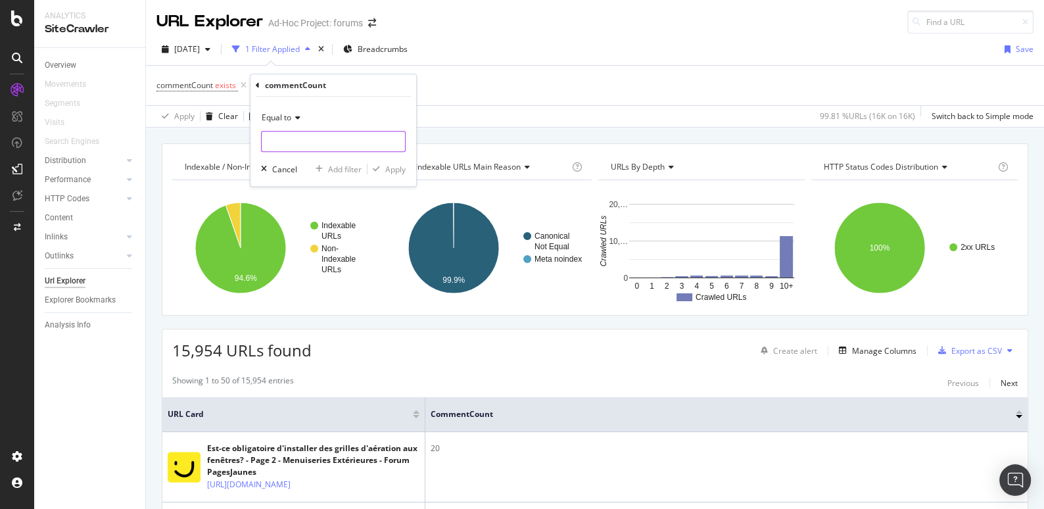
click at [296, 142] on input "number" at bounding box center [333, 141] width 145 height 21
drag, startPoint x: 394, startPoint y: 138, endPoint x: 279, endPoint y: 118, distance: 116.1
click at [279, 118] on div "Equal to 8" at bounding box center [333, 129] width 145 height 45
click at [279, 118] on span "Equal to" at bounding box center [277, 117] width 30 height 11
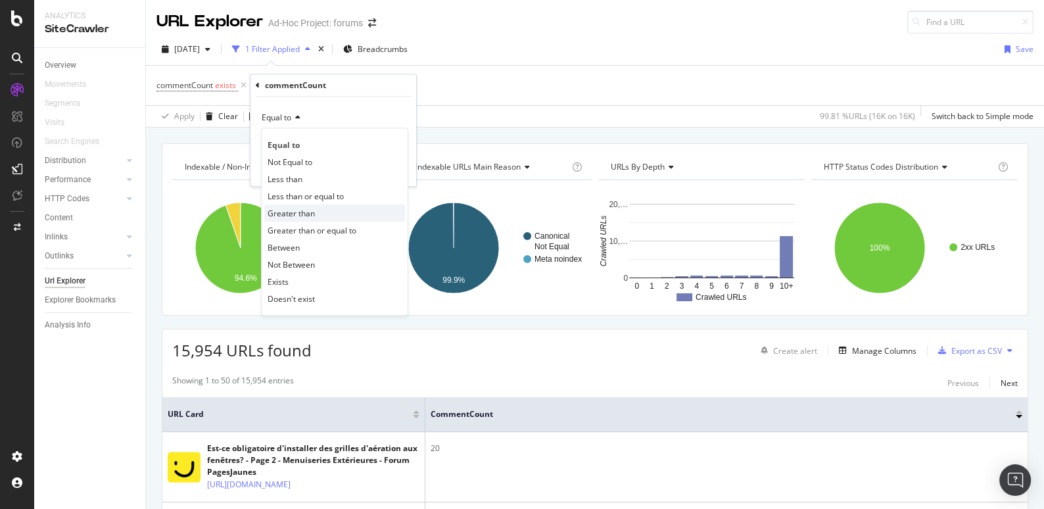
click at [287, 212] on span "Greater than" at bounding box center [291, 213] width 47 height 11
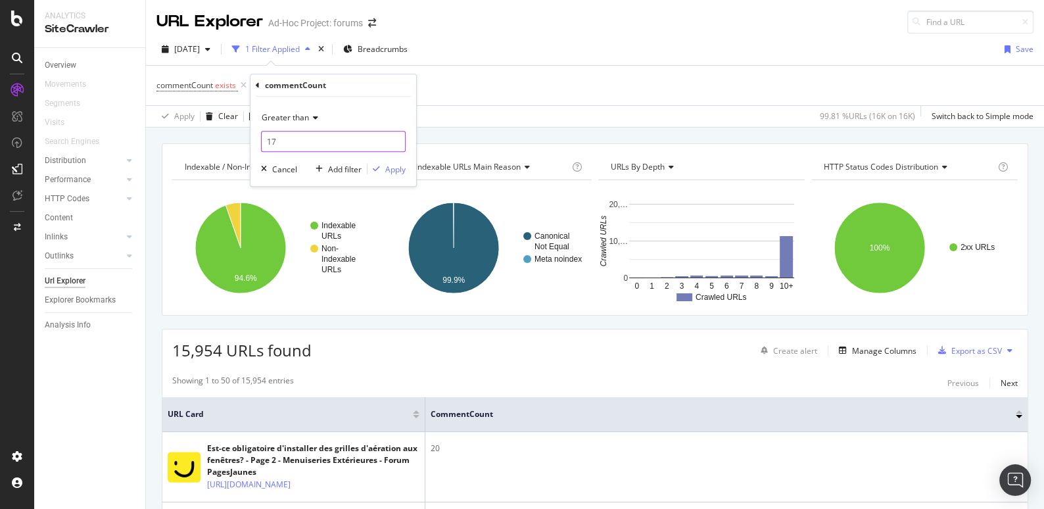
click at [280, 138] on input "17" at bounding box center [333, 141] width 145 height 21
type input "1"
type input "0"
click at [306, 116] on span "Greater than" at bounding box center [285, 117] width 47 height 11
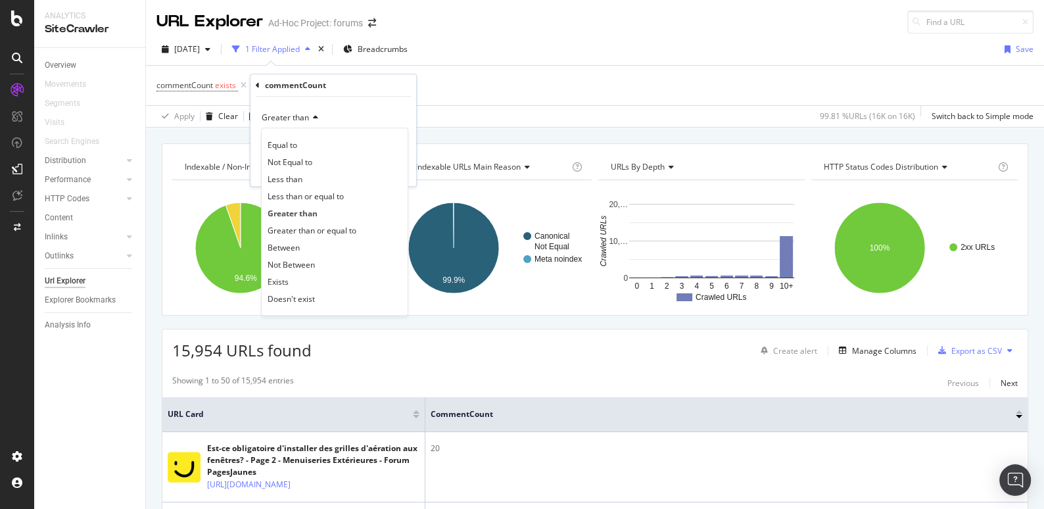
click at [358, 87] on div "commentCount" at bounding box center [333, 85] width 155 height 22
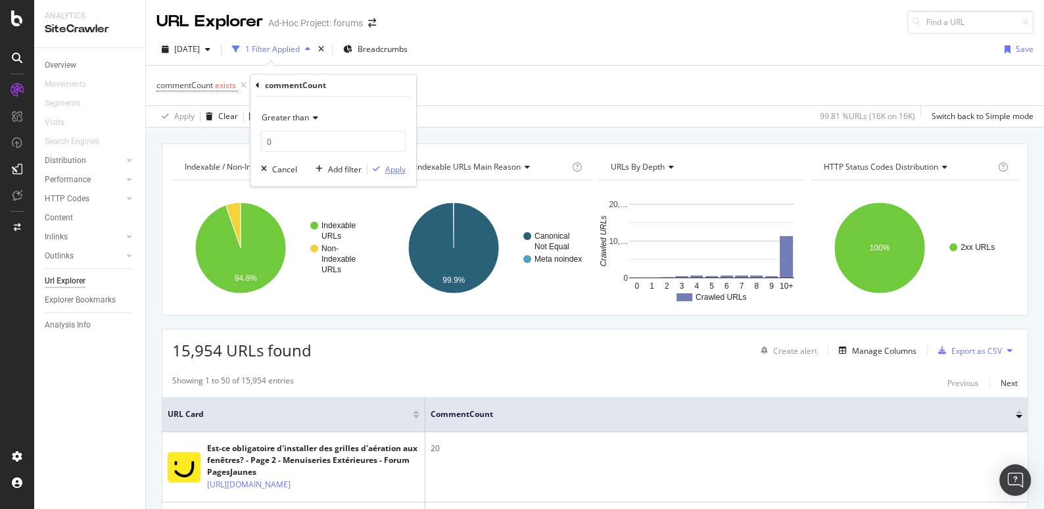
click at [391, 166] on div "Apply" at bounding box center [395, 169] width 20 height 11
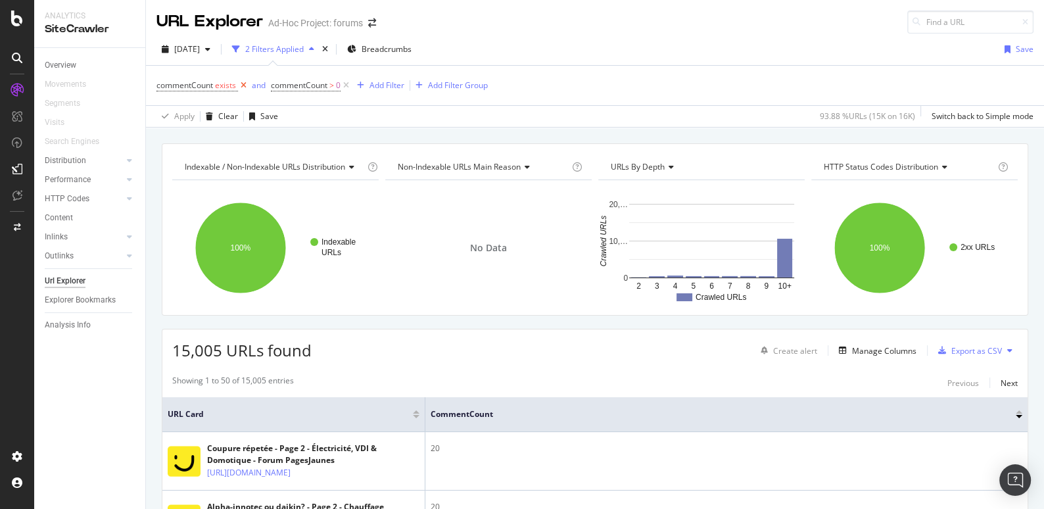
click at [243, 84] on icon at bounding box center [243, 85] width 11 height 13
click at [276, 86] on div "Add Filter" at bounding box center [272, 85] width 35 height 11
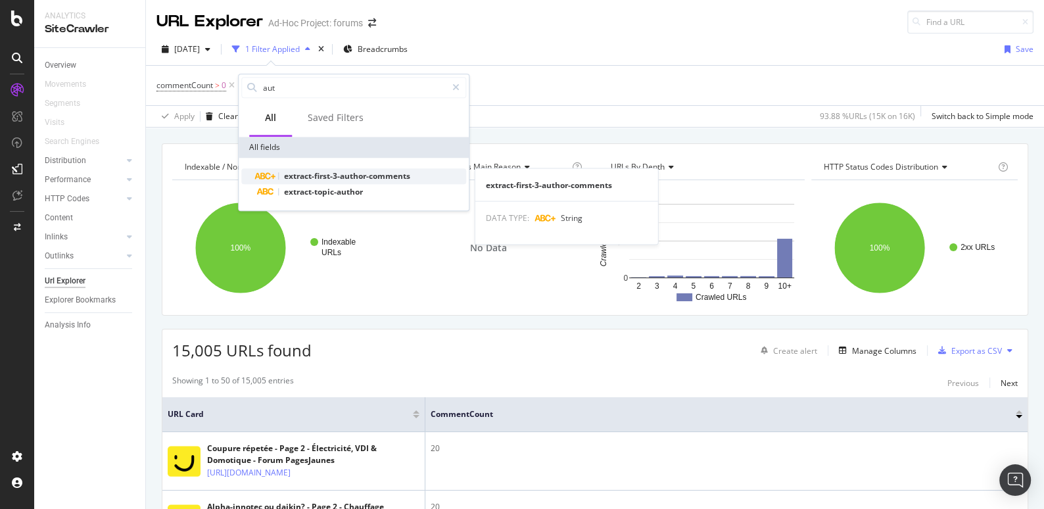
type input "aut"
click at [309, 172] on span "extract-first-3-author-comments" at bounding box center [347, 175] width 126 height 11
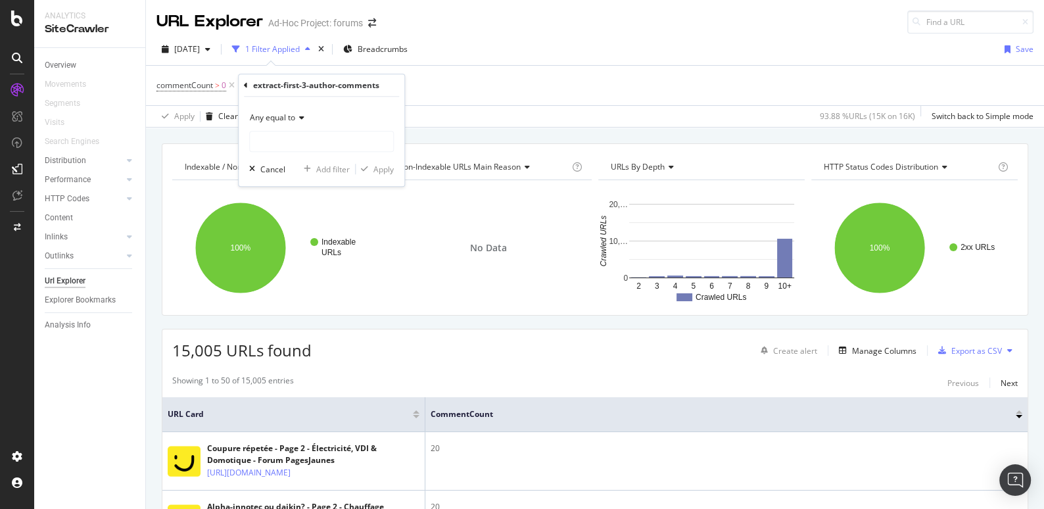
click at [291, 117] on span "Any equal to" at bounding box center [272, 117] width 45 height 11
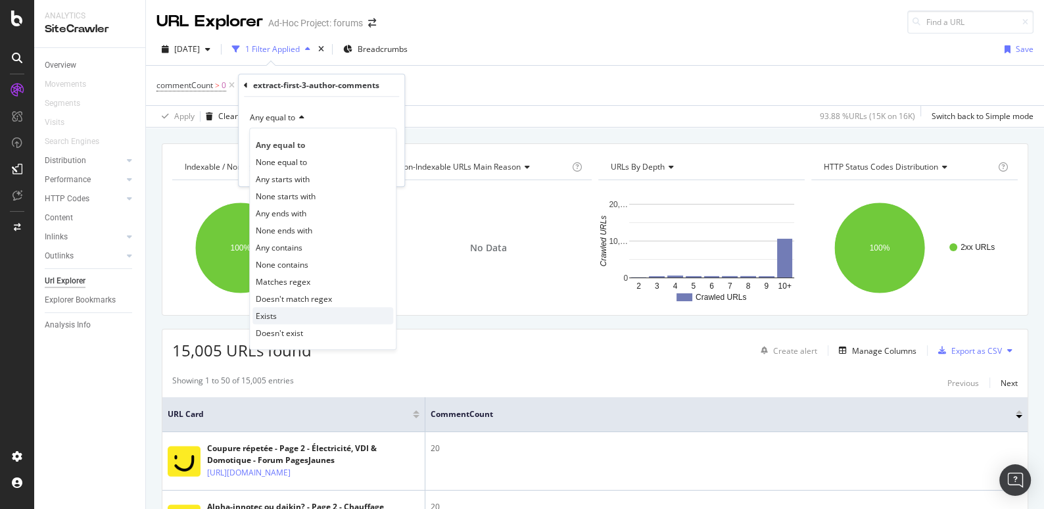
click at [281, 318] on div "Exists" at bounding box center [323, 315] width 141 height 17
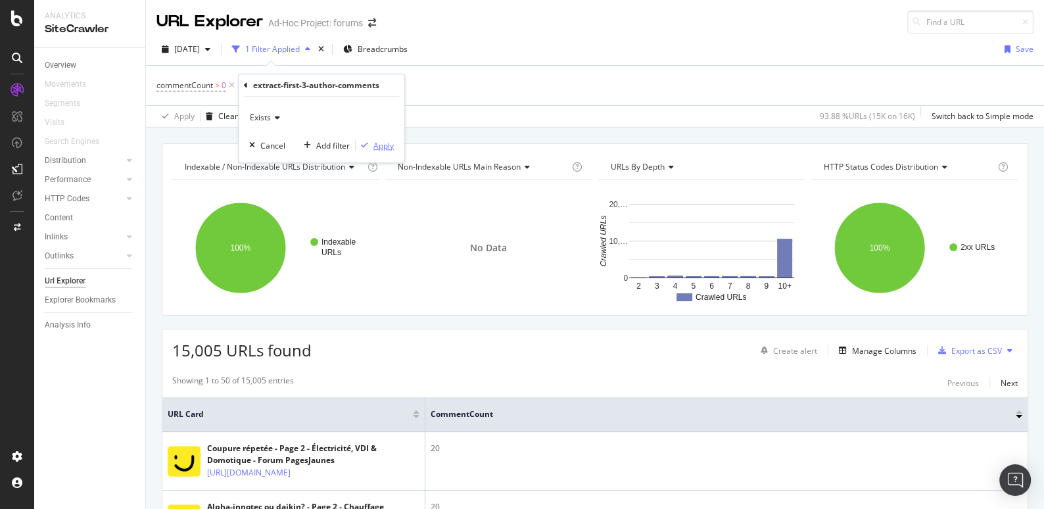
click at [385, 147] on div "Apply" at bounding box center [383, 145] width 20 height 11
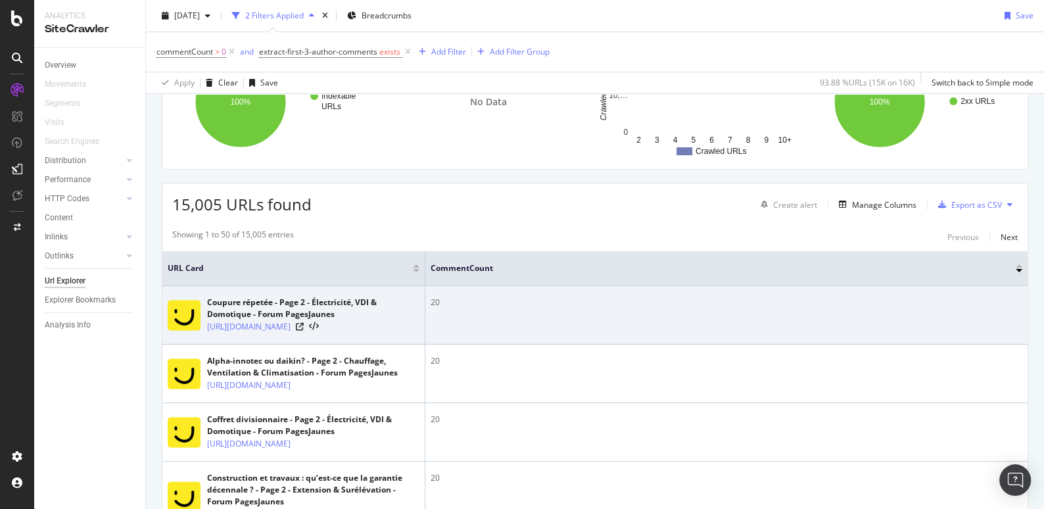
scroll to position [151, 0]
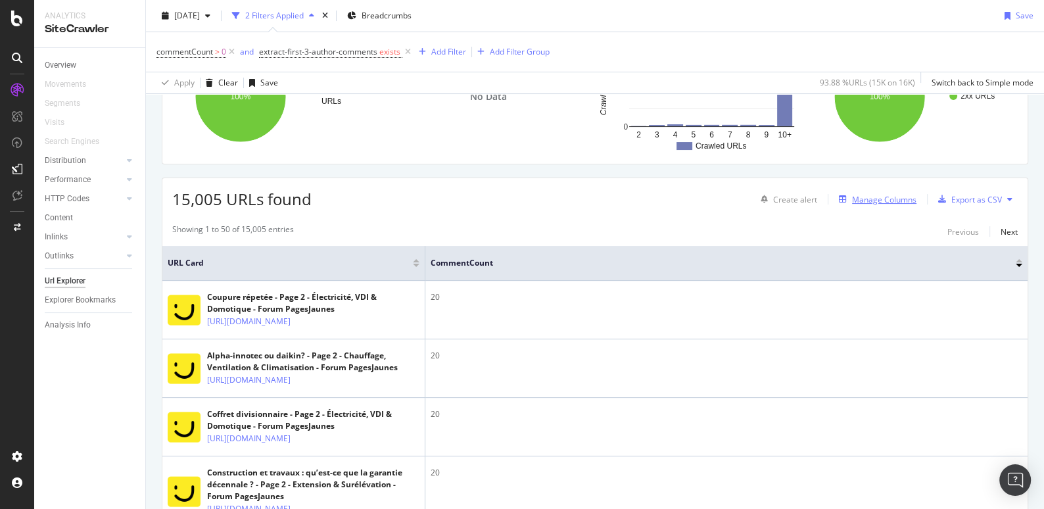
click at [884, 195] on div "Manage Columns" at bounding box center [884, 199] width 64 height 11
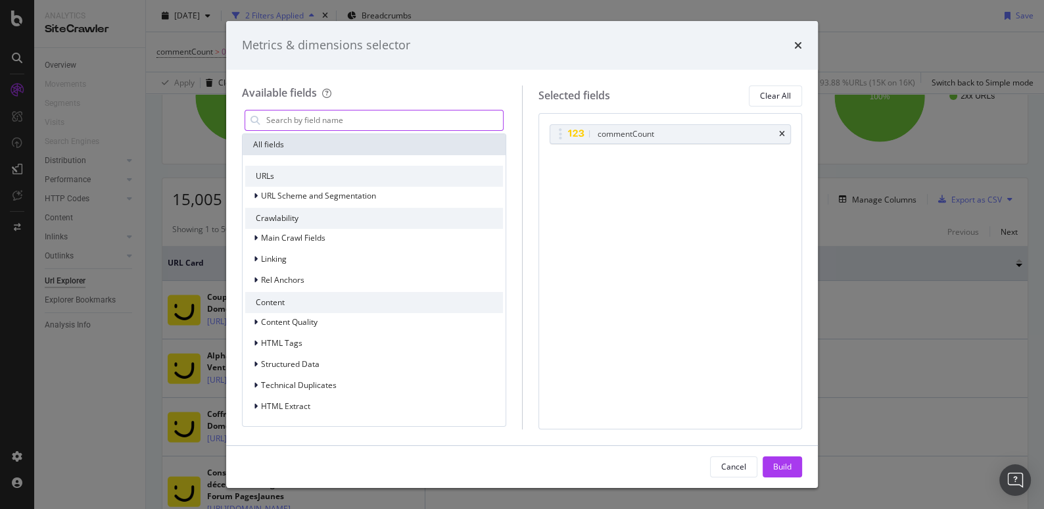
click at [340, 125] on input "modal" at bounding box center [384, 120] width 238 height 20
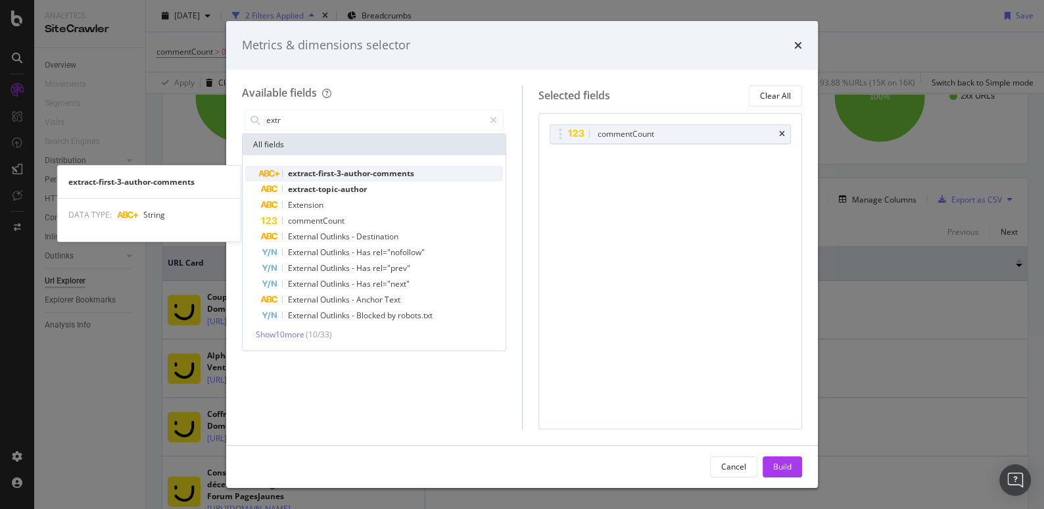
type input "extr"
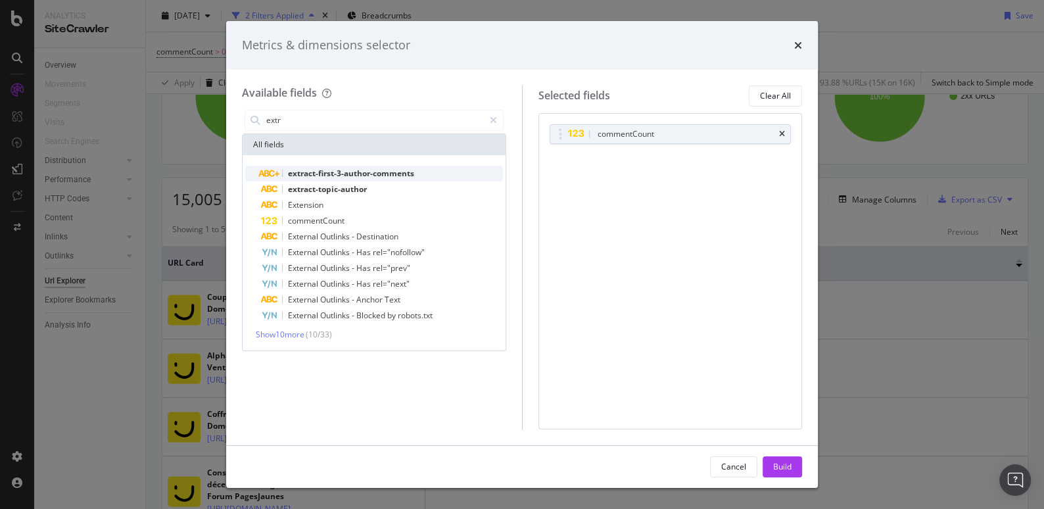
click at [360, 172] on span "extract-first-3-author-comments" at bounding box center [351, 173] width 126 height 11
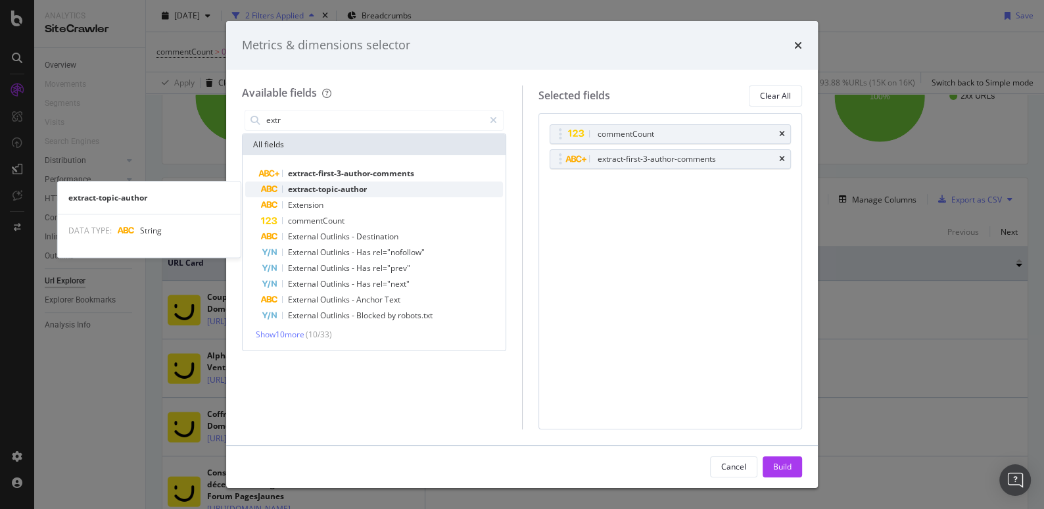
click at [366, 188] on span "extract-topic-author" at bounding box center [327, 188] width 79 height 11
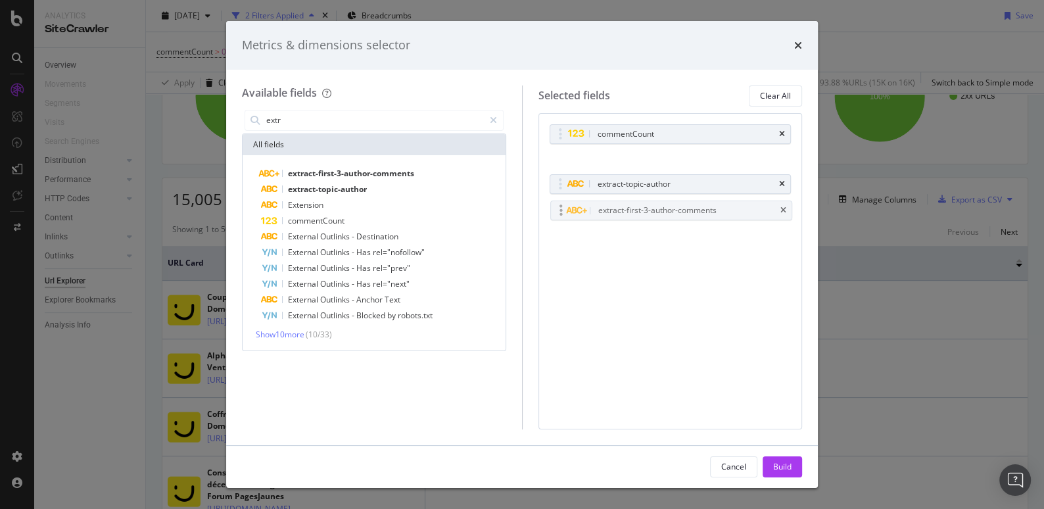
drag, startPoint x: 717, startPoint y: 153, endPoint x: 719, endPoint y: 204, distance: 50.6
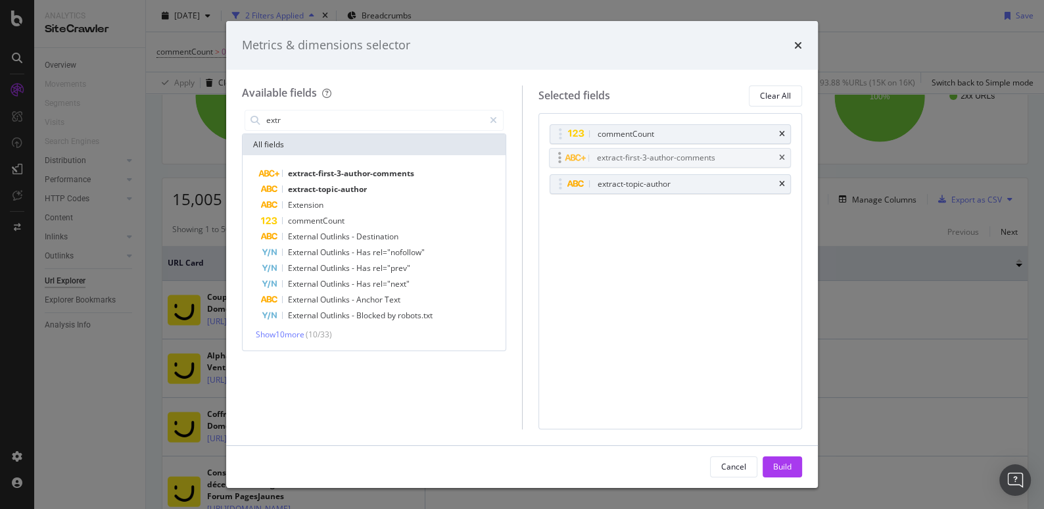
click at [719, 204] on body "Analytics SiteCrawler Overview Movements Segments Visits Search Engines Distrib…" at bounding box center [522, 254] width 1044 height 509
drag, startPoint x: 690, startPoint y: 153, endPoint x: 689, endPoint y: 176, distance: 23.1
click at [782, 467] on div "Build" at bounding box center [782, 466] width 18 height 11
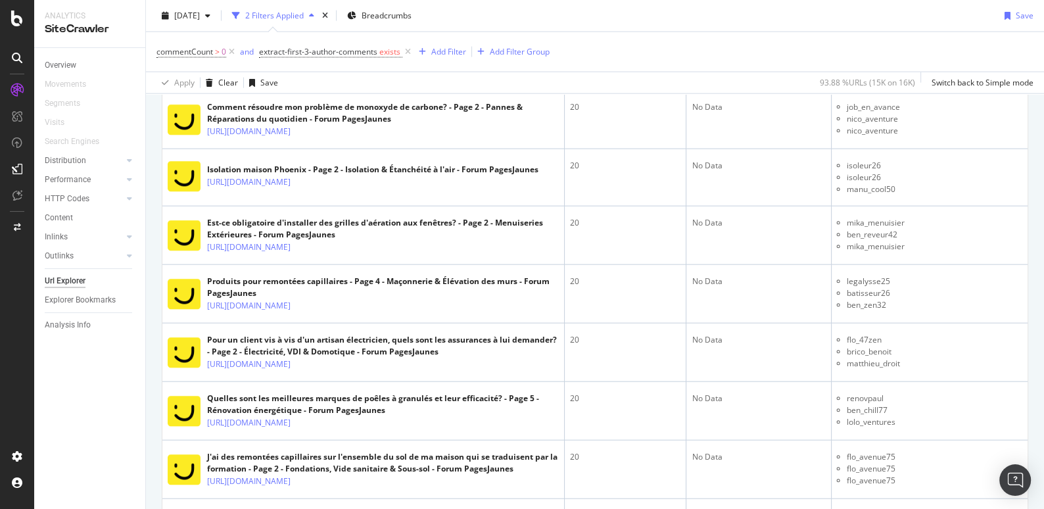
scroll to position [3427, 0]
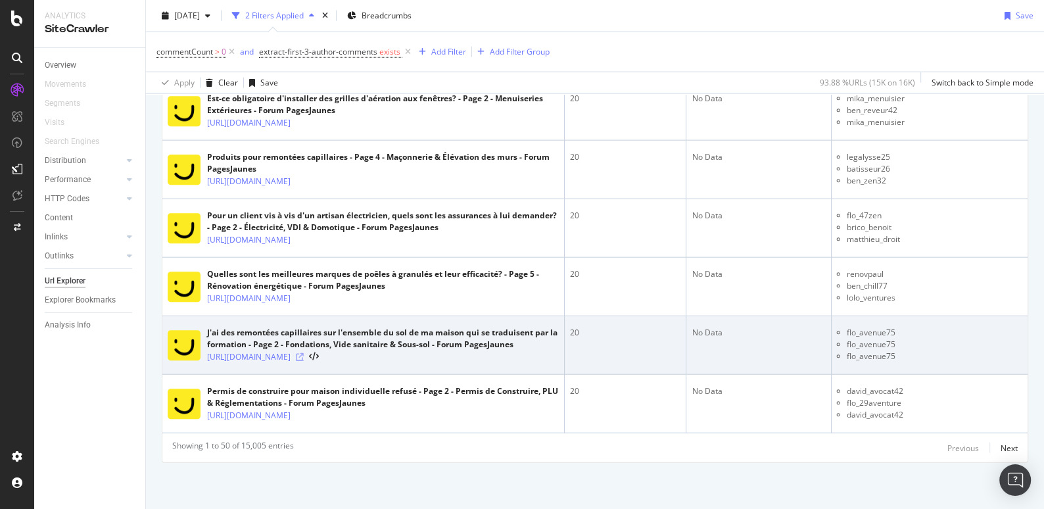
click at [304, 353] on icon at bounding box center [300, 357] width 8 height 8
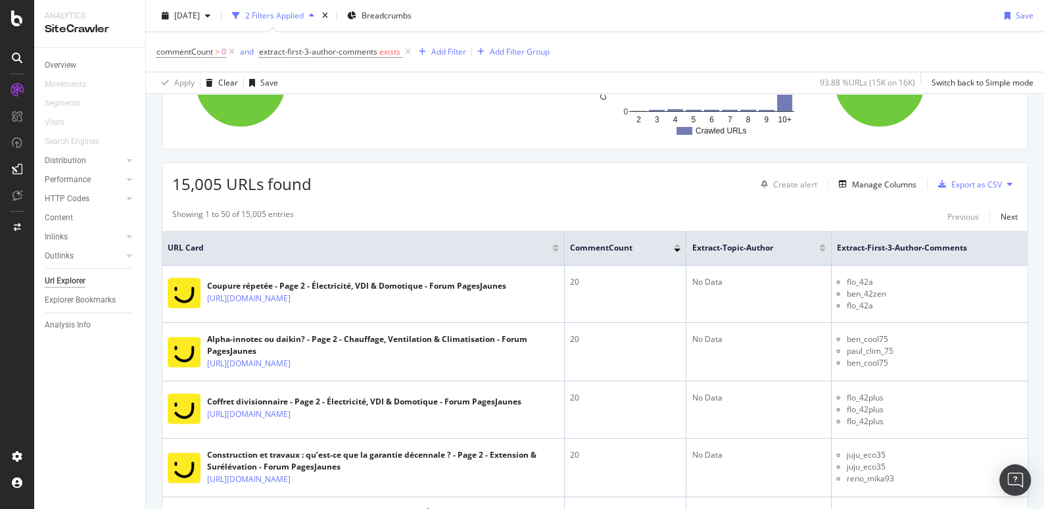
scroll to position [0, 0]
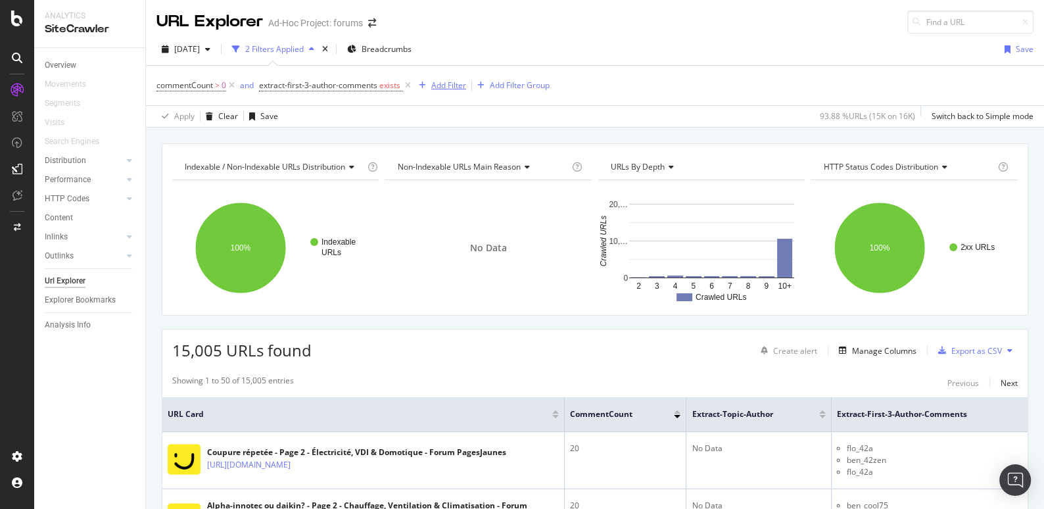
click at [458, 78] on div "Add Filter" at bounding box center [440, 85] width 53 height 14
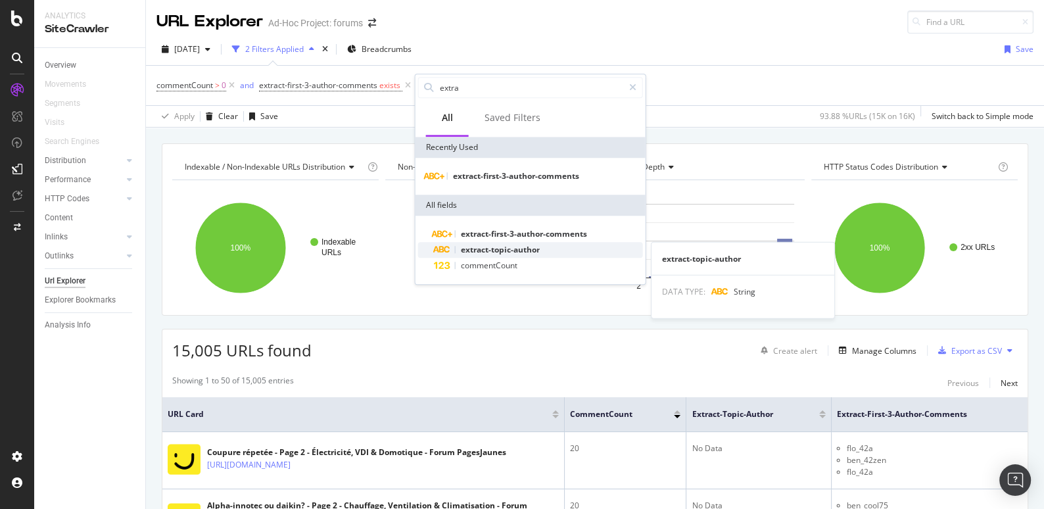
type input "extra"
click at [504, 253] on span "extract-topic-author" at bounding box center [500, 249] width 79 height 11
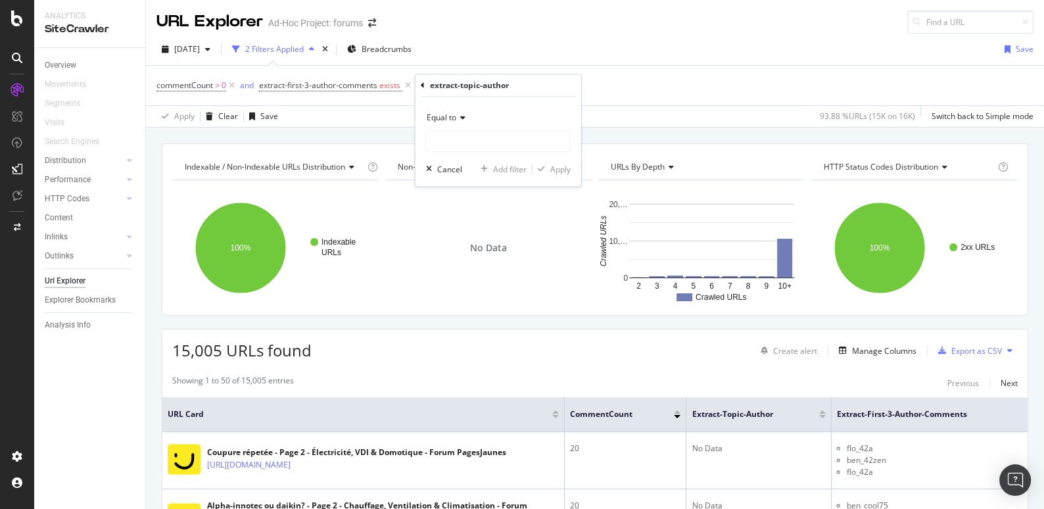
click at [457, 118] on icon at bounding box center [460, 118] width 9 height 8
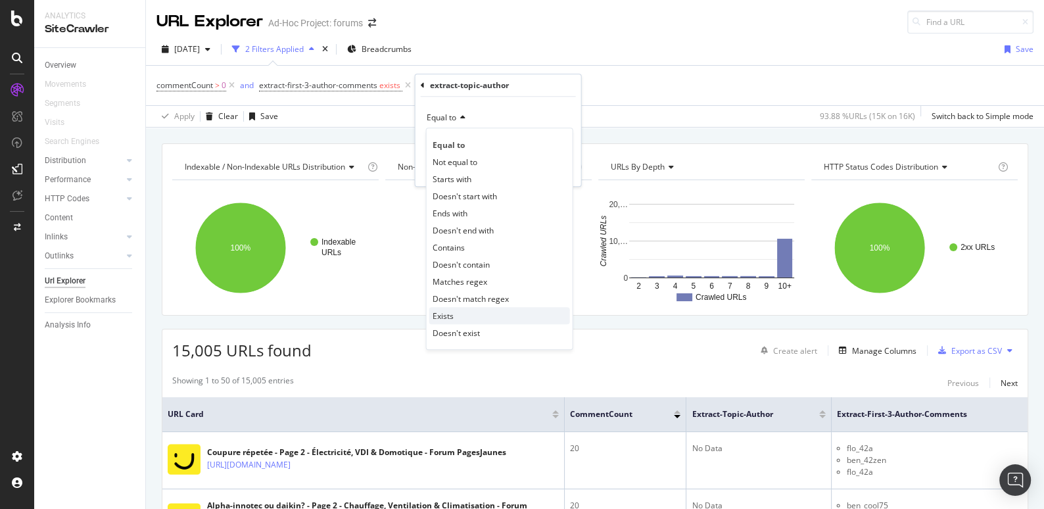
click at [452, 319] on span "Exists" at bounding box center [443, 315] width 21 height 11
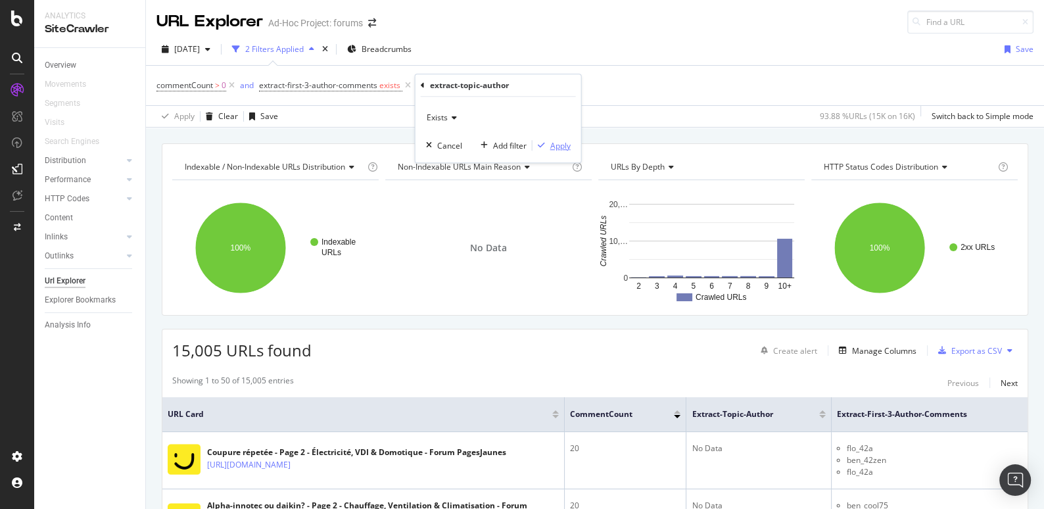
click at [562, 143] on div "Apply" at bounding box center [560, 145] width 20 height 11
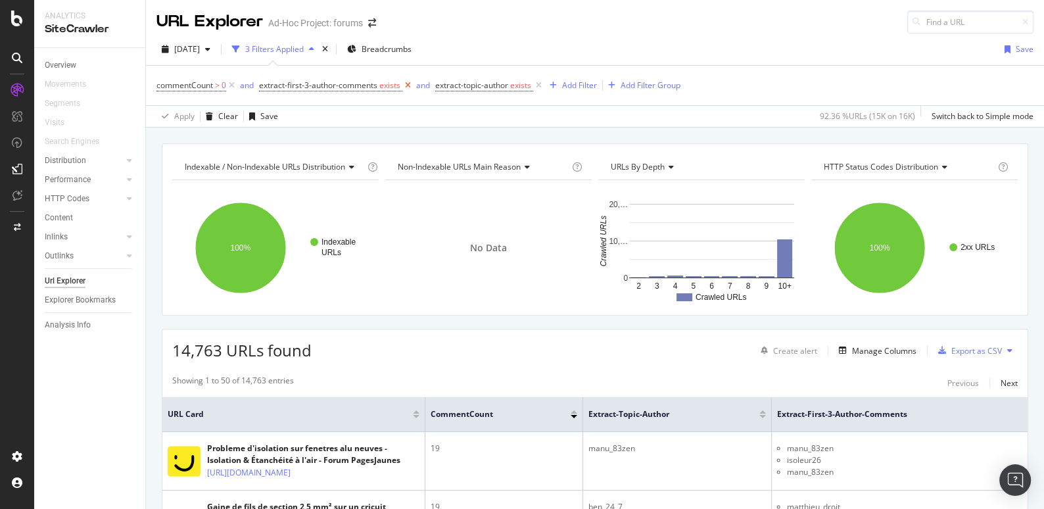
click at [409, 85] on icon at bounding box center [407, 85] width 11 height 13
click at [233, 84] on icon at bounding box center [231, 85] width 11 height 13
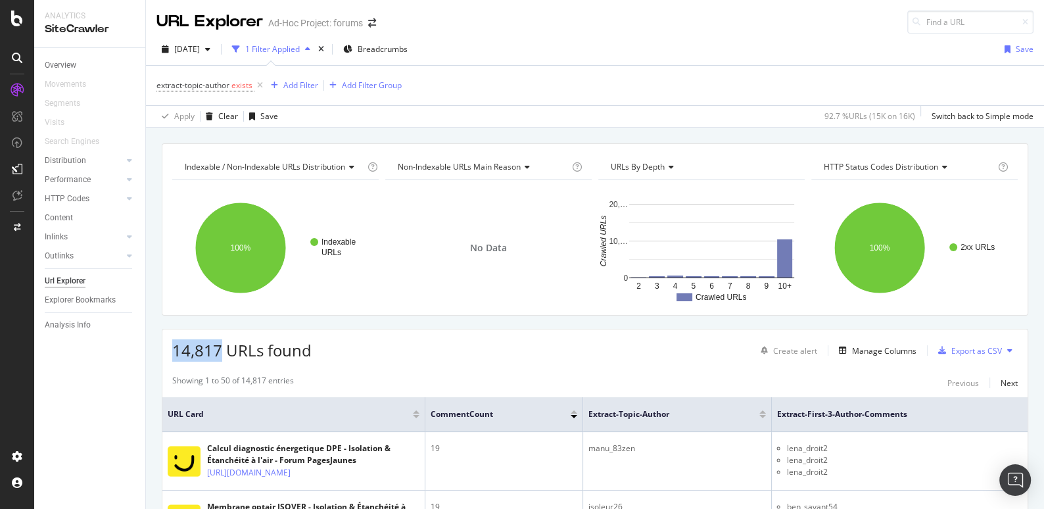
drag, startPoint x: 174, startPoint y: 345, endPoint x: 220, endPoint y: 344, distance: 46.0
click at [220, 344] on span "14,817 URLs found" at bounding box center [241, 350] width 139 height 22
copy span "14,817"
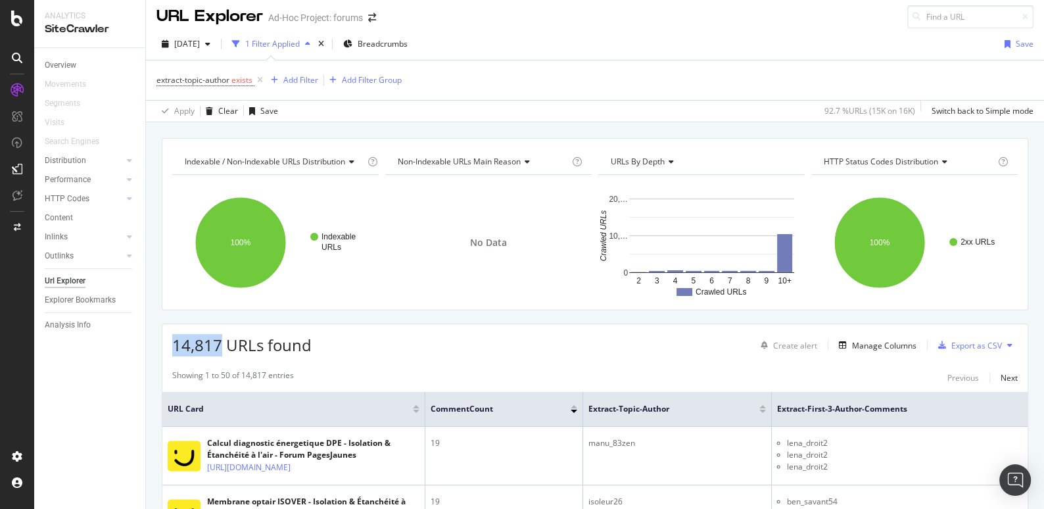
scroll to position [238, 0]
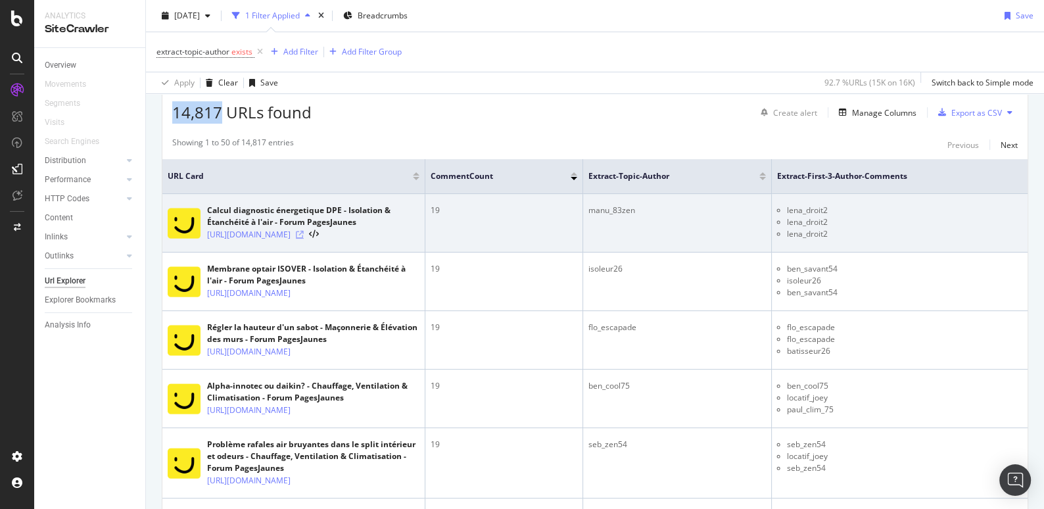
click at [304, 236] on icon at bounding box center [300, 235] width 8 height 8
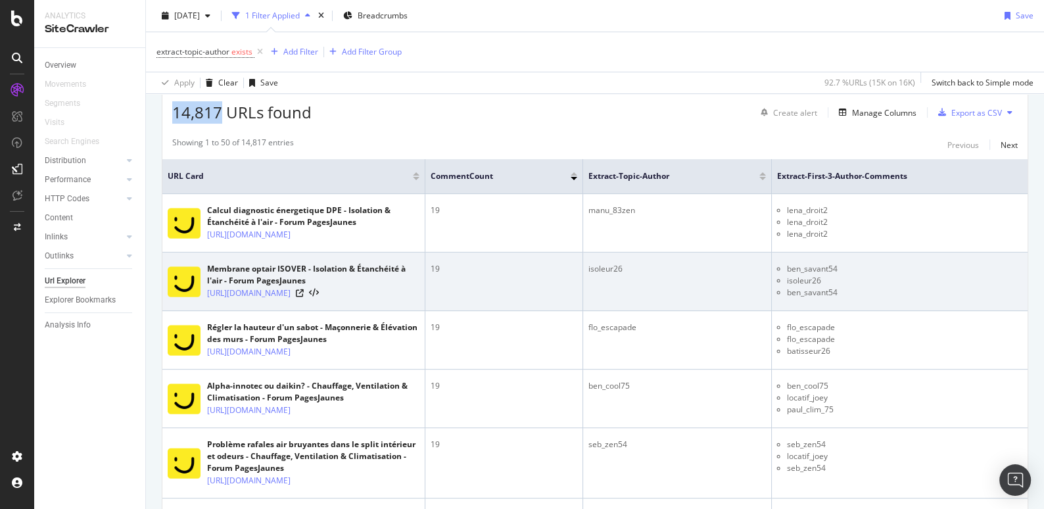
copy span "14,817"
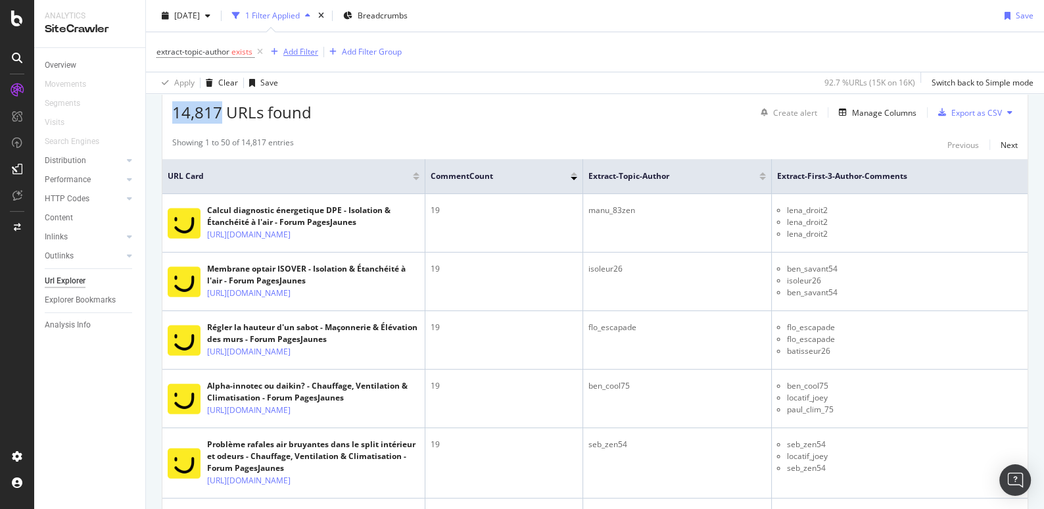
click at [304, 54] on div "Add Filter" at bounding box center [300, 51] width 35 height 11
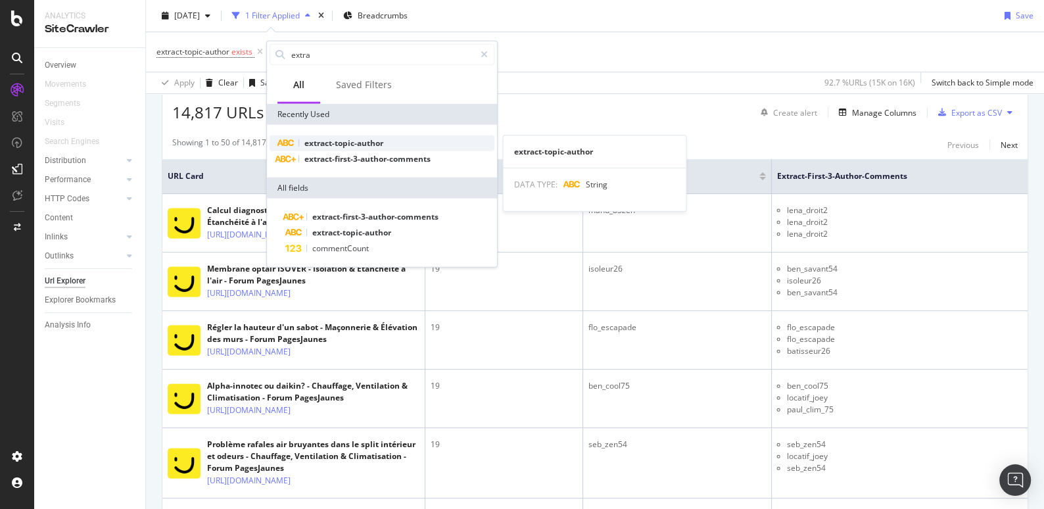
click at [360, 137] on span "extract-topic-author" at bounding box center [343, 142] width 79 height 11
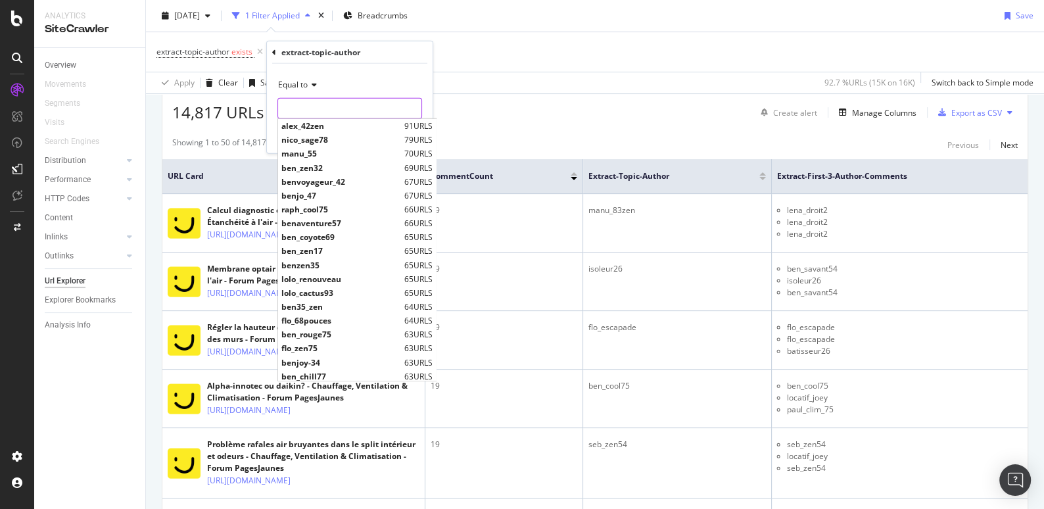
click at [316, 112] on input "text" at bounding box center [349, 108] width 143 height 21
paste input "14,817"
type input "14,817"
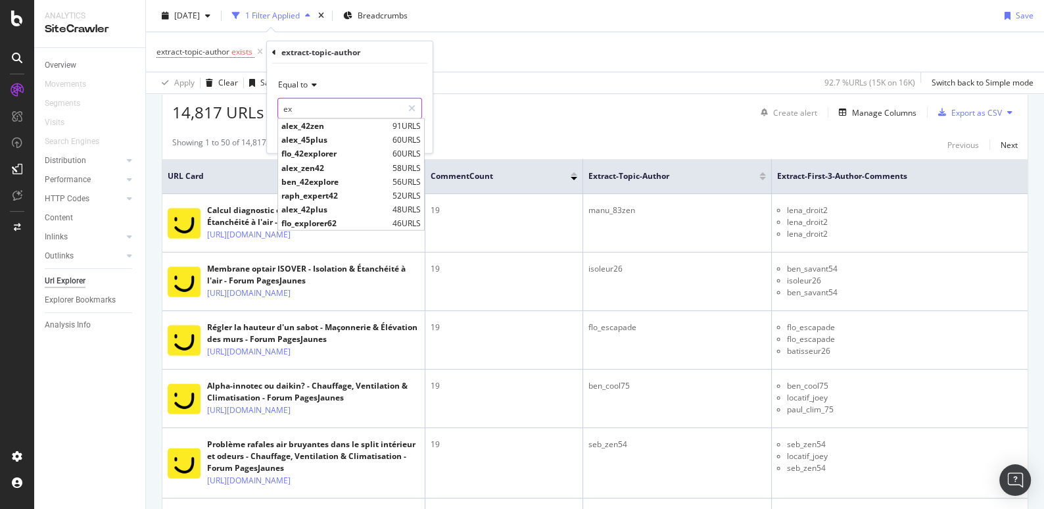
type input "e"
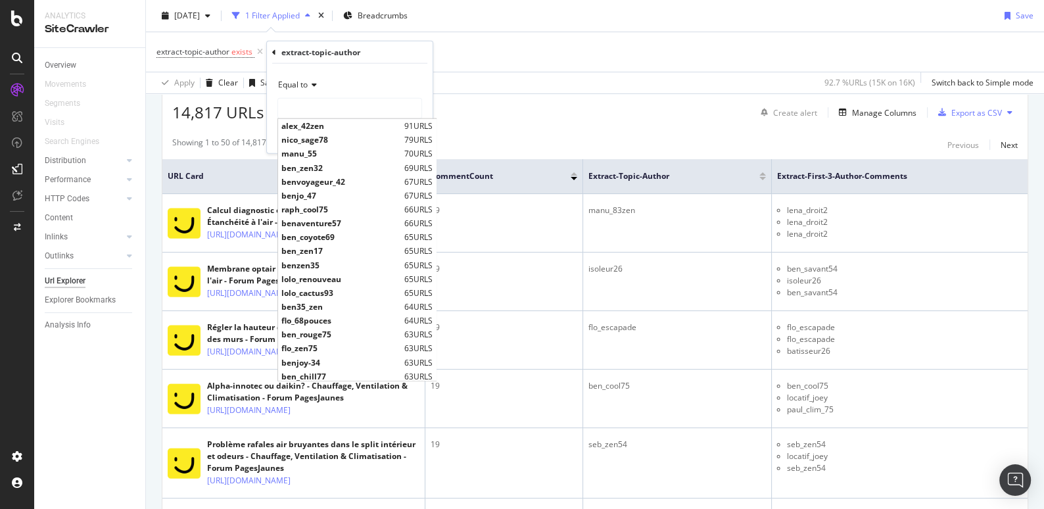
click at [316, 79] on div "Equal to" at bounding box center [349, 84] width 145 height 21
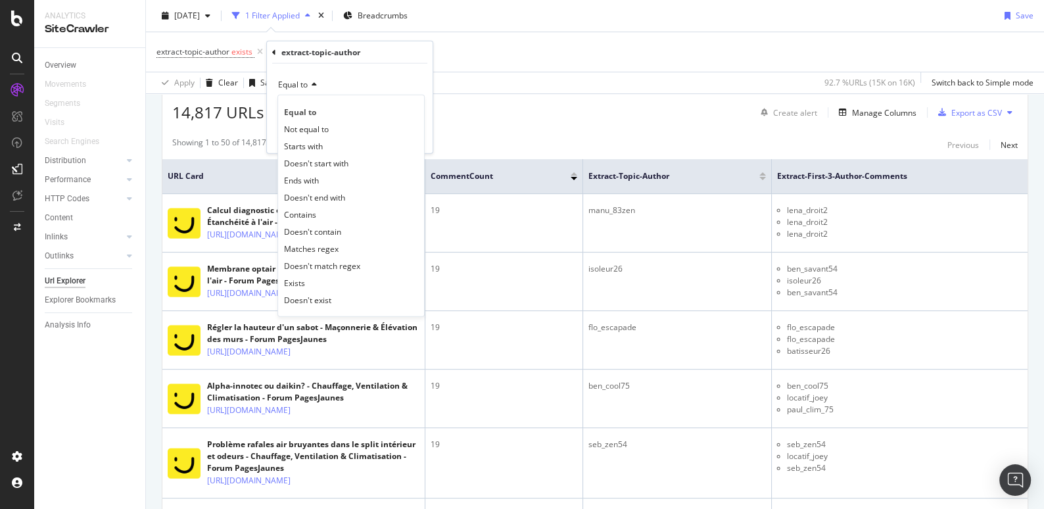
click at [331, 73] on div "Equal to Equal to Not equal to Starts with Doesn't start with Ends with Doesn't…" at bounding box center [350, 108] width 166 height 89
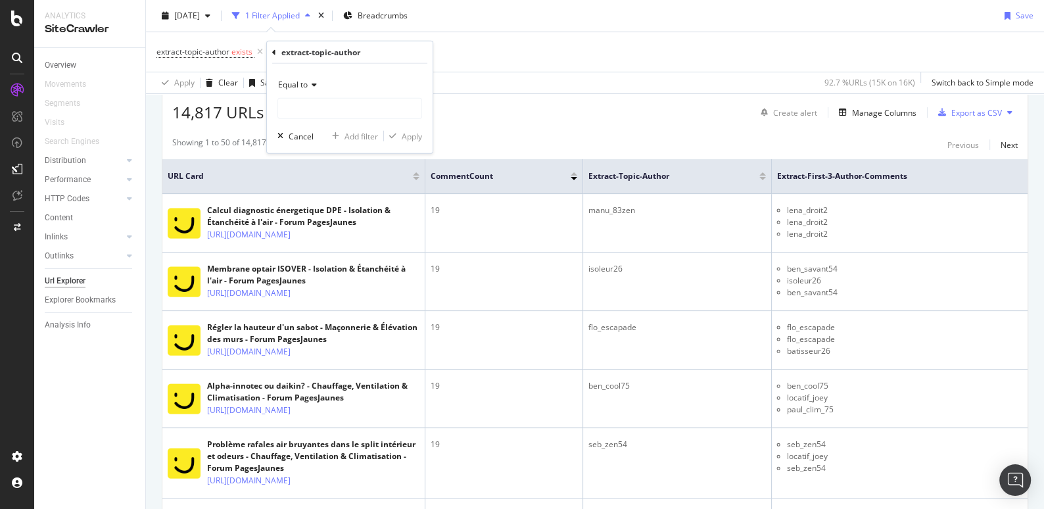
click at [274, 51] on icon at bounding box center [274, 52] width 4 height 8
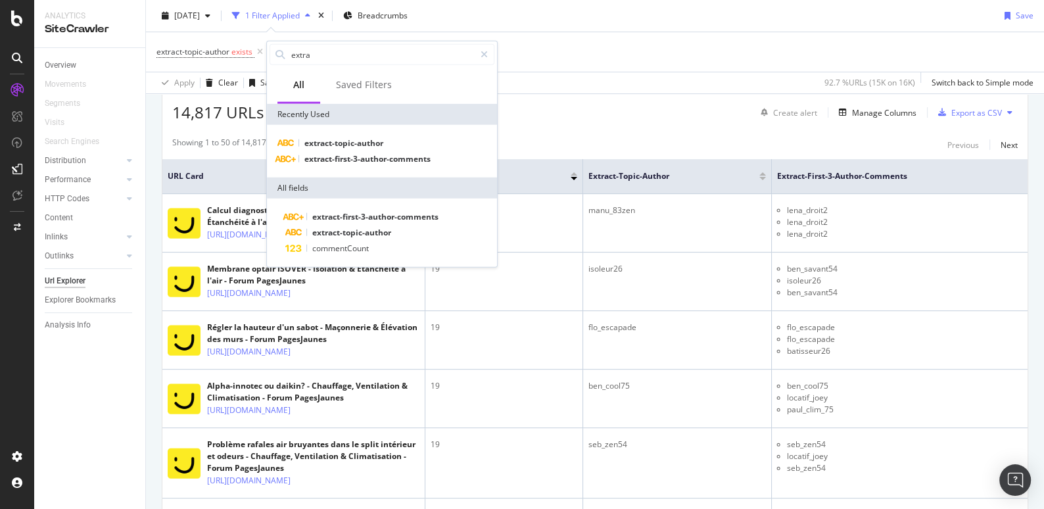
click at [565, 58] on div "extract-topic-author exists Add Filter Add Filter Group" at bounding box center [594, 51] width 877 height 39
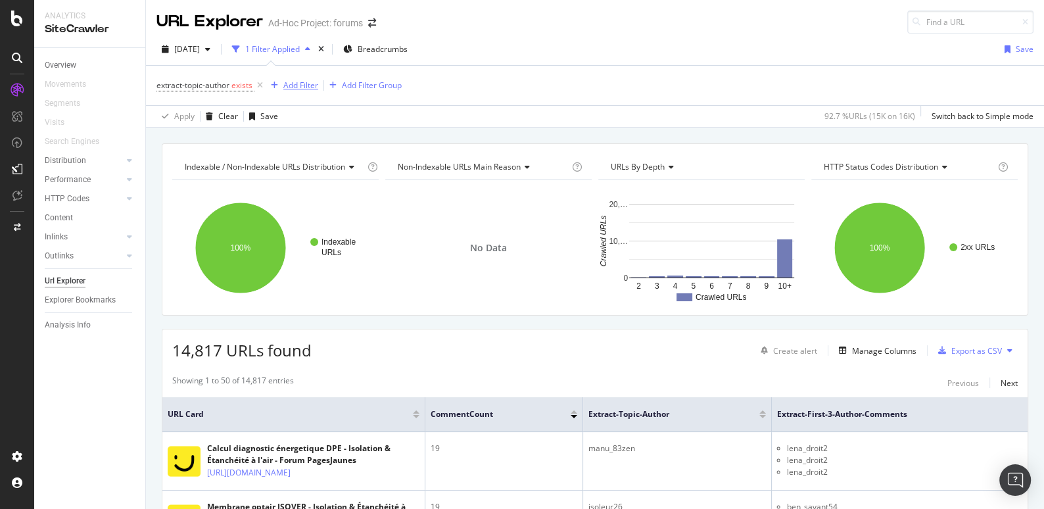
click at [305, 84] on div "Add Filter" at bounding box center [300, 85] width 35 height 11
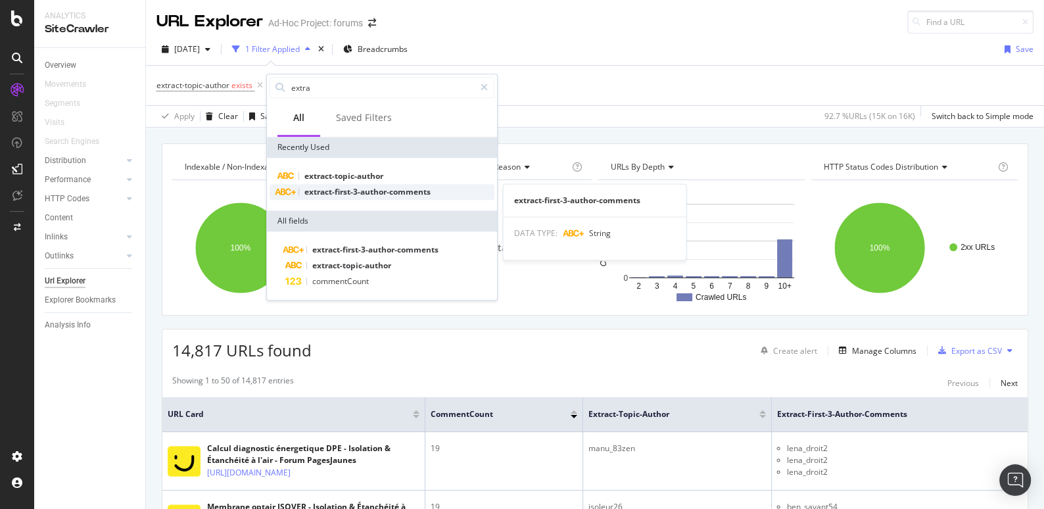
click at [332, 190] on span "extract-first-3-author-comments" at bounding box center [367, 191] width 126 height 11
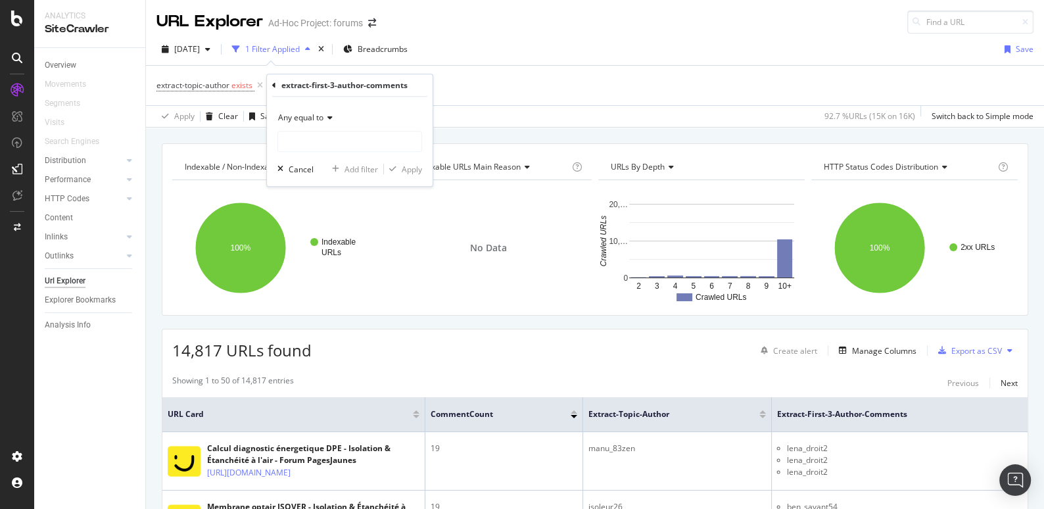
click at [326, 116] on icon at bounding box center [328, 118] width 9 height 8
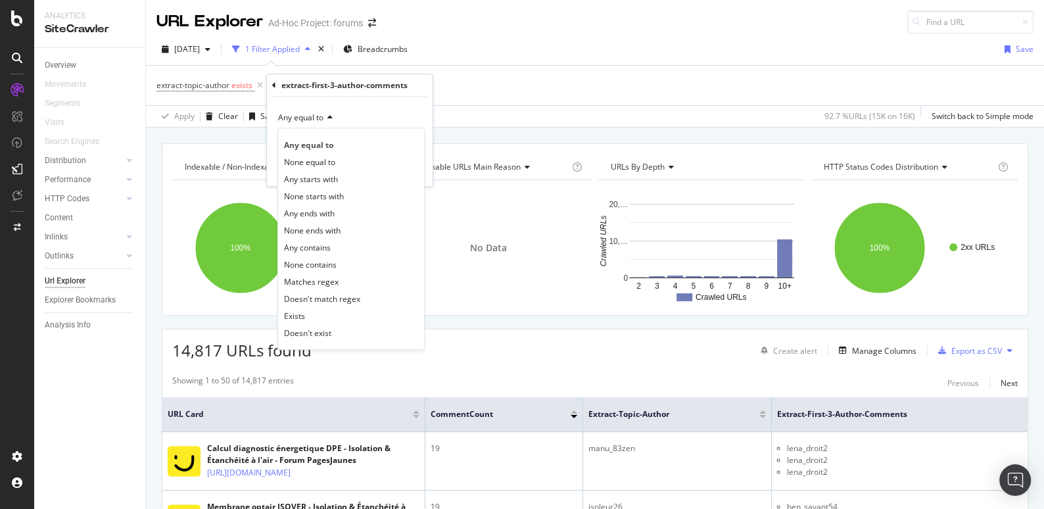
click at [318, 66] on div "extract-topic-author exists Add Filter Add Filter Group" at bounding box center [594, 85] width 877 height 39
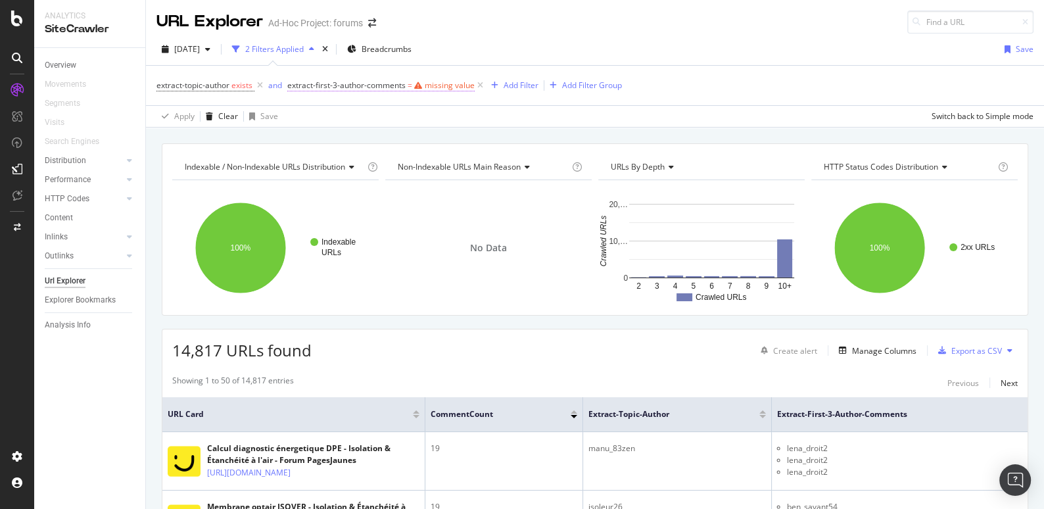
click at [371, 83] on span "extract-first-3-author-comments" at bounding box center [346, 85] width 118 height 11
click at [480, 87] on icon at bounding box center [480, 85] width 11 height 13
click at [299, 84] on div "Add Filter" at bounding box center [300, 85] width 35 height 11
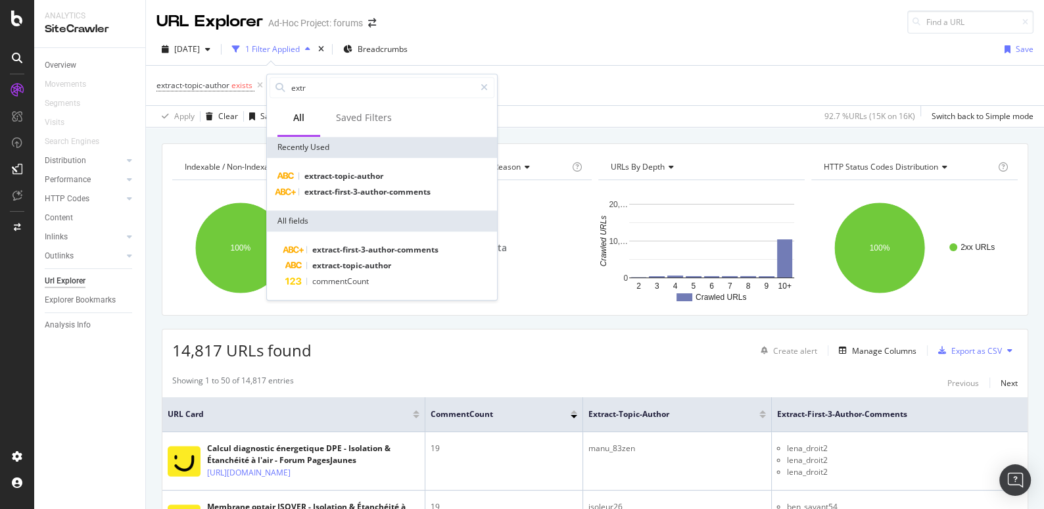
type input "extra"
click at [340, 170] on span "extract-topic-author" at bounding box center [343, 175] width 79 height 11
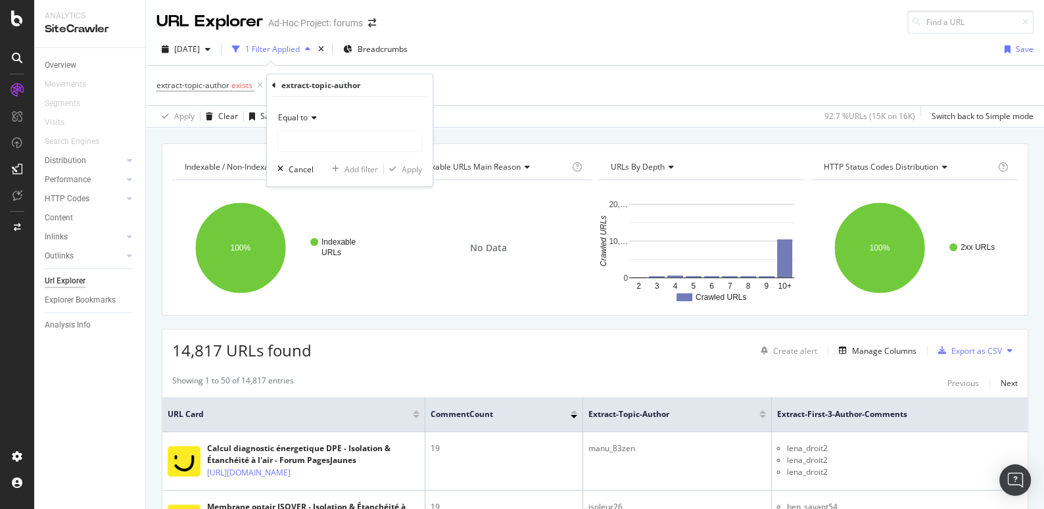
click at [311, 116] on icon at bounding box center [312, 118] width 9 height 8
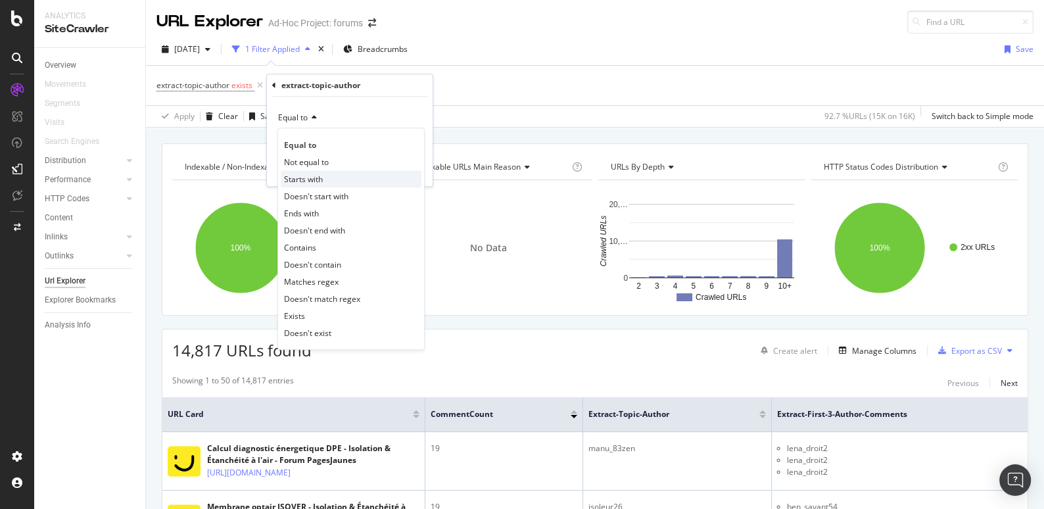
click at [315, 183] on span "Starts with" at bounding box center [303, 179] width 39 height 11
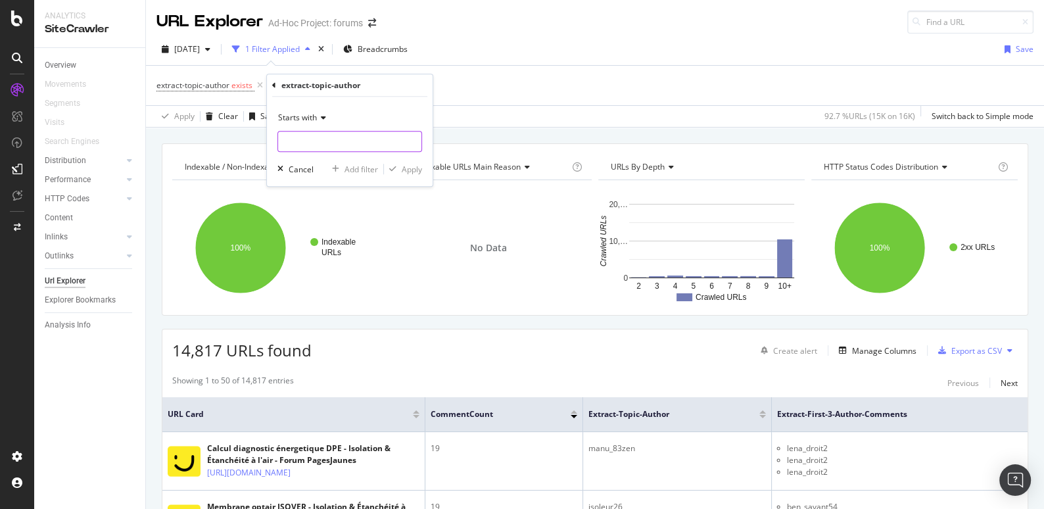
click at [315, 133] on input "text" at bounding box center [349, 141] width 143 height 21
type input "e"
click at [475, 107] on div "Apply Clear Save 92.7 % URLs ( 15K on 16K ) Switch back to Simple mode" at bounding box center [595, 116] width 898 height 22
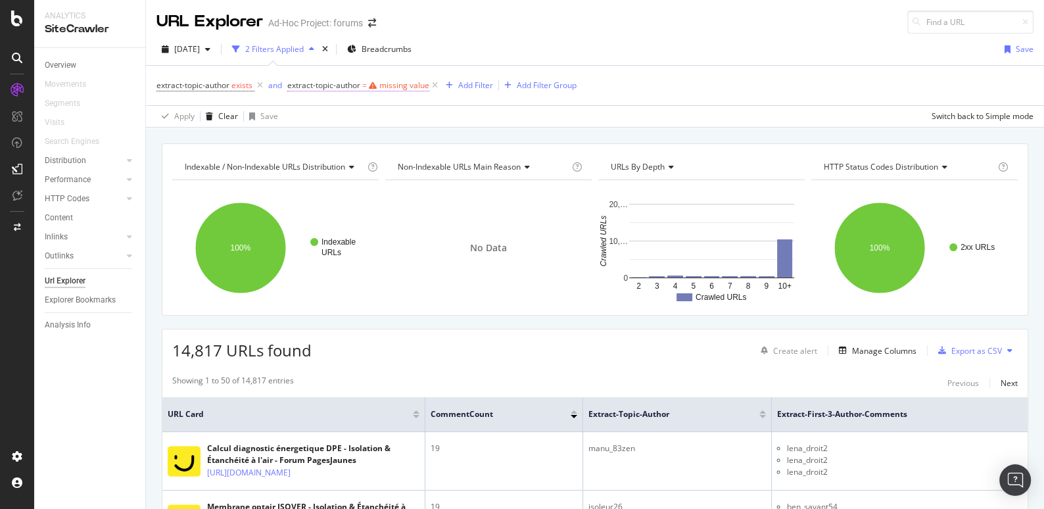
click at [407, 89] on div "missing value" at bounding box center [404, 85] width 50 height 11
click at [329, 116] on span "Equal to" at bounding box center [315, 114] width 30 height 11
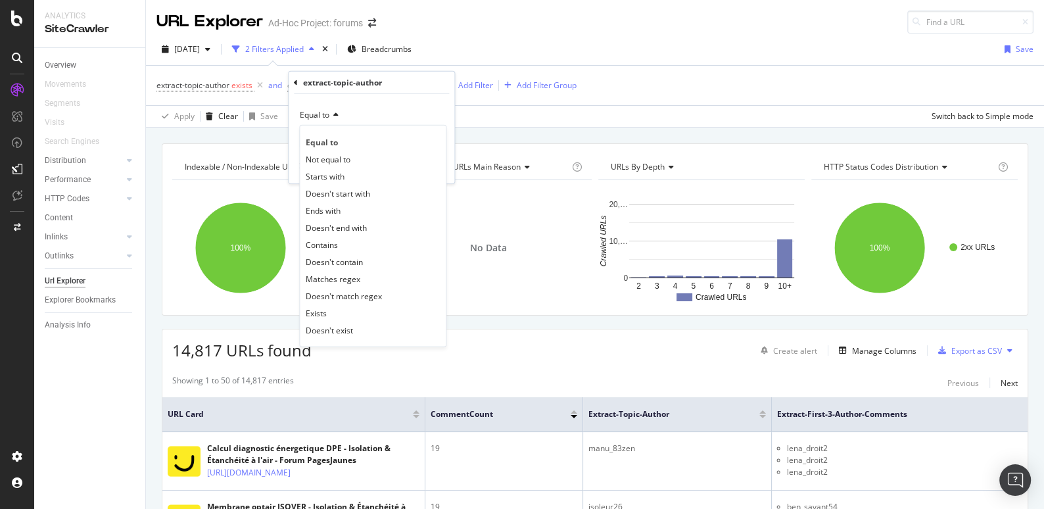
click at [329, 115] on span "Equal to" at bounding box center [315, 114] width 30 height 11
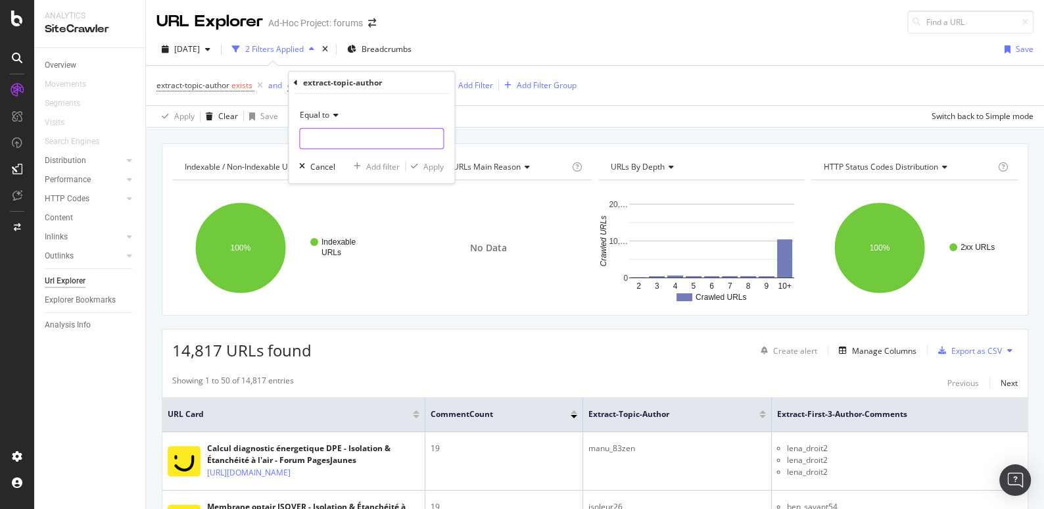
click at [357, 141] on input "text" at bounding box center [371, 138] width 143 height 21
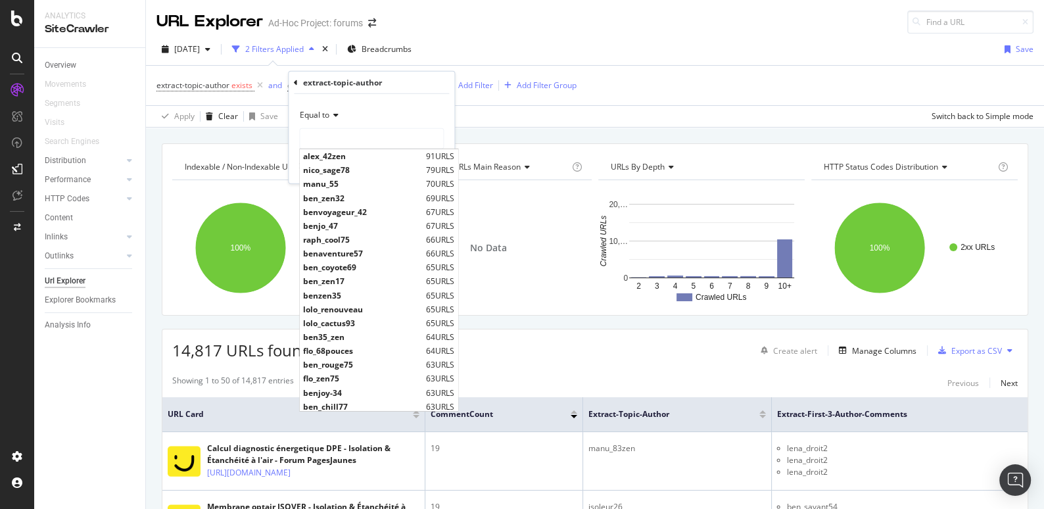
click at [353, 114] on div "Equal to" at bounding box center [371, 115] width 145 height 21
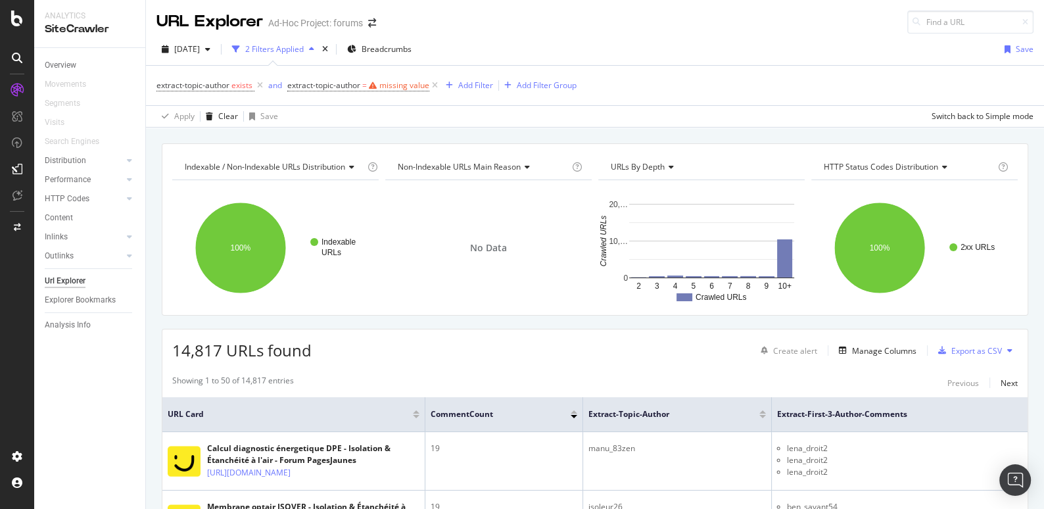
click at [491, 117] on div "Apply Clear Save Switch back to Simple mode" at bounding box center [595, 116] width 898 height 22
click at [433, 82] on icon at bounding box center [434, 85] width 11 height 13
click at [306, 84] on div "Add Filter" at bounding box center [300, 85] width 35 height 11
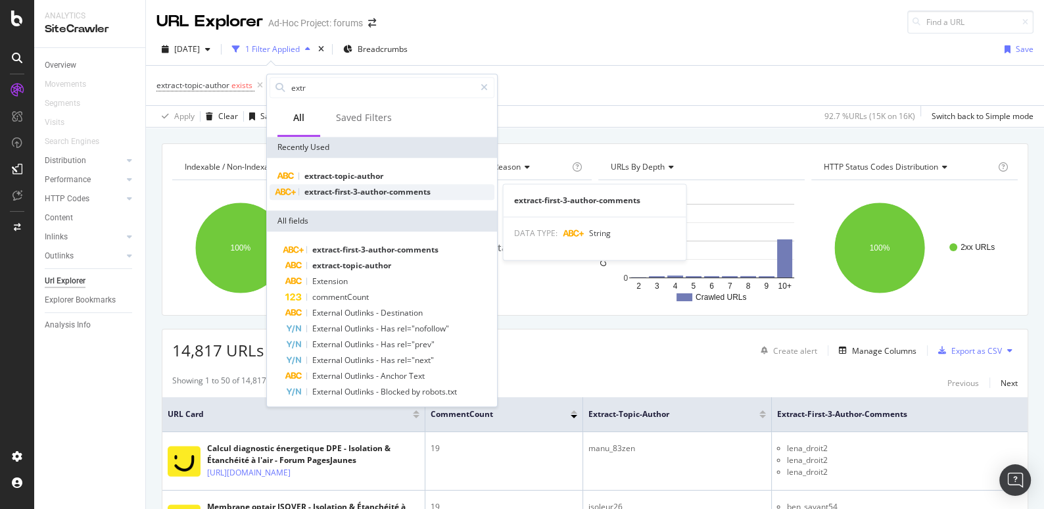
type input "extr"
click at [332, 193] on span "extract-first-3-author-comments" at bounding box center [367, 191] width 126 height 11
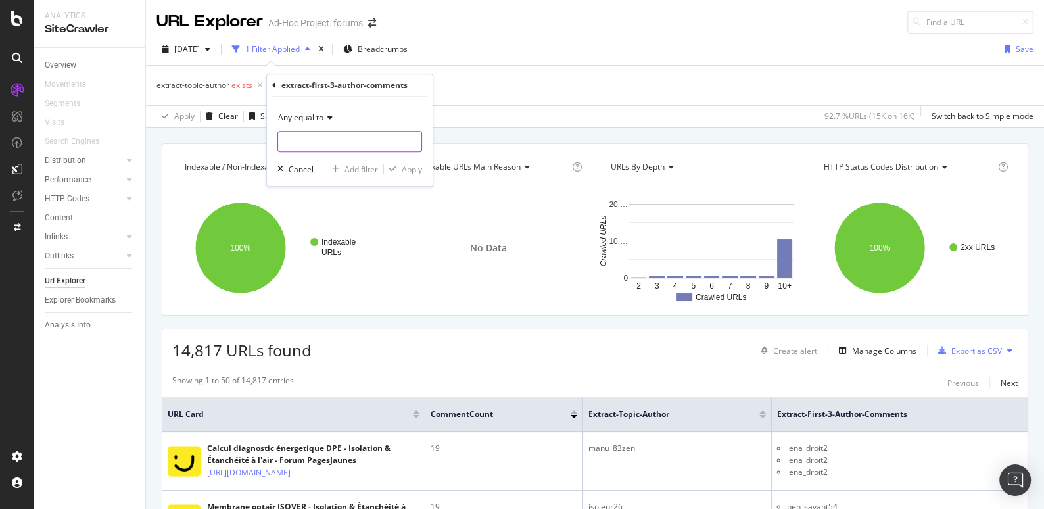
click at [310, 145] on input "text" at bounding box center [349, 141] width 143 height 21
click at [322, 118] on span "Any equal to" at bounding box center [300, 117] width 45 height 11
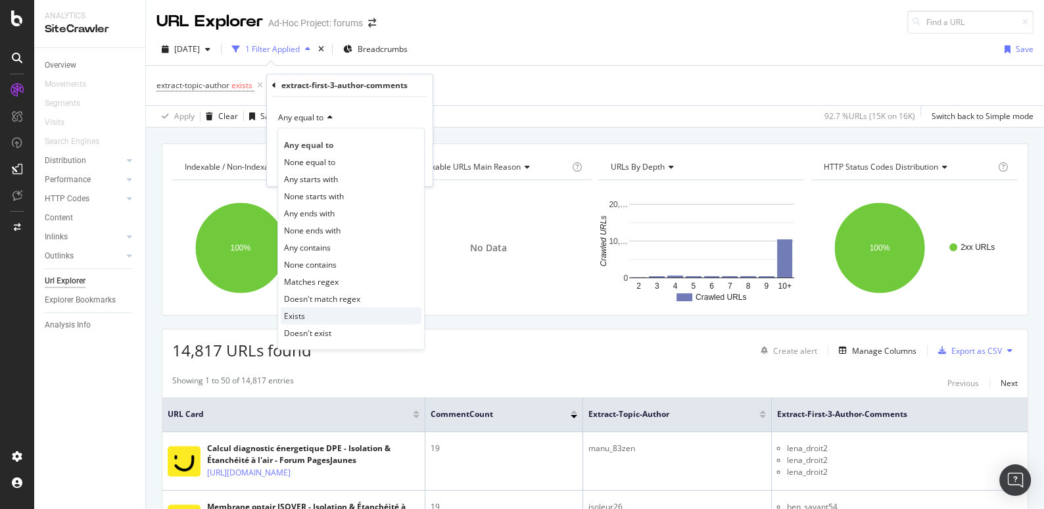
click at [325, 314] on div "Exists" at bounding box center [351, 315] width 141 height 17
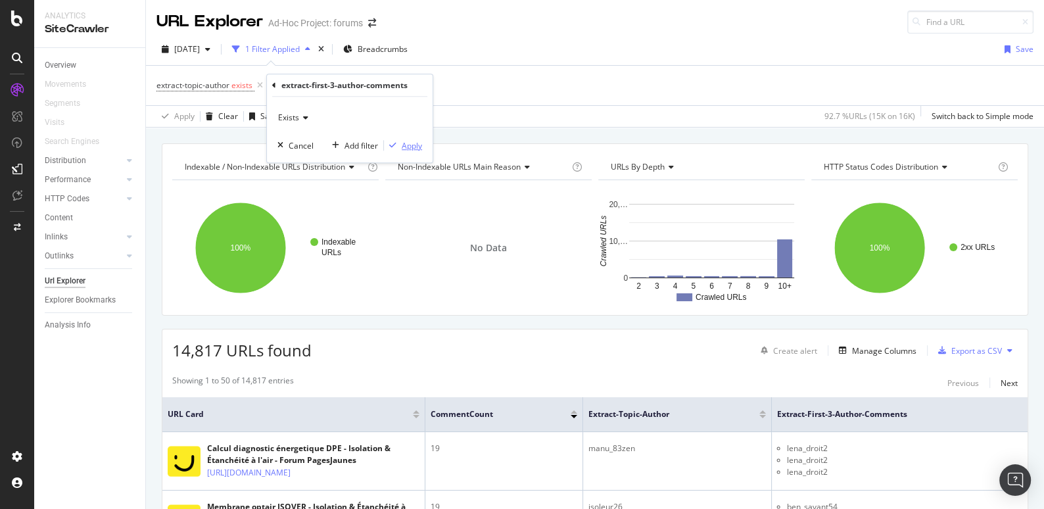
click at [415, 143] on div "Apply" at bounding box center [412, 145] width 20 height 11
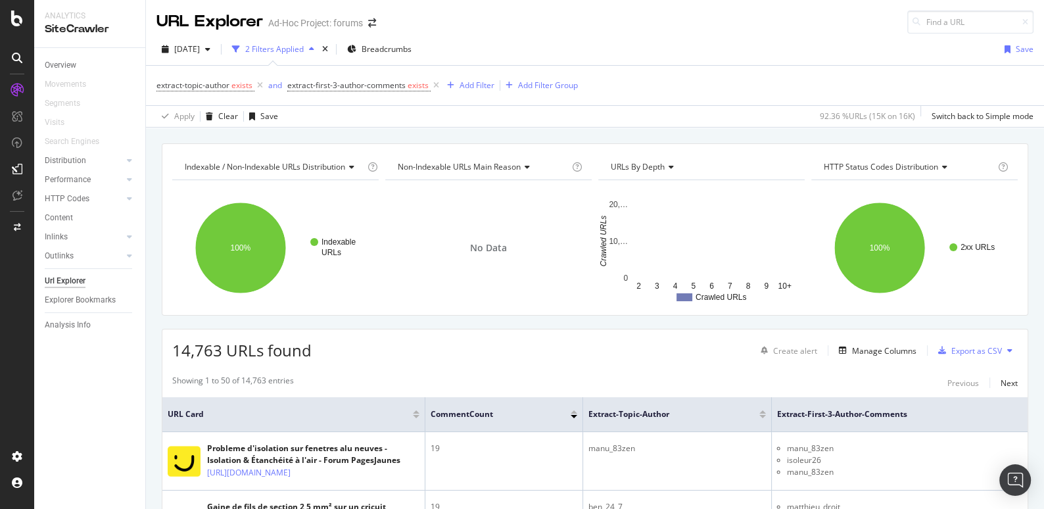
click at [204, 347] on span "14,763 URLs found" at bounding box center [241, 350] width 139 height 22
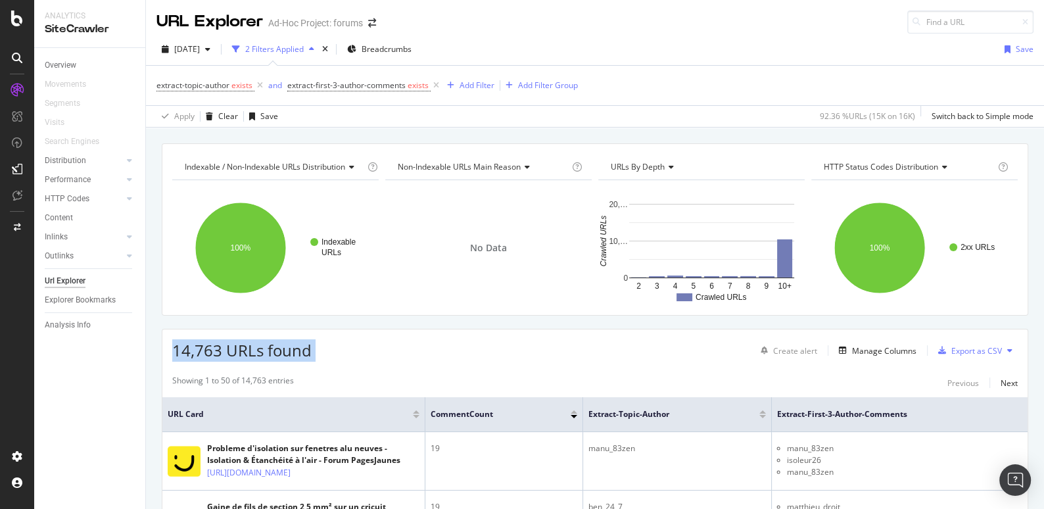
click at [204, 347] on span "14,763 URLs found" at bounding box center [241, 350] width 139 height 22
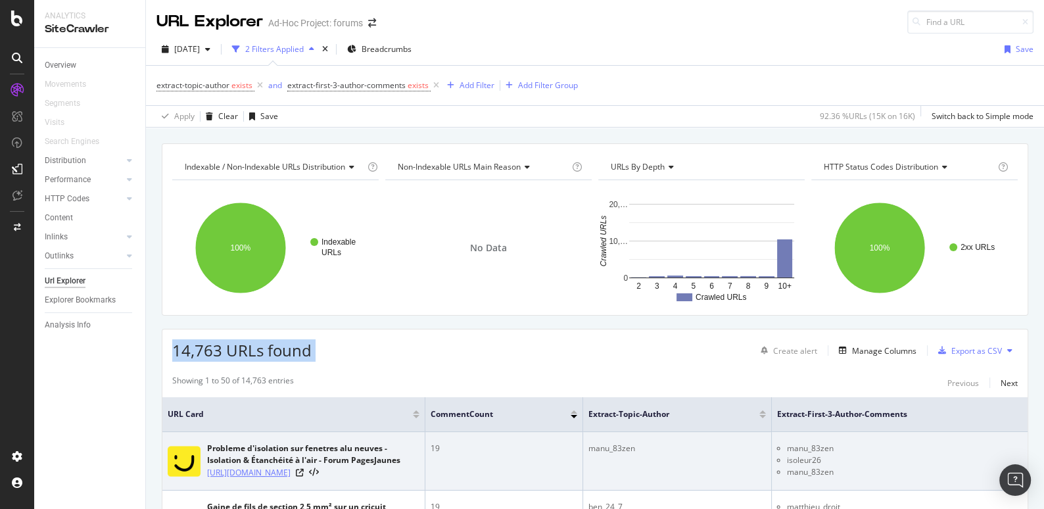
copy div "14,763 URLs found"
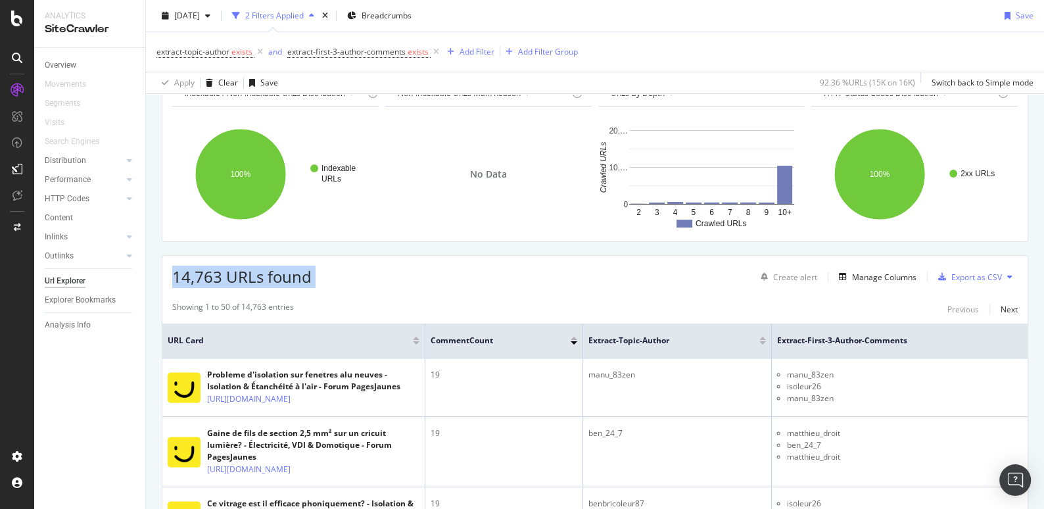
scroll to position [75, 0]
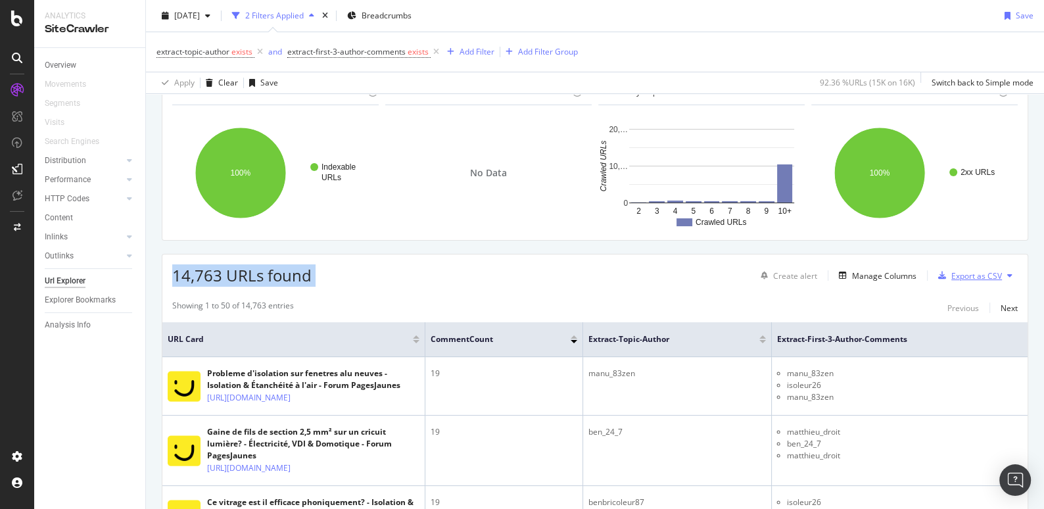
click at [992, 272] on div "Export as CSV" at bounding box center [976, 275] width 51 height 11
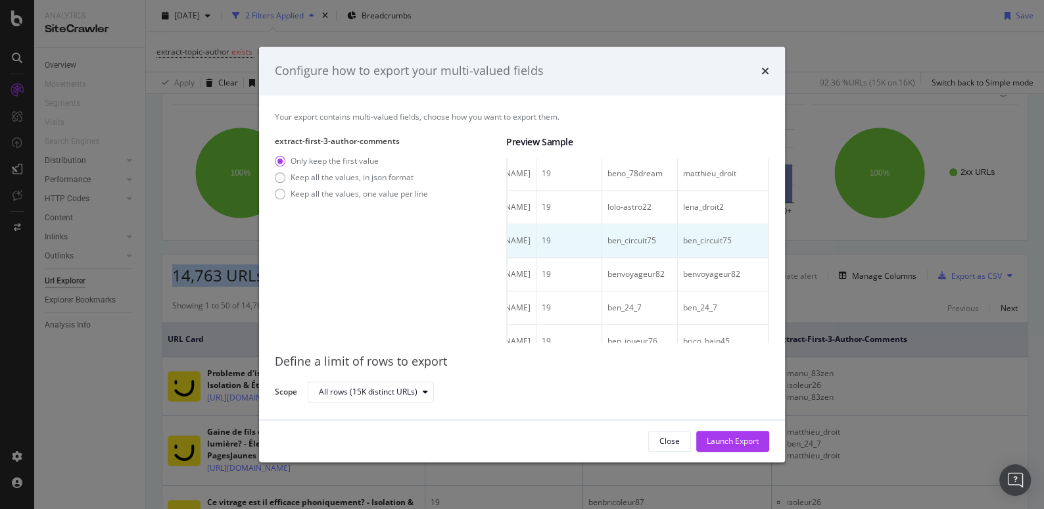
scroll to position [0, 0]
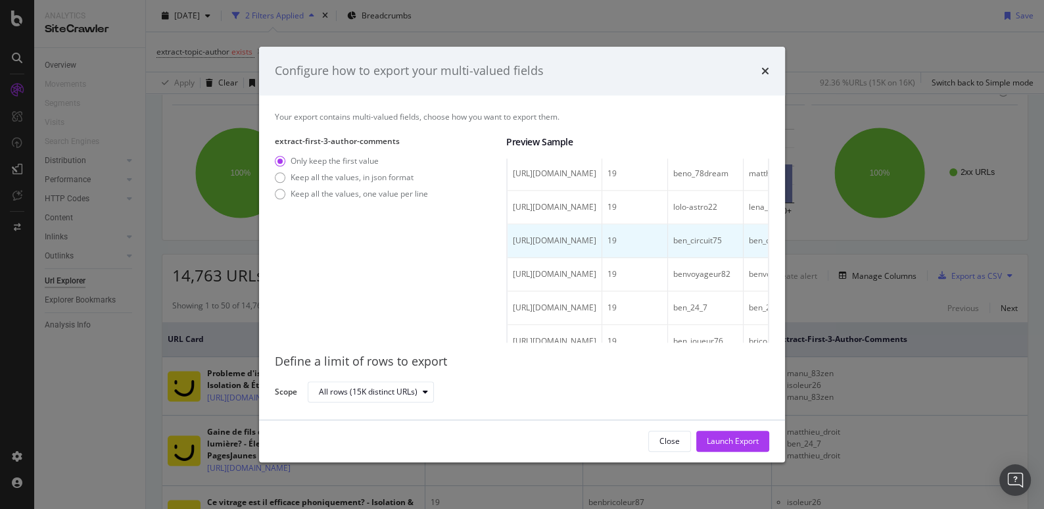
click at [579, 246] on span "[URL][DOMAIN_NAME]" at bounding box center [555, 240] width 84 height 11
copy span "[URL][DOMAIN_NAME]"
click at [370, 178] on div "Keep all the values, in json format" at bounding box center [352, 177] width 123 height 11
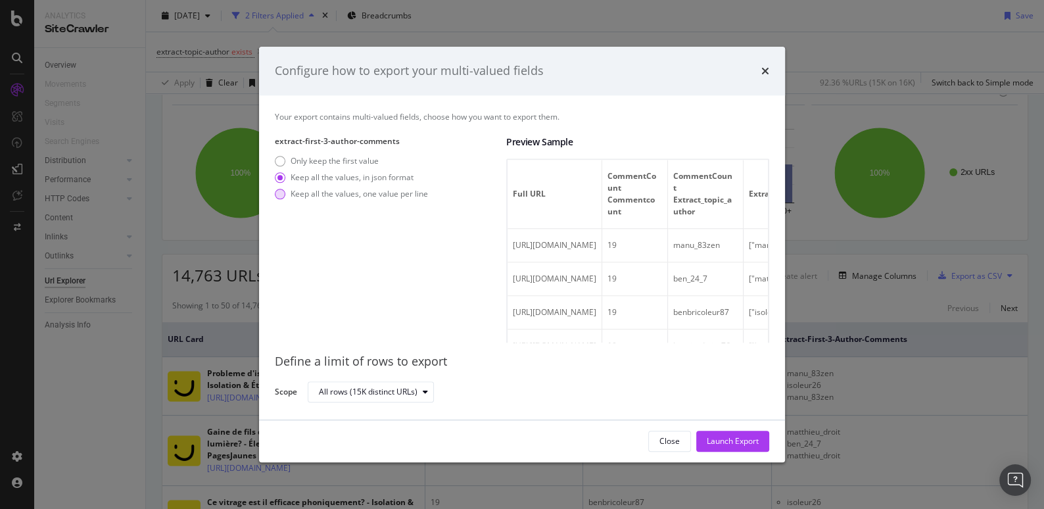
click at [360, 195] on div "Keep all the values, one value per line" at bounding box center [359, 193] width 137 height 11
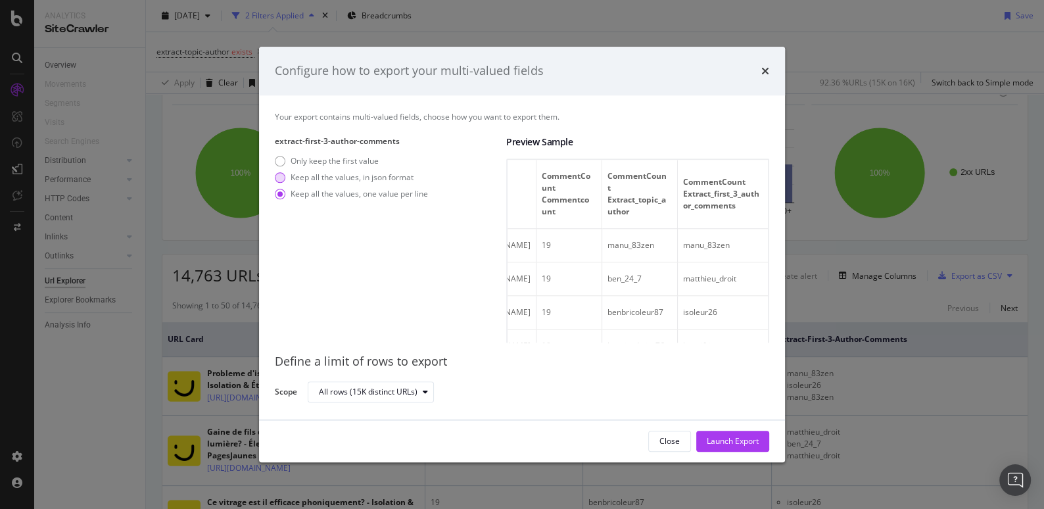
click at [354, 175] on div "Keep all the values, in json format" at bounding box center [352, 177] width 123 height 11
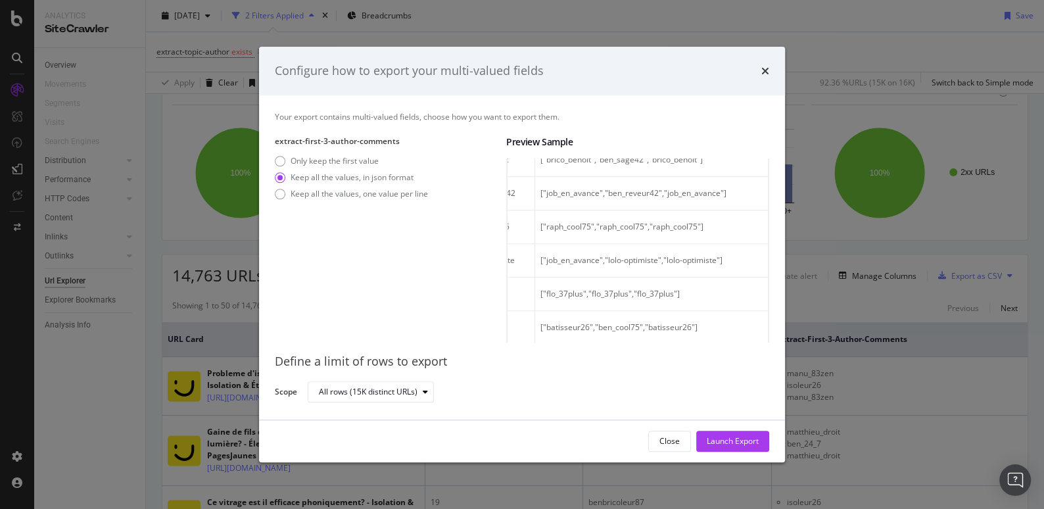
scroll to position [1013, 0]
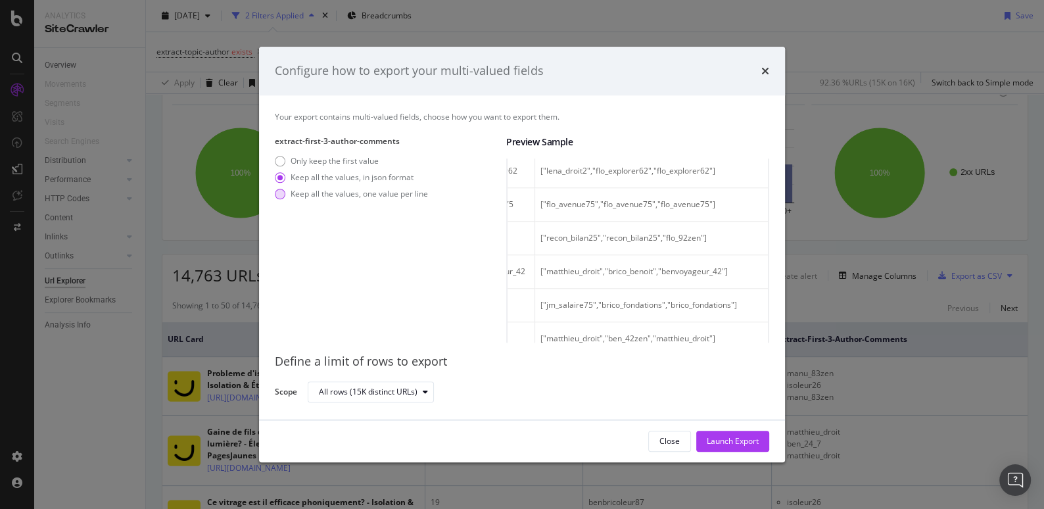
click at [401, 193] on div "Keep all the values, one value per line" at bounding box center [359, 193] width 137 height 11
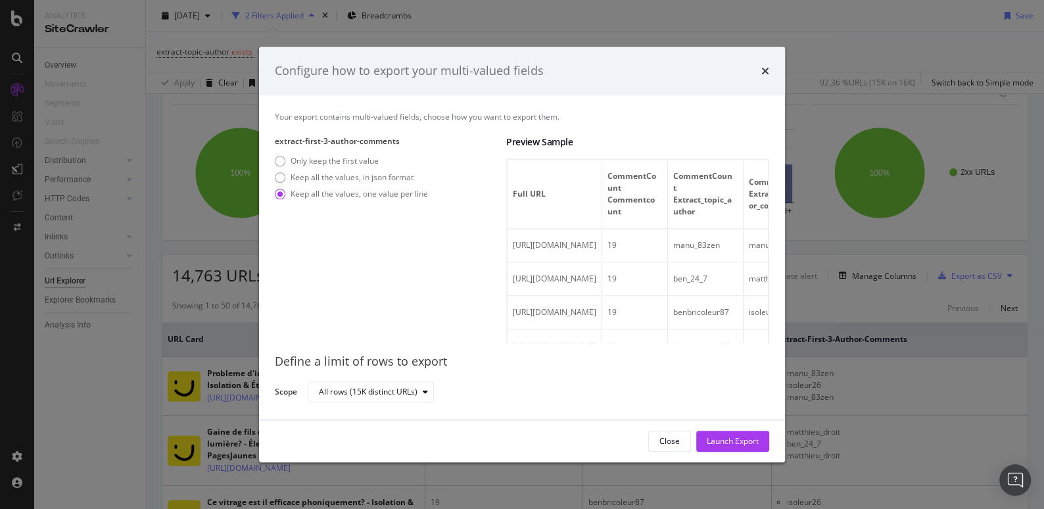
click at [395, 183] on div "Only keep the first value Keep all the values, in json format Keep all the valu…" at bounding box center [351, 179] width 153 height 49
click at [393, 179] on div "Keep all the values, in json format" at bounding box center [352, 177] width 123 height 11
click at [719, 439] on div "Launch Export" at bounding box center [733, 440] width 52 height 11
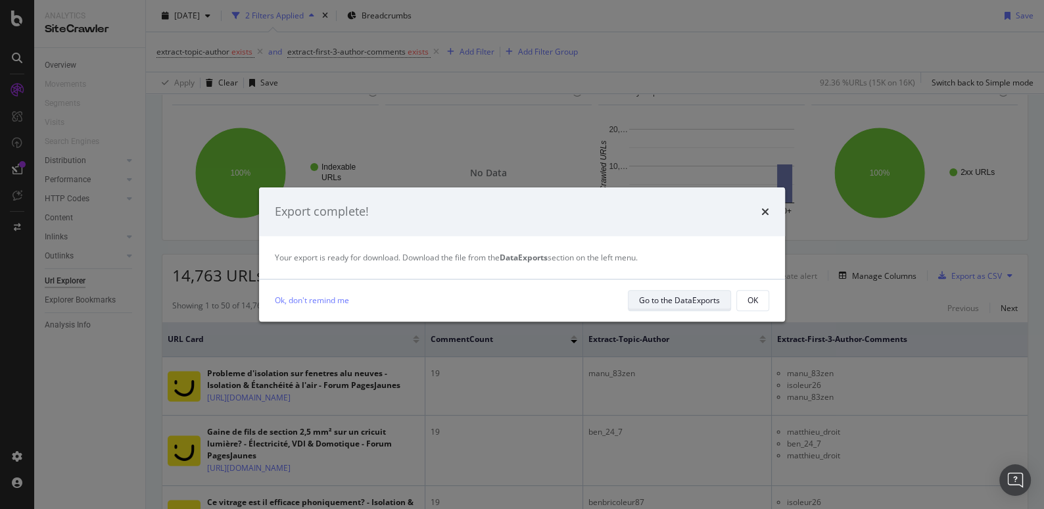
click at [688, 299] on div "Go to the DataExports" at bounding box center [679, 300] width 81 height 11
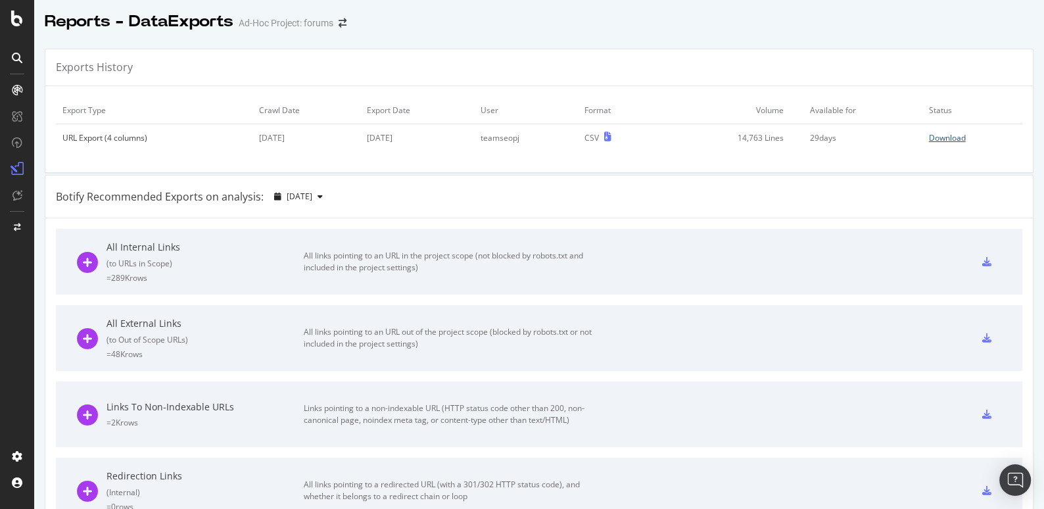
click at [948, 134] on div "Download" at bounding box center [947, 137] width 37 height 11
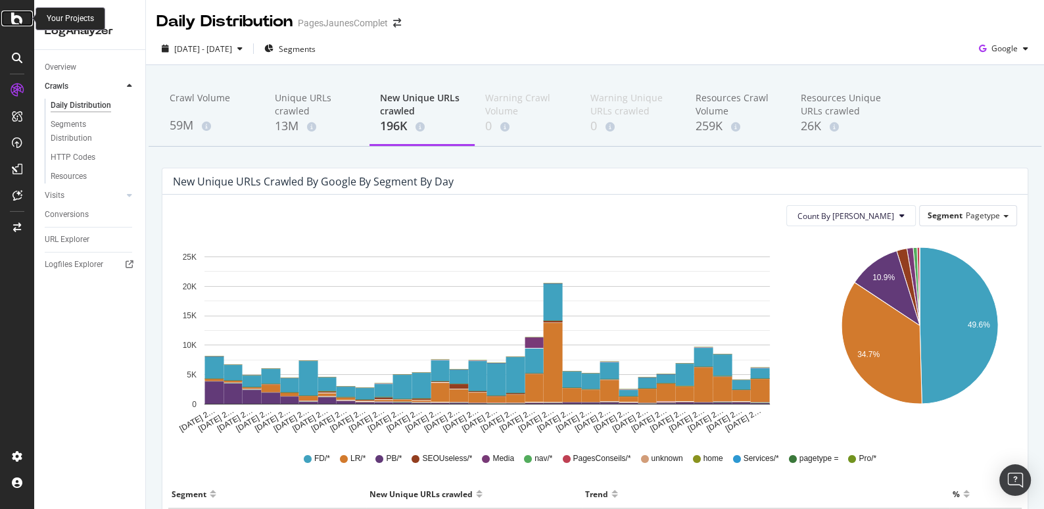
click at [16, 16] on icon at bounding box center [17, 19] width 12 height 16
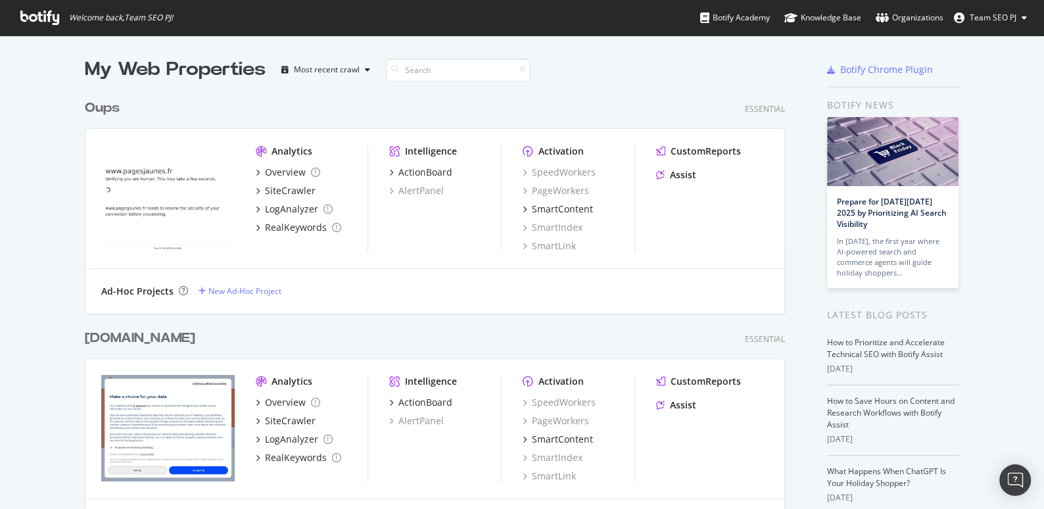
scroll to position [420, 0]
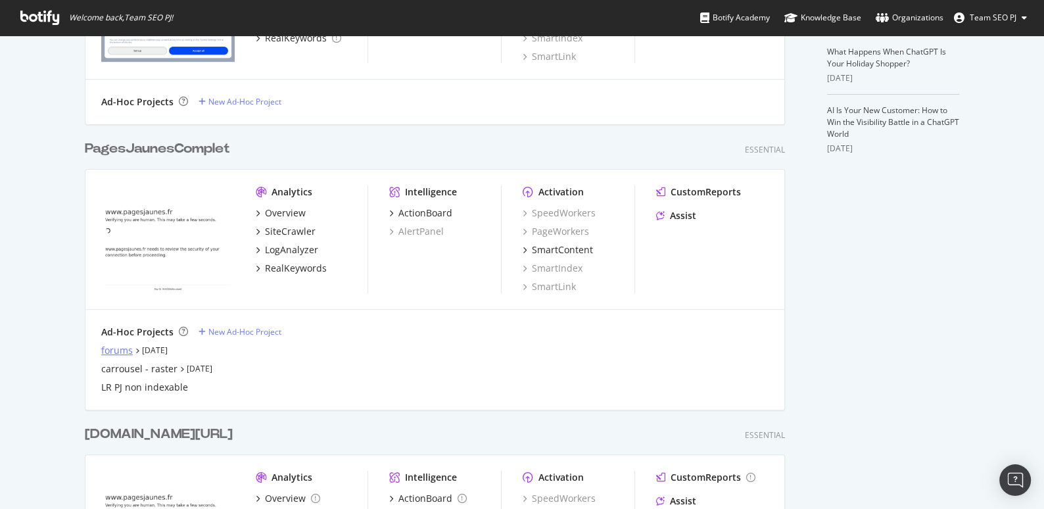
click at [118, 352] on div "forums" at bounding box center [117, 350] width 32 height 13
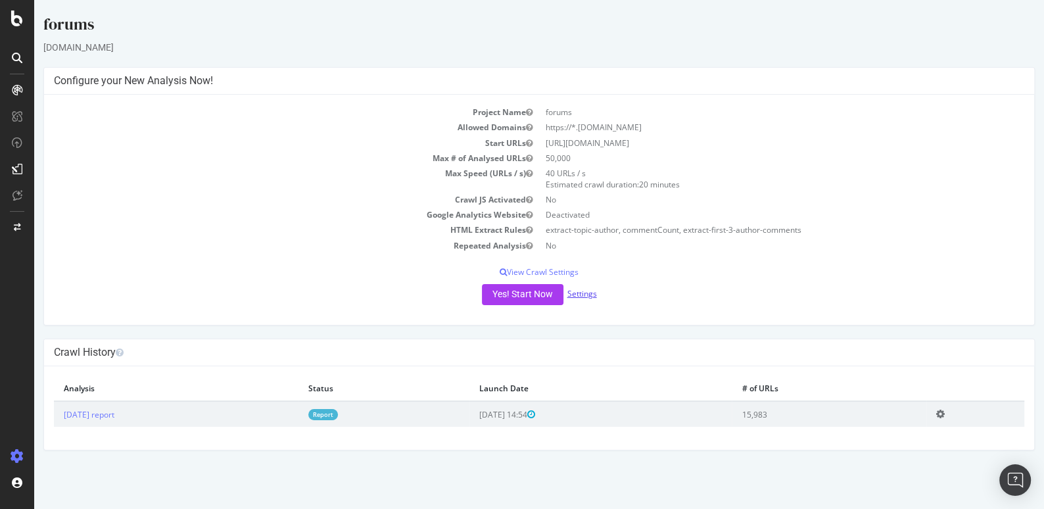
click at [585, 292] on link "Settings" at bounding box center [582, 293] width 30 height 11
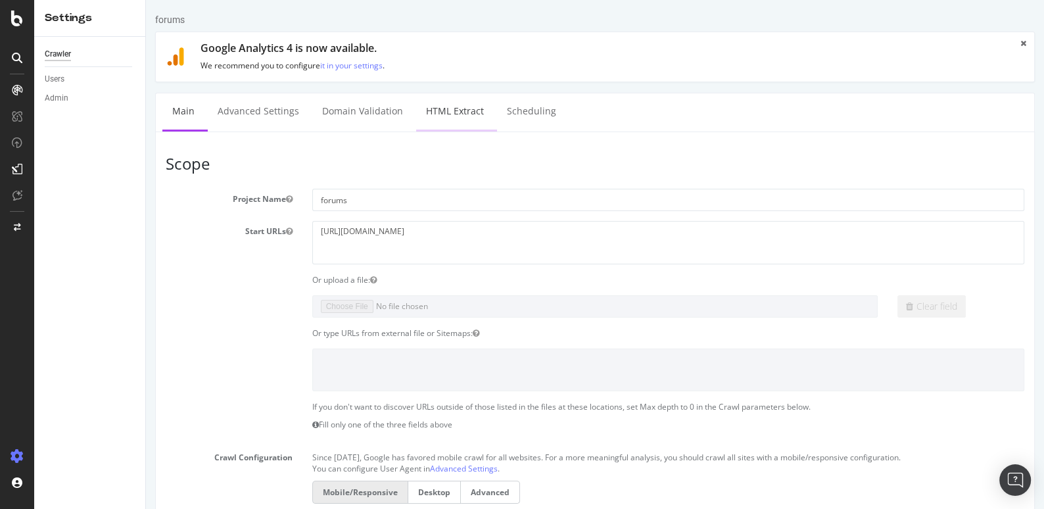
click at [450, 115] on link "HTML Extract" at bounding box center [455, 111] width 78 height 36
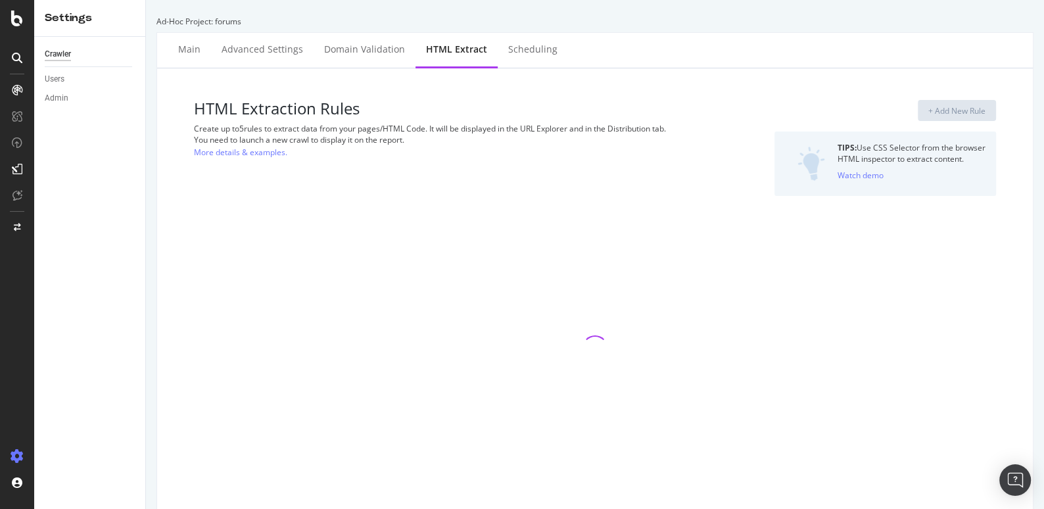
select select "count"
select select "list"
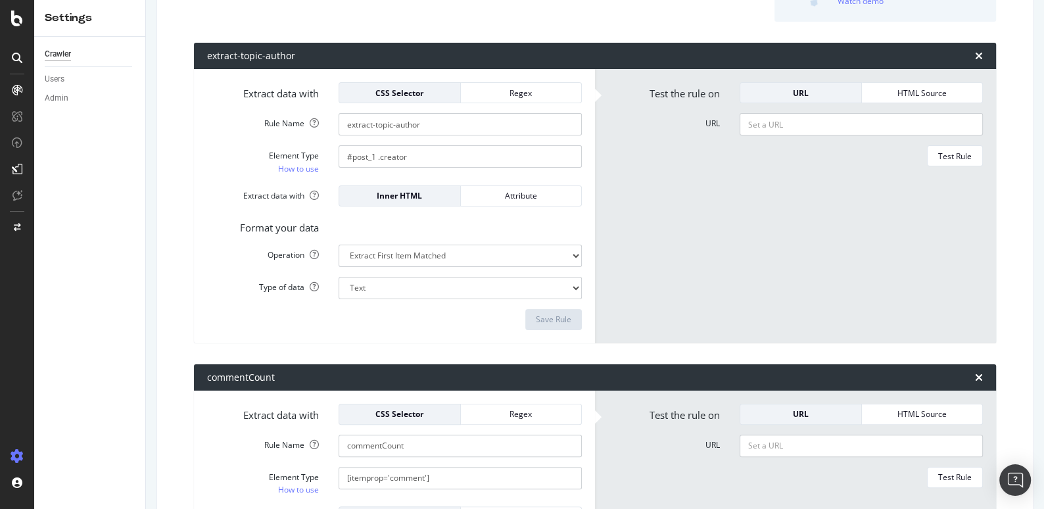
scroll to position [97, 0]
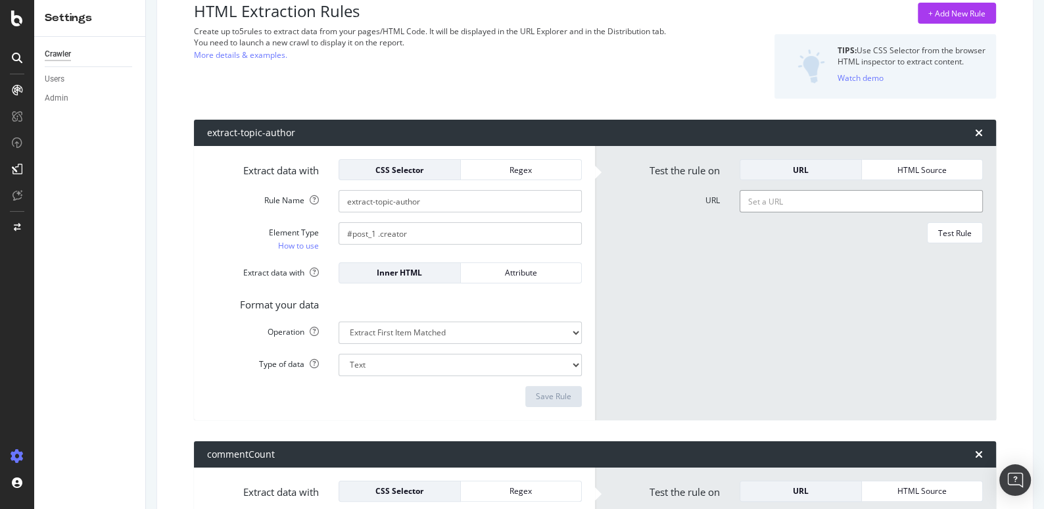
click at [778, 203] on input "URL" at bounding box center [861, 201] width 243 height 22
paste input "[URL][DOMAIN_NAME]"
type input "[URL][DOMAIN_NAME]"
click at [951, 228] on div "Test Rule" at bounding box center [955, 233] width 34 height 11
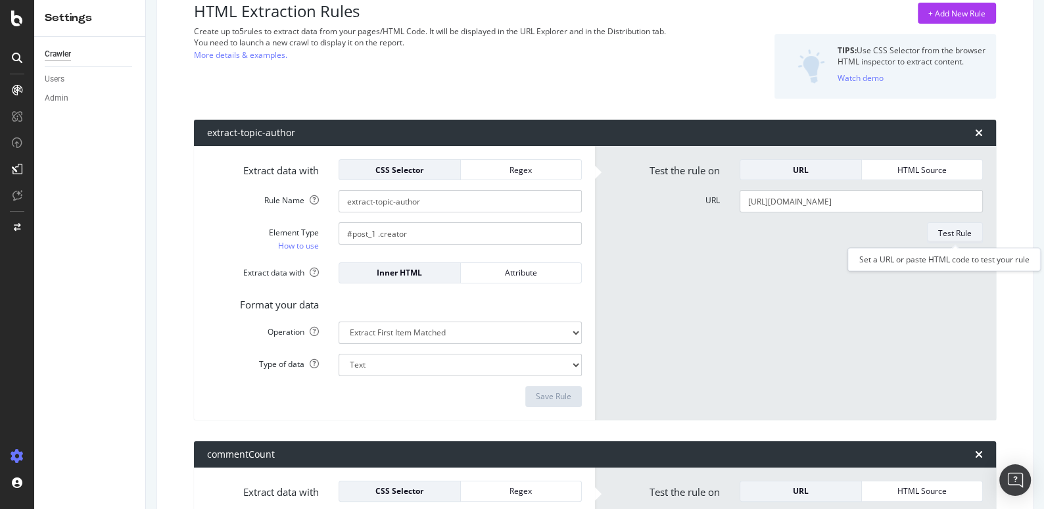
scroll to position [0, 0]
click at [795, 204] on input "[URL][DOMAIN_NAME]" at bounding box center [861, 201] width 243 height 22
